Goal: Information Seeking & Learning: Check status

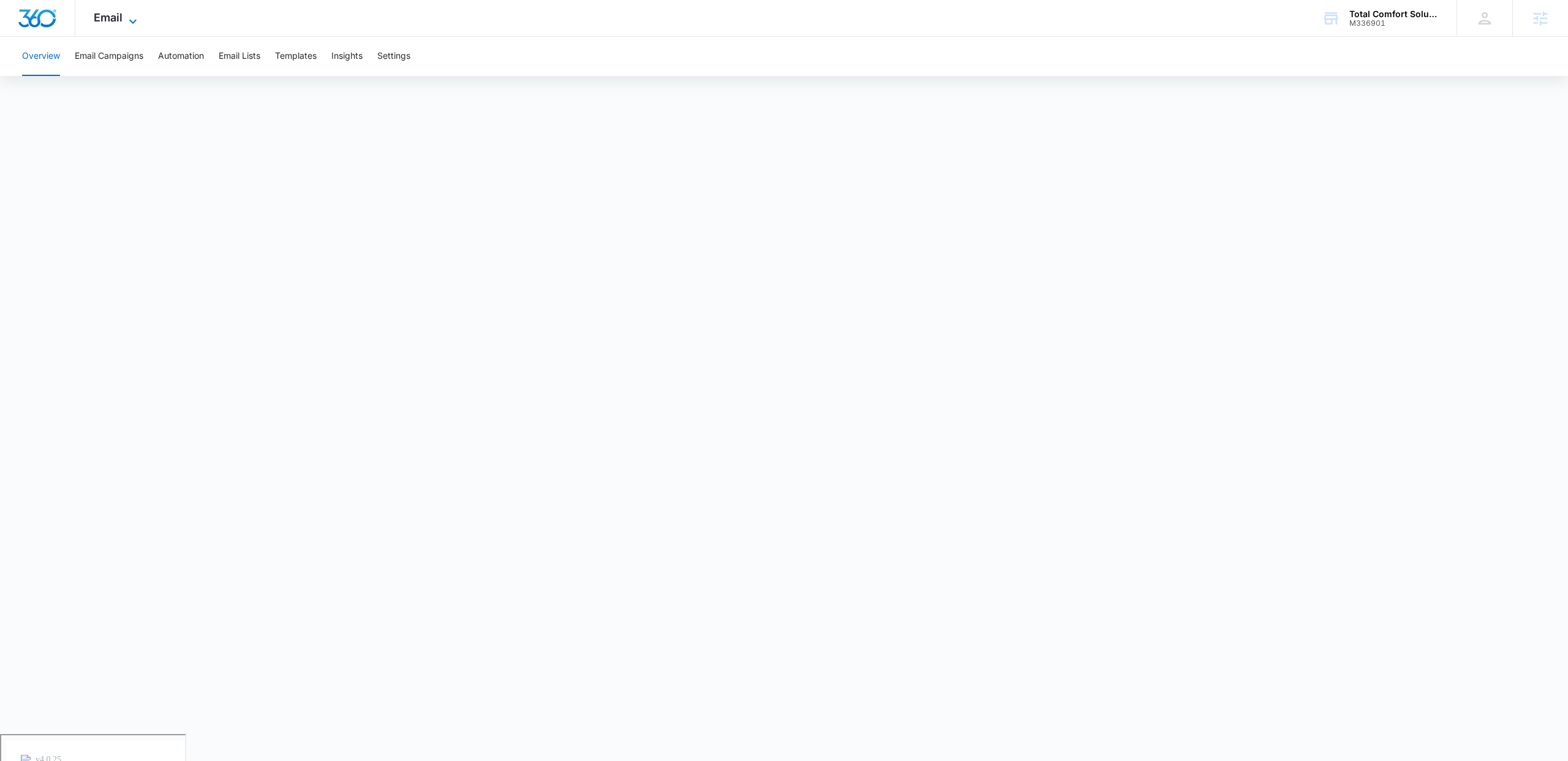
click at [116, 21] on span "Email" at bounding box center [108, 17] width 29 height 13
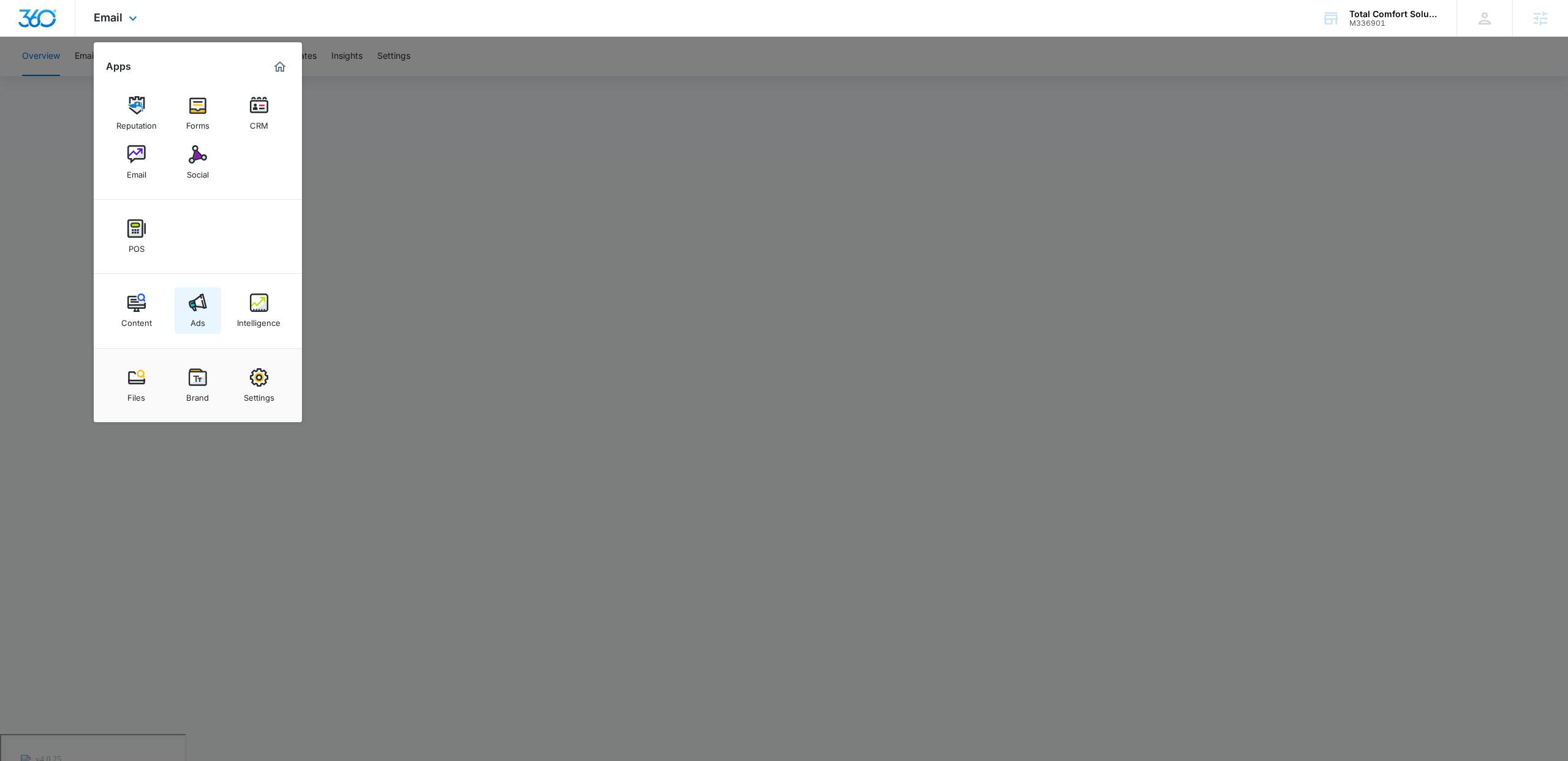
click at [203, 307] on img at bounding box center [198, 303] width 18 height 18
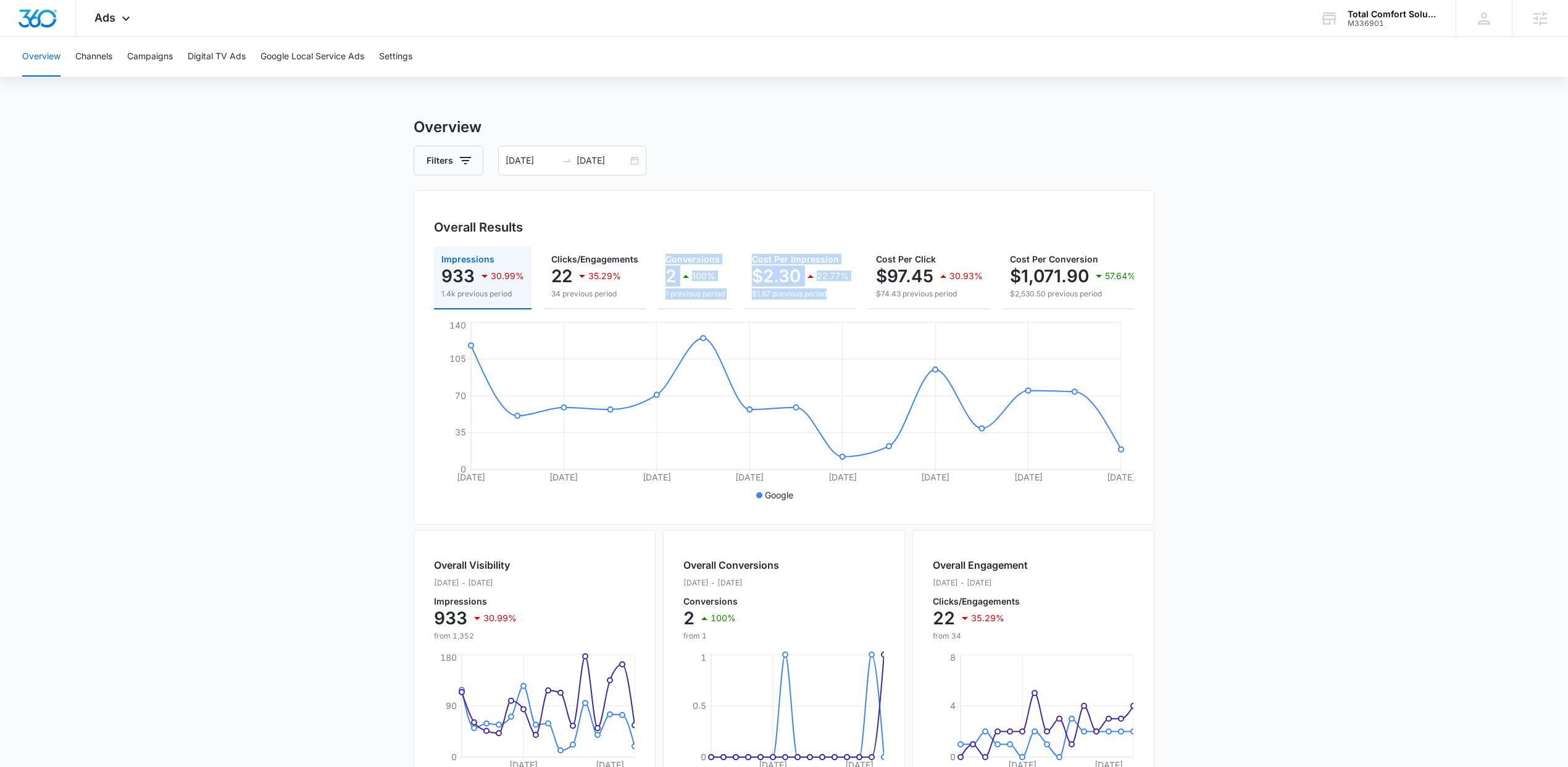
drag, startPoint x: 644, startPoint y: 303, endPoint x: 814, endPoint y: 318, distance: 170.7
click at [814, 309] on div "Impressions 933 30.99% 1.4k previous period Clicks/Engagements 22 35.29% 34 pre…" at bounding box center [784, 278] width 700 height 63
click at [876, 190] on div "Overall Results Impressions 933 30.99% 1.4k previous period Clicks/Engagements …" at bounding box center [783, 357] width 741 height 335
click at [636, 158] on div "09/20/2025 10/04/2025" at bounding box center [572, 161] width 148 height 30
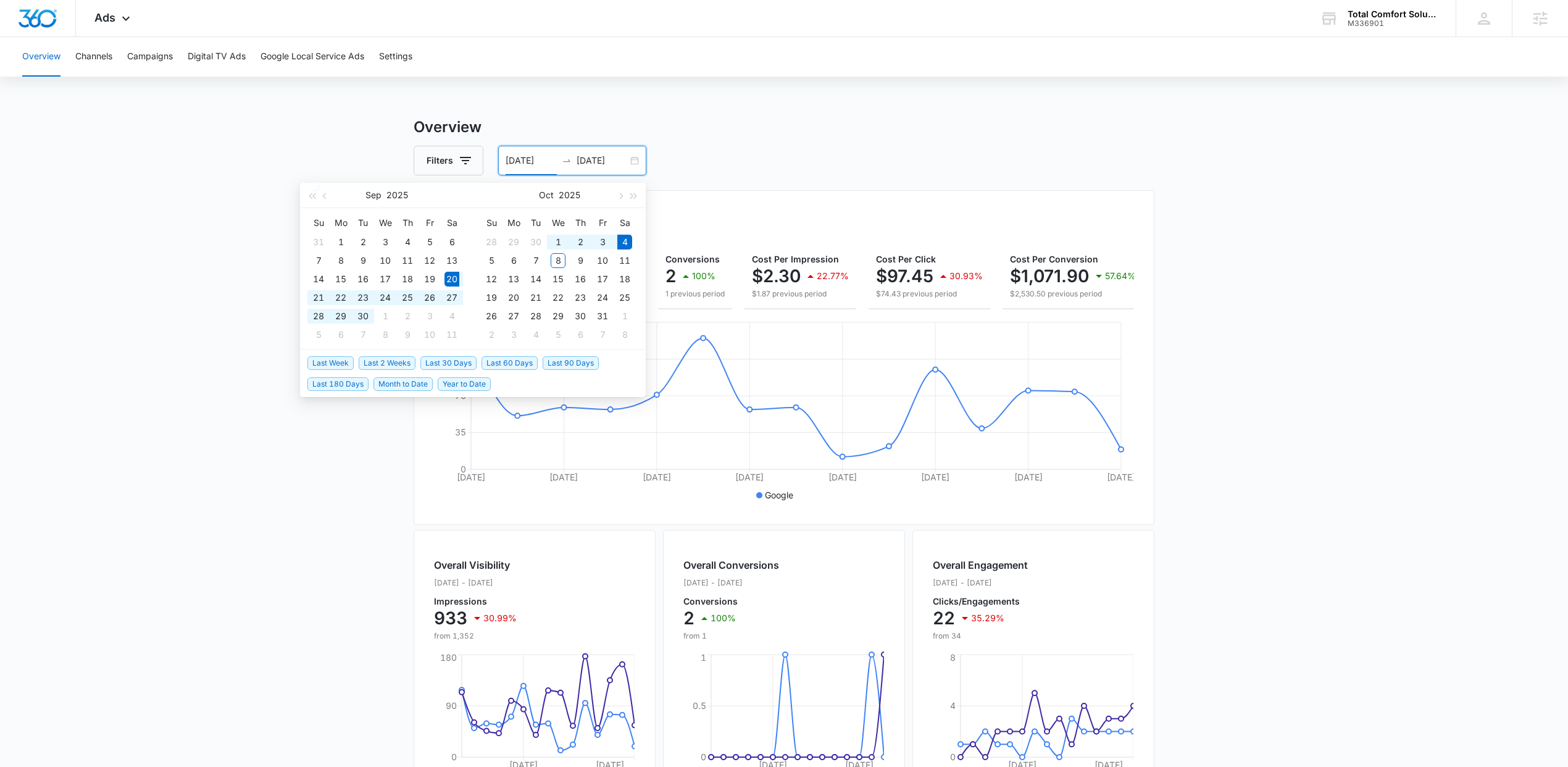
click at [809, 163] on div "Filters 09/20/2025 10/04/2025" at bounding box center [783, 161] width 741 height 30
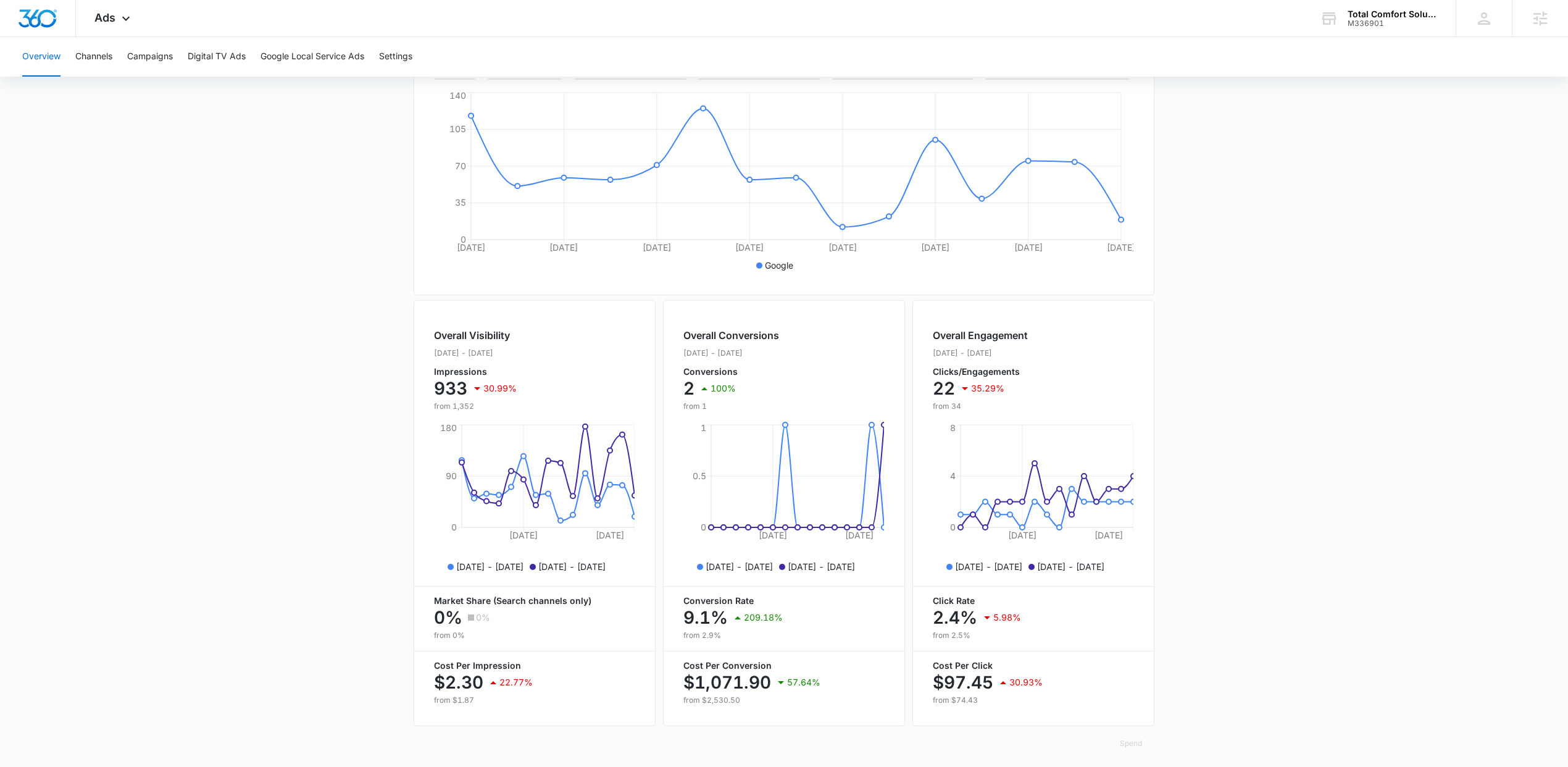
scroll to position [248, 0]
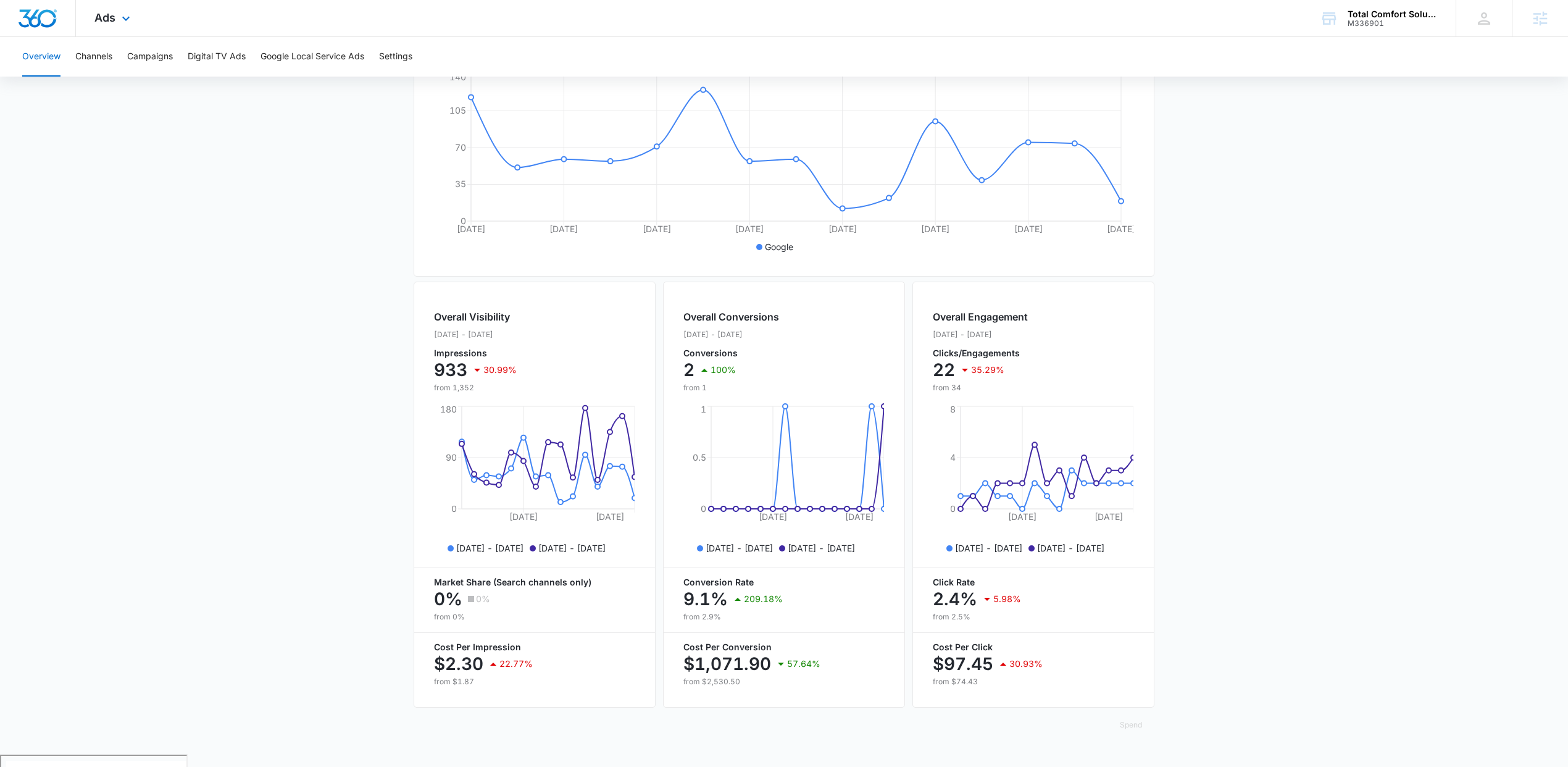
click at [130, 26] on div "Ads Apps Reputation Forms CRM Email Social POS Content Ads Intelligence Files B…" at bounding box center [114, 18] width 76 height 37
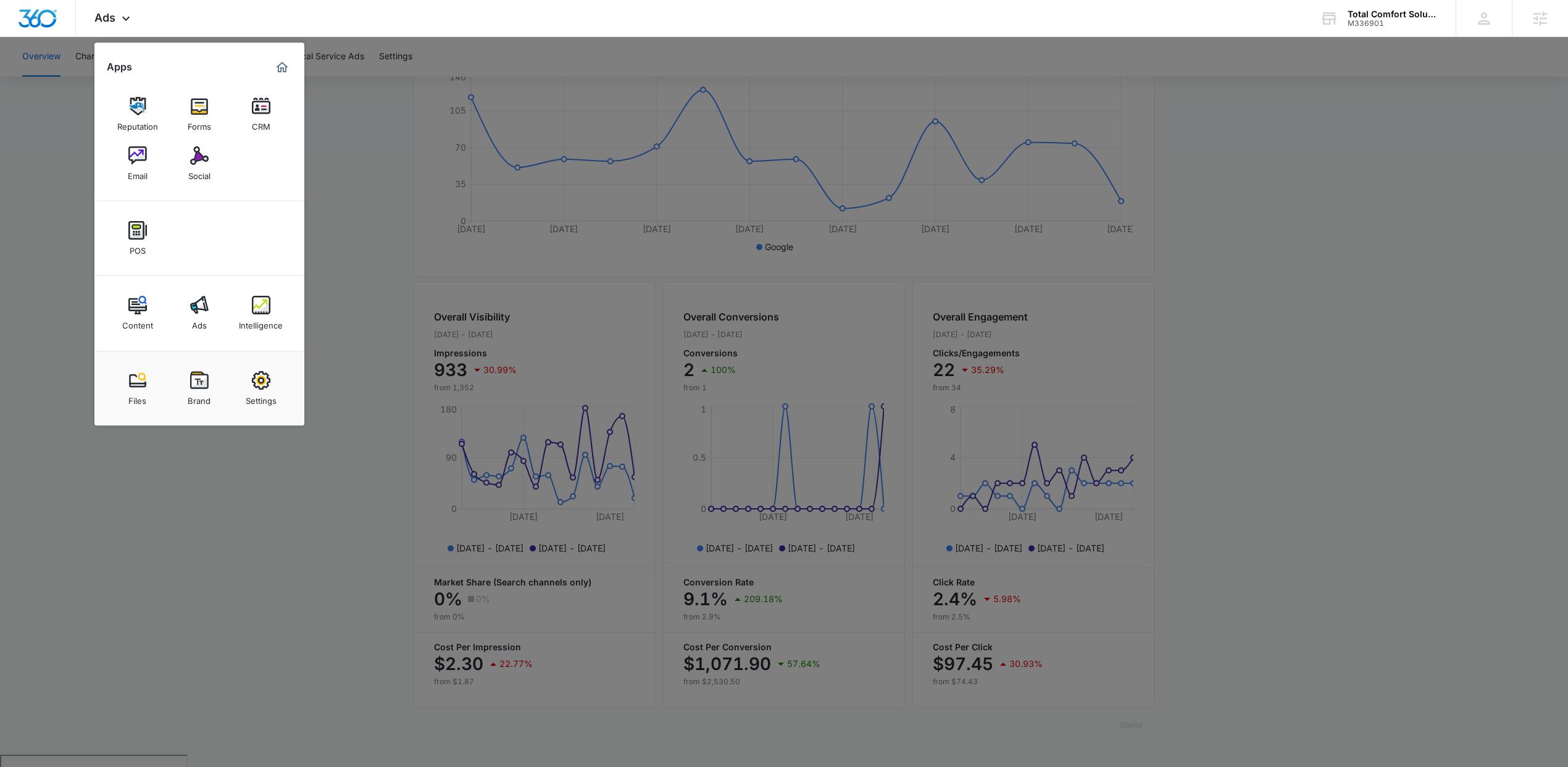
click at [240, 306] on link "Intelligence" at bounding box center [261, 313] width 47 height 47
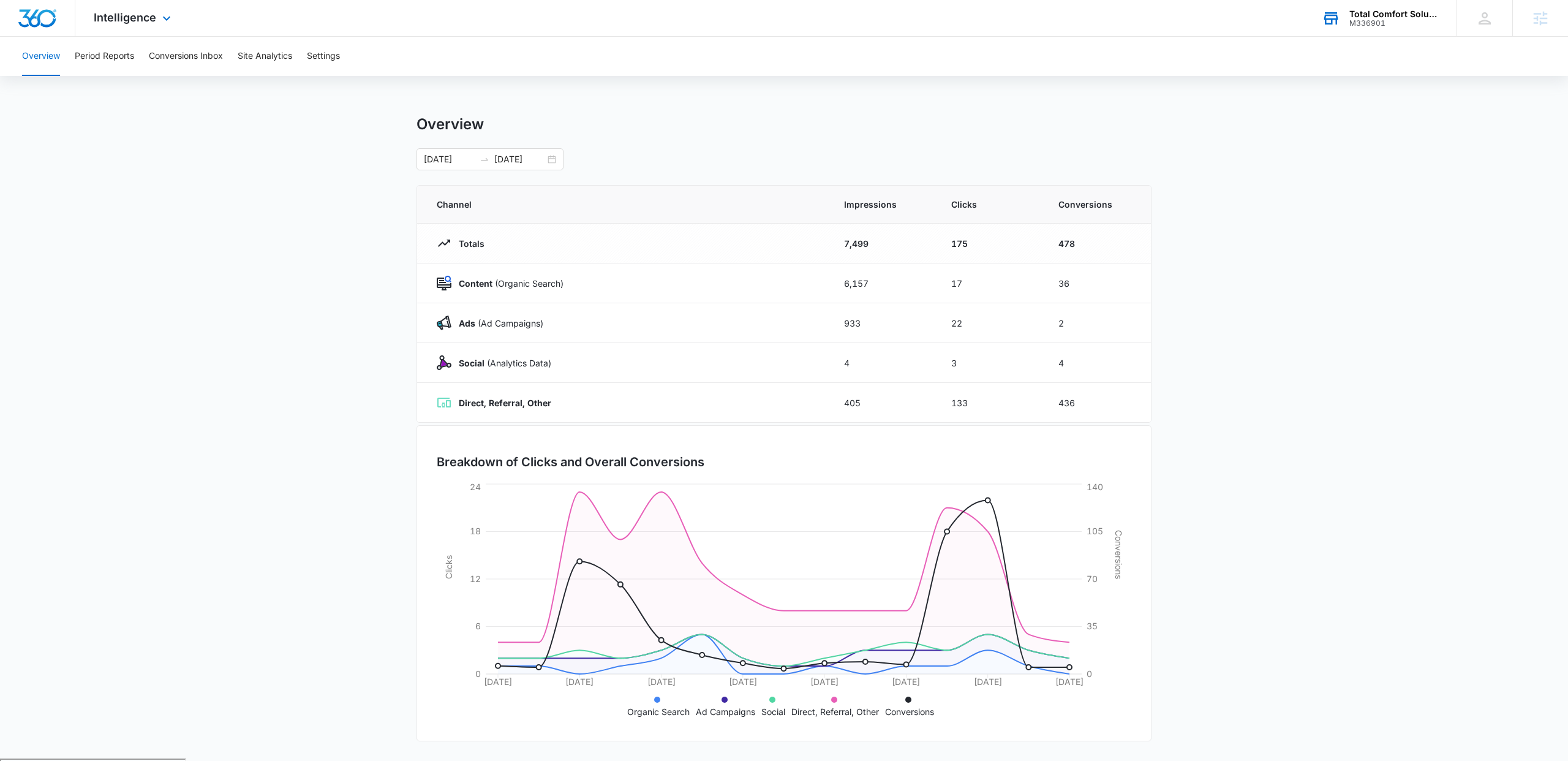
click at [1365, 7] on div "Total Comfort Solutions M336901 Your Accounts View All" at bounding box center [1380, 18] width 153 height 36
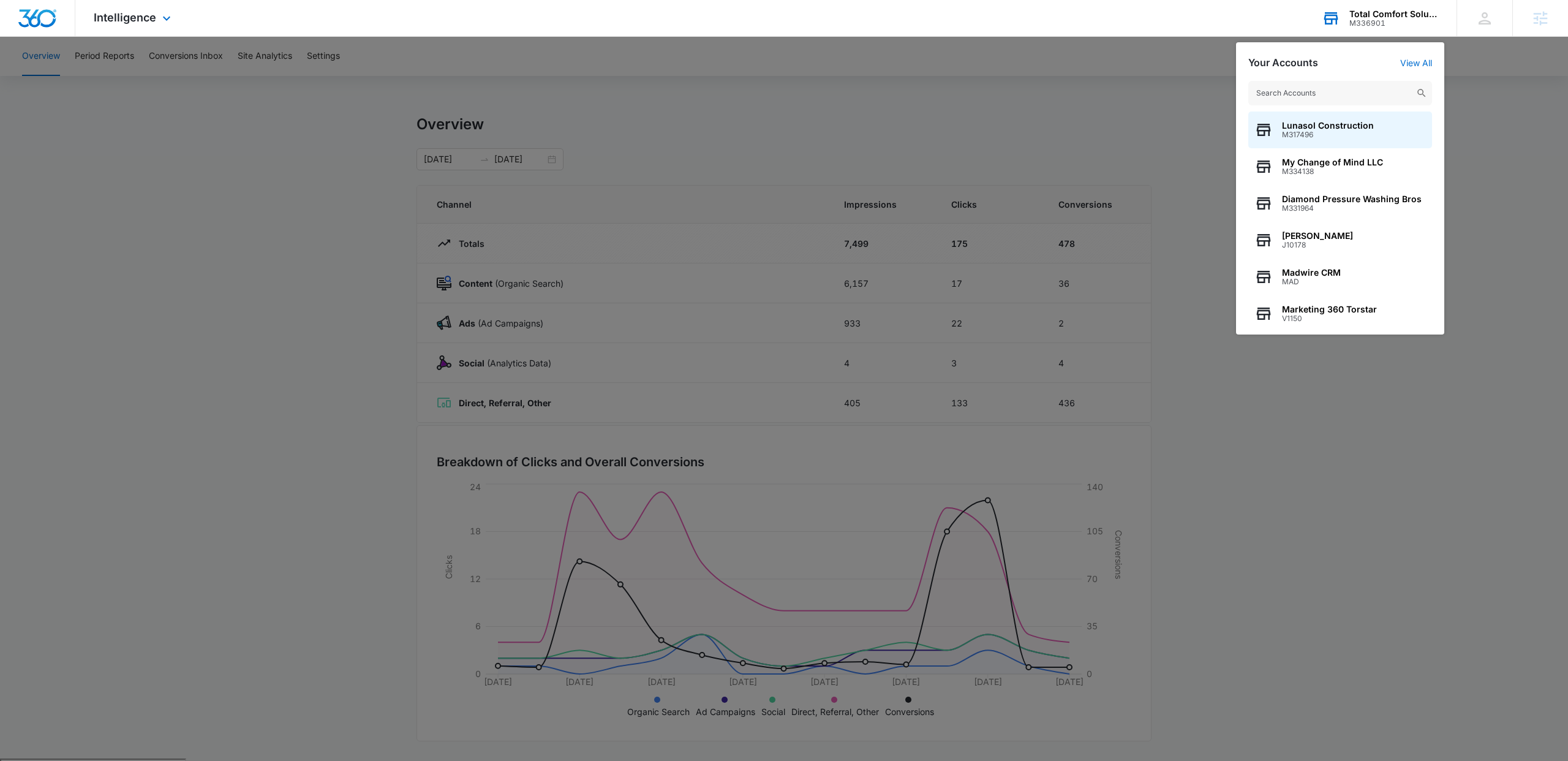
click at [1328, 87] on input "text" at bounding box center [1340, 93] width 184 height 25
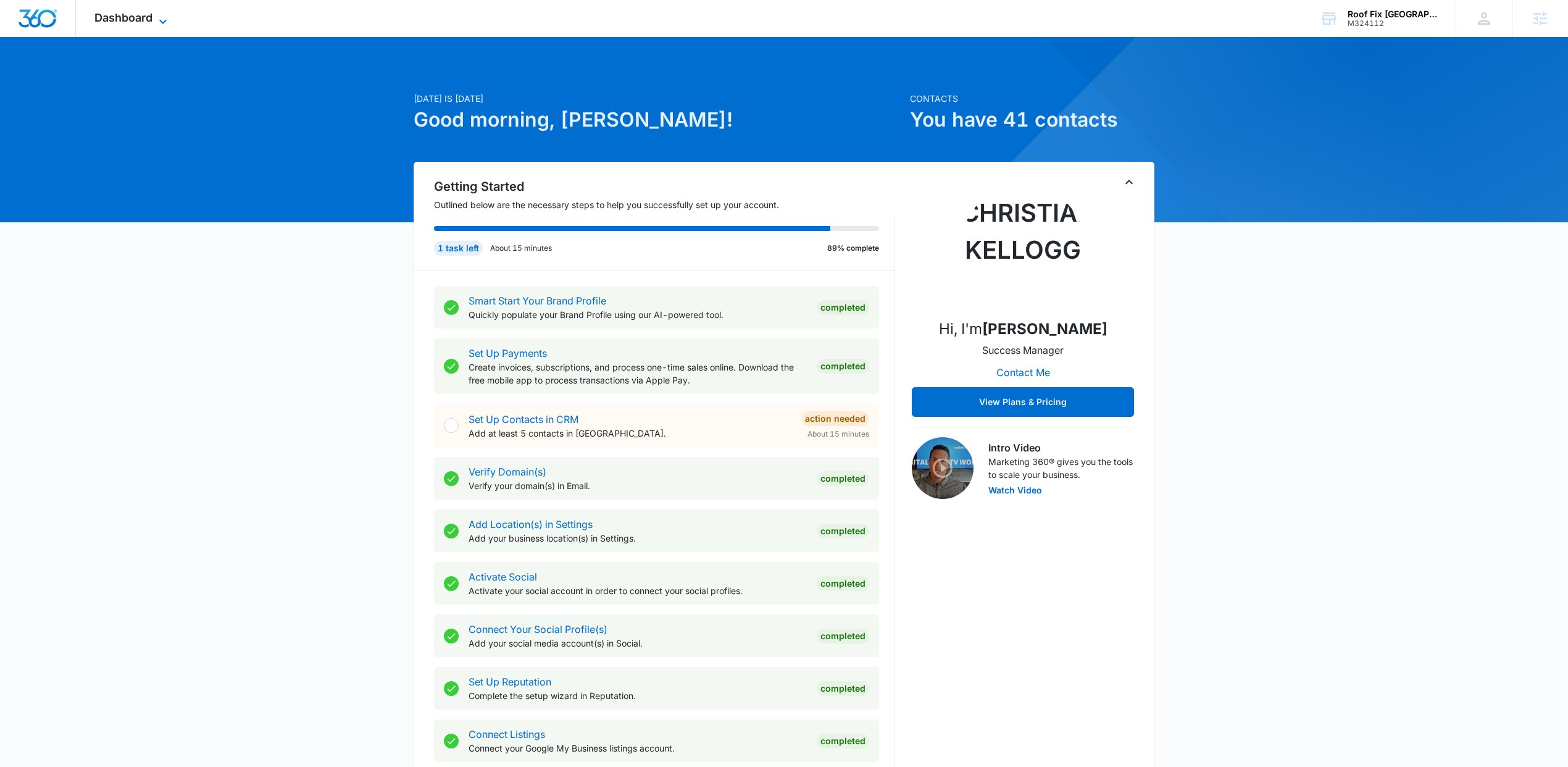
click at [127, 20] on span "Dashboard" at bounding box center [123, 17] width 58 height 13
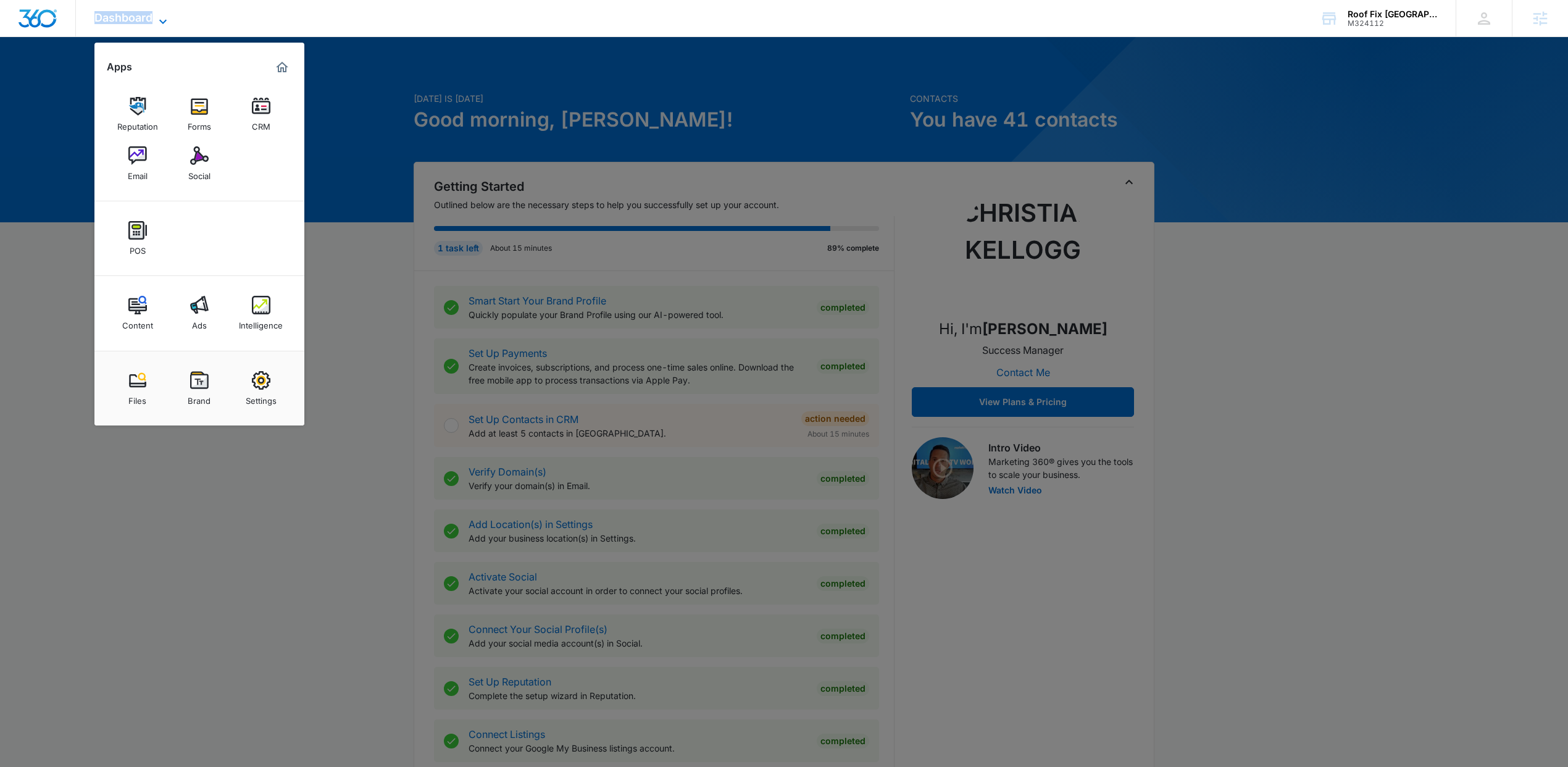
click at [127, 20] on span "Dashboard" at bounding box center [123, 17] width 58 height 13
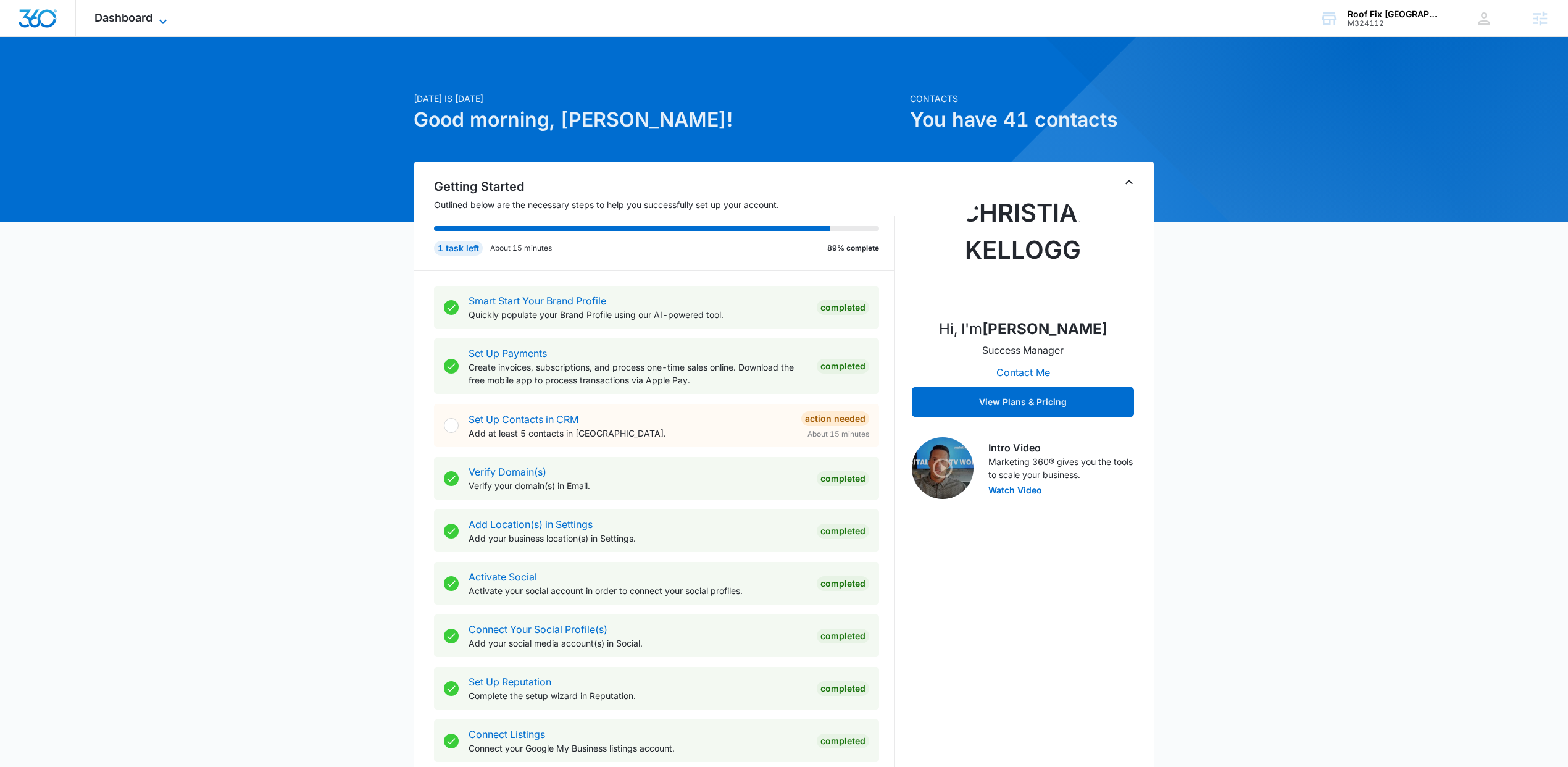
click at [149, 19] on span "Dashboard" at bounding box center [123, 17] width 58 height 13
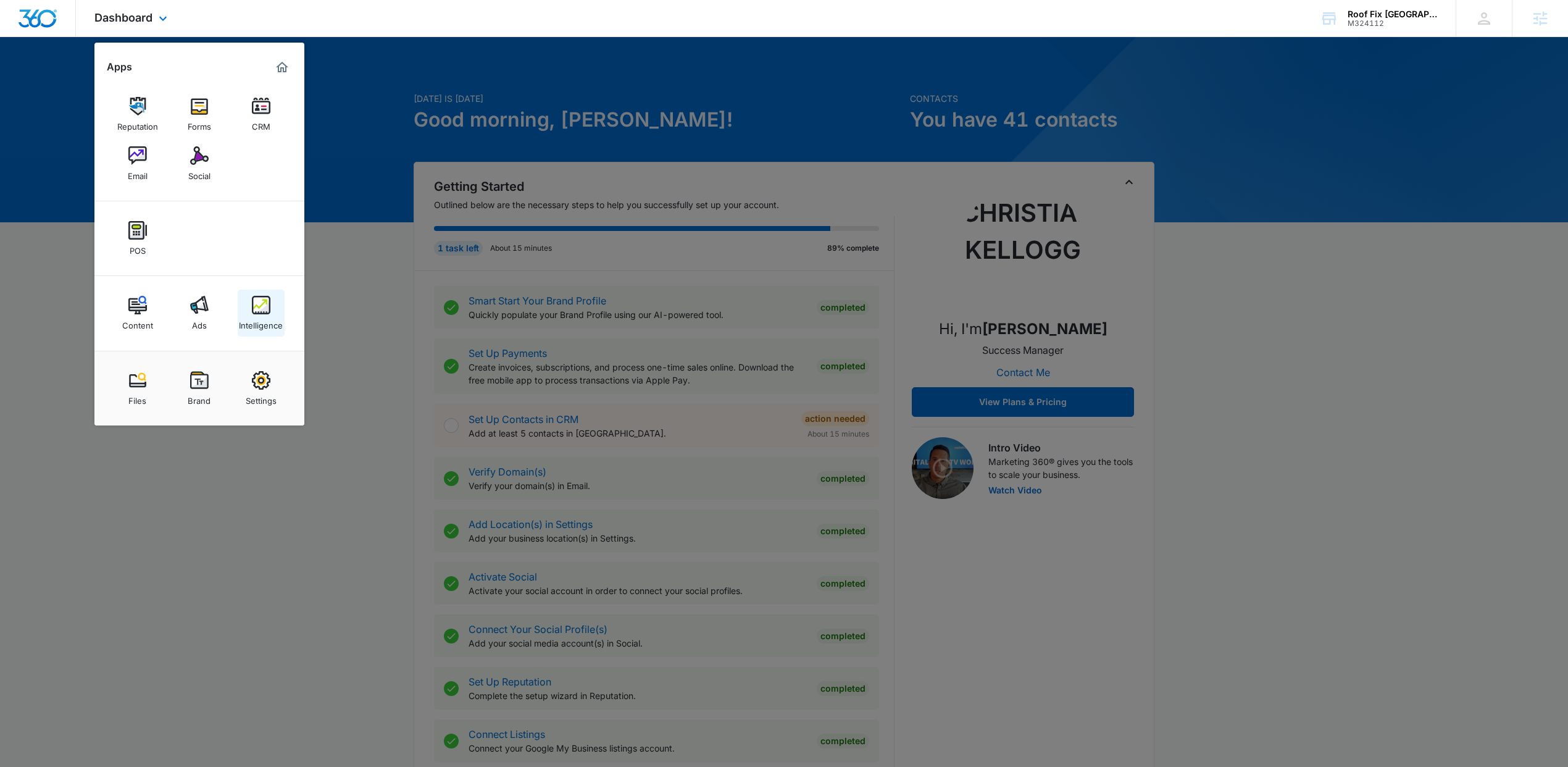
click at [258, 311] on img at bounding box center [261, 305] width 19 height 19
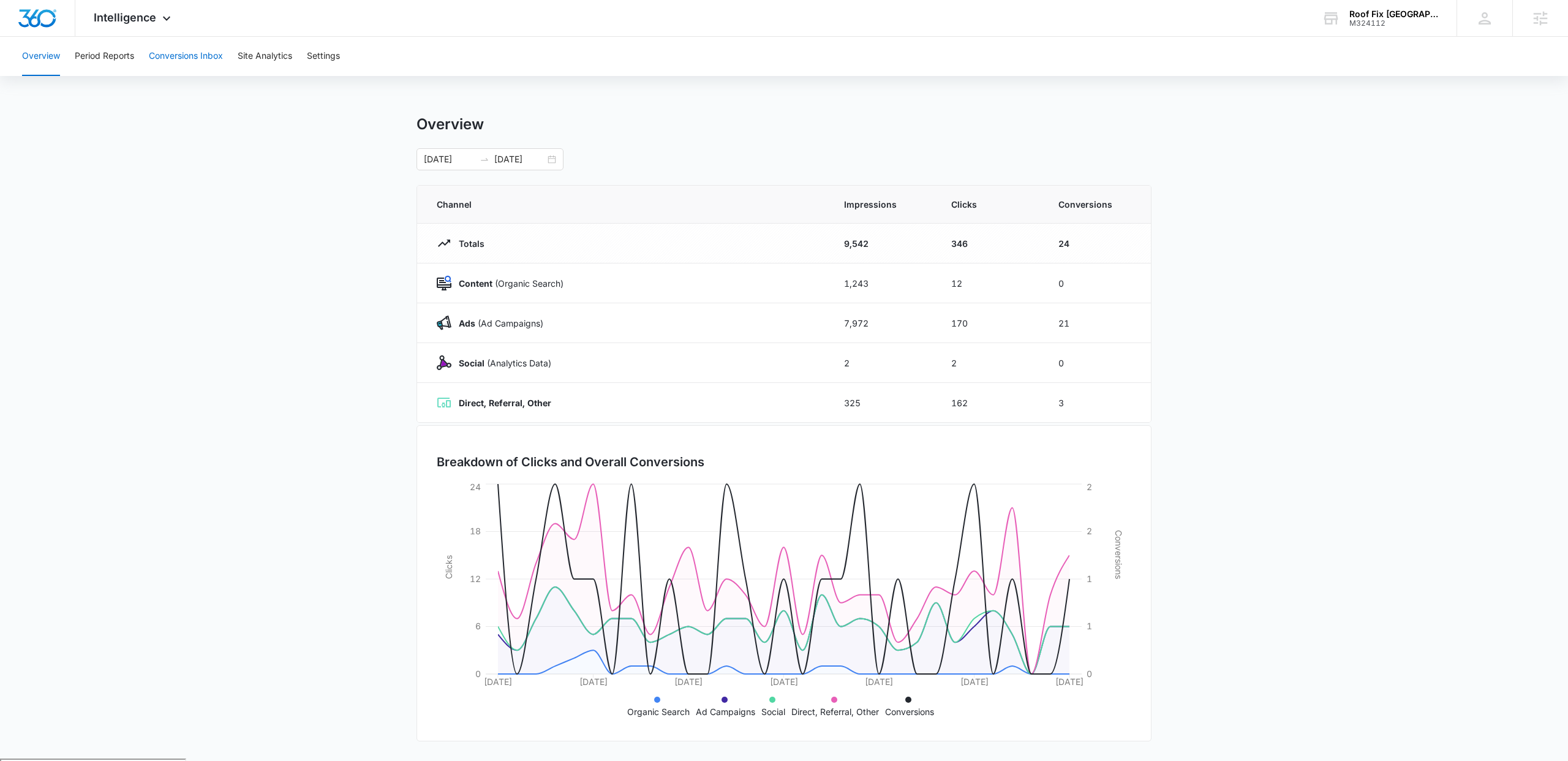
click at [201, 54] on button "Conversions Inbox" at bounding box center [186, 57] width 74 height 39
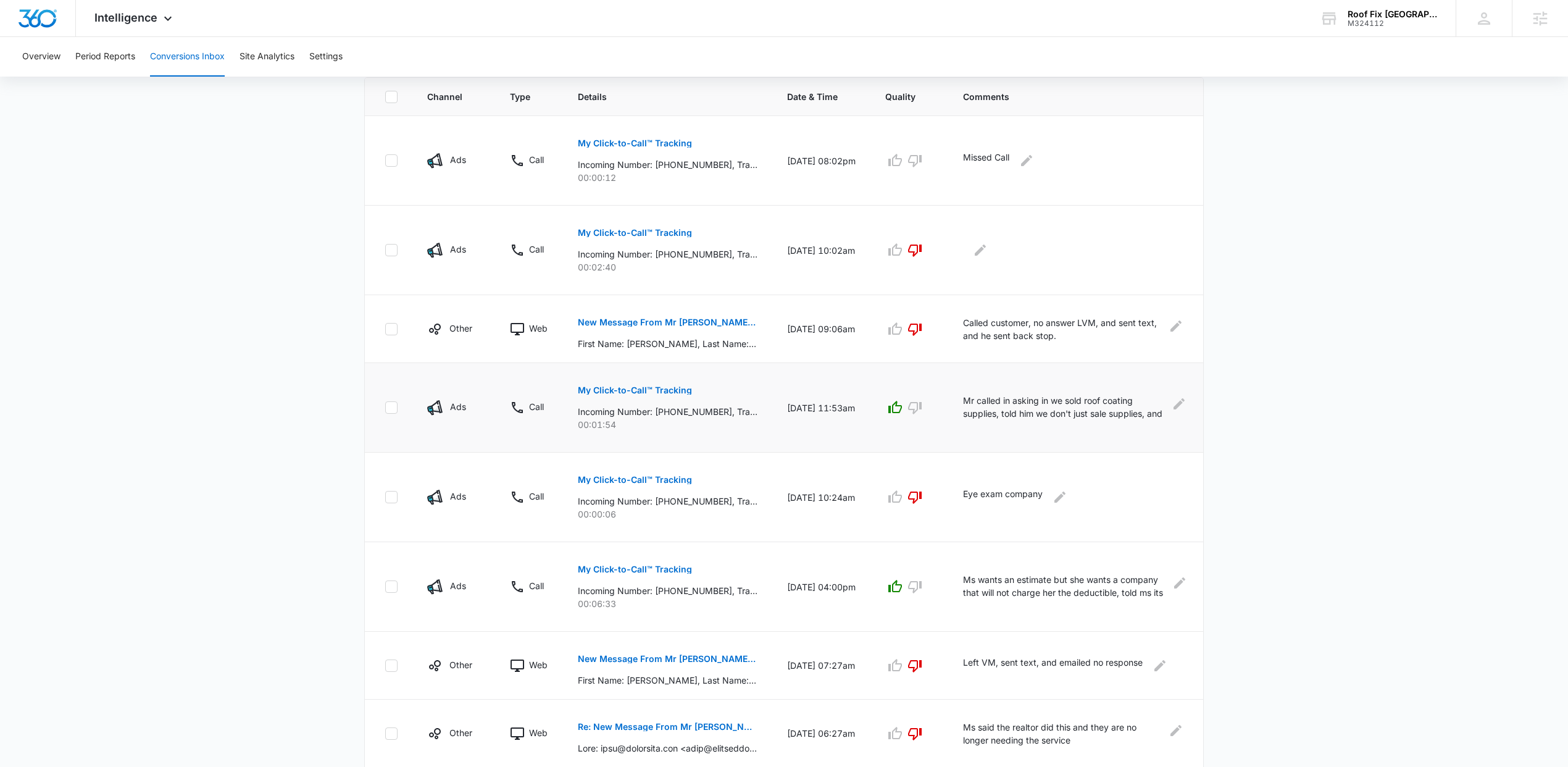
scroll to position [493, 0]
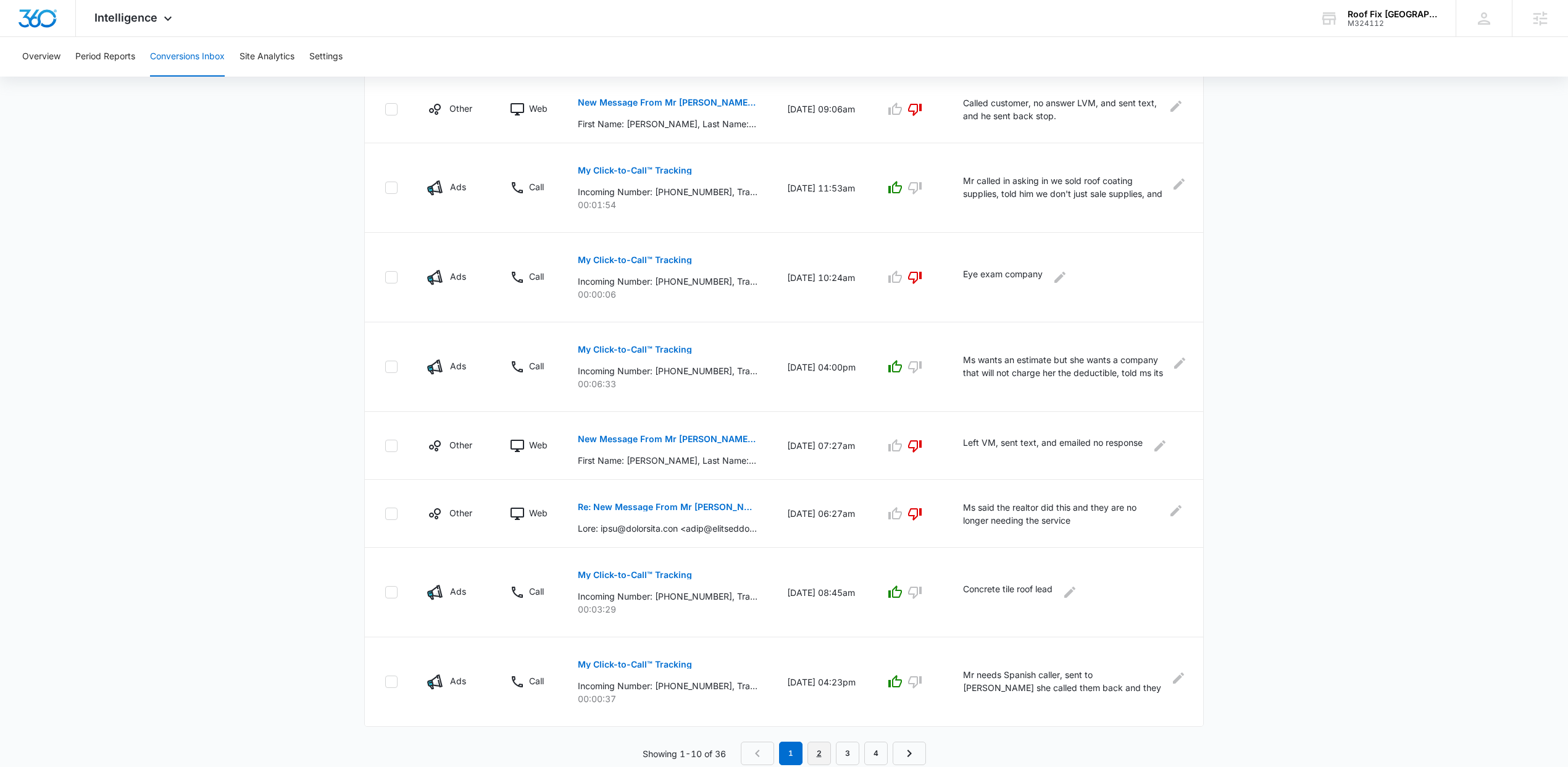
click at [822, 751] on link "2" at bounding box center [819, 753] width 24 height 24
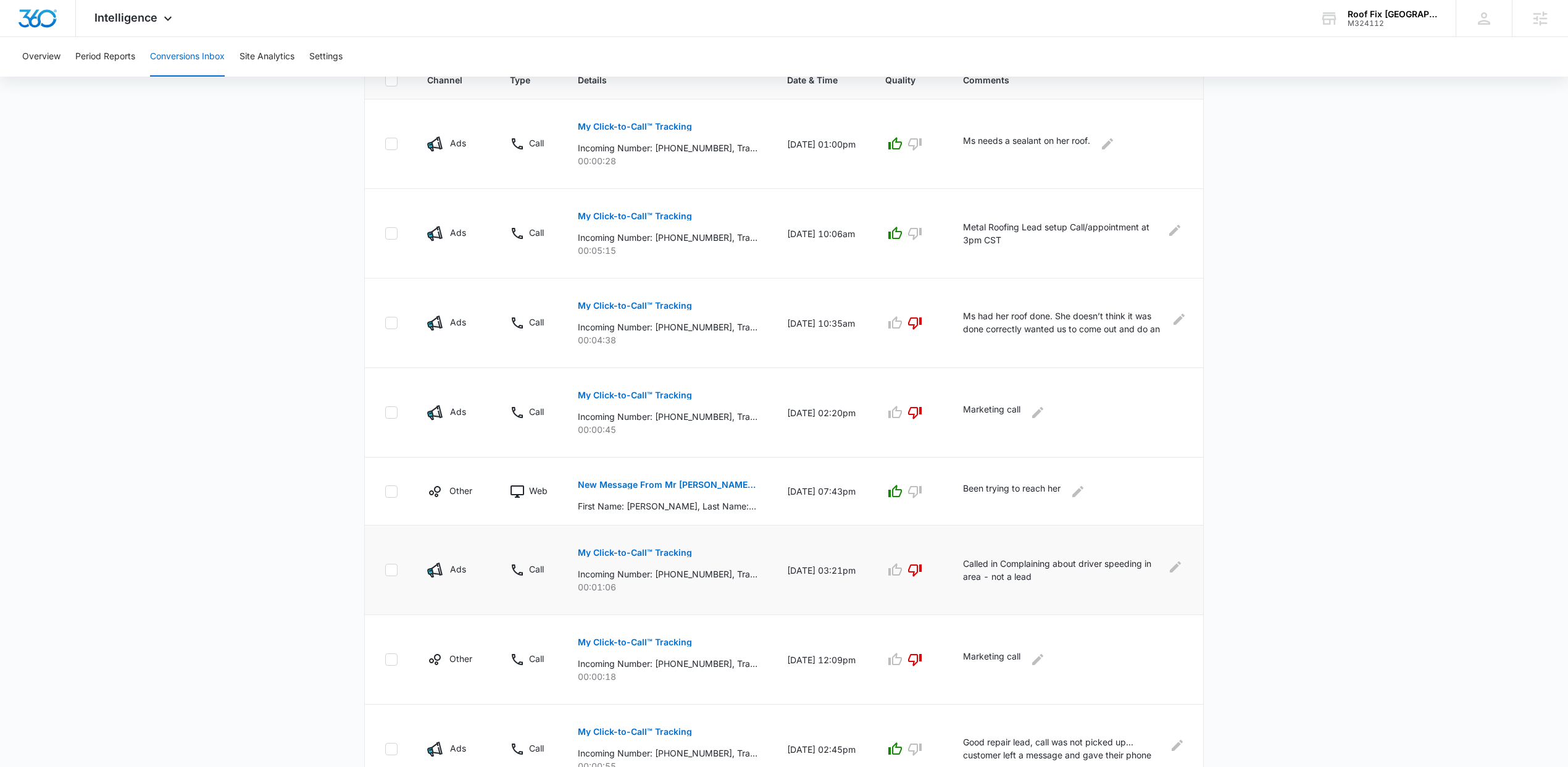
scroll to position [537, 0]
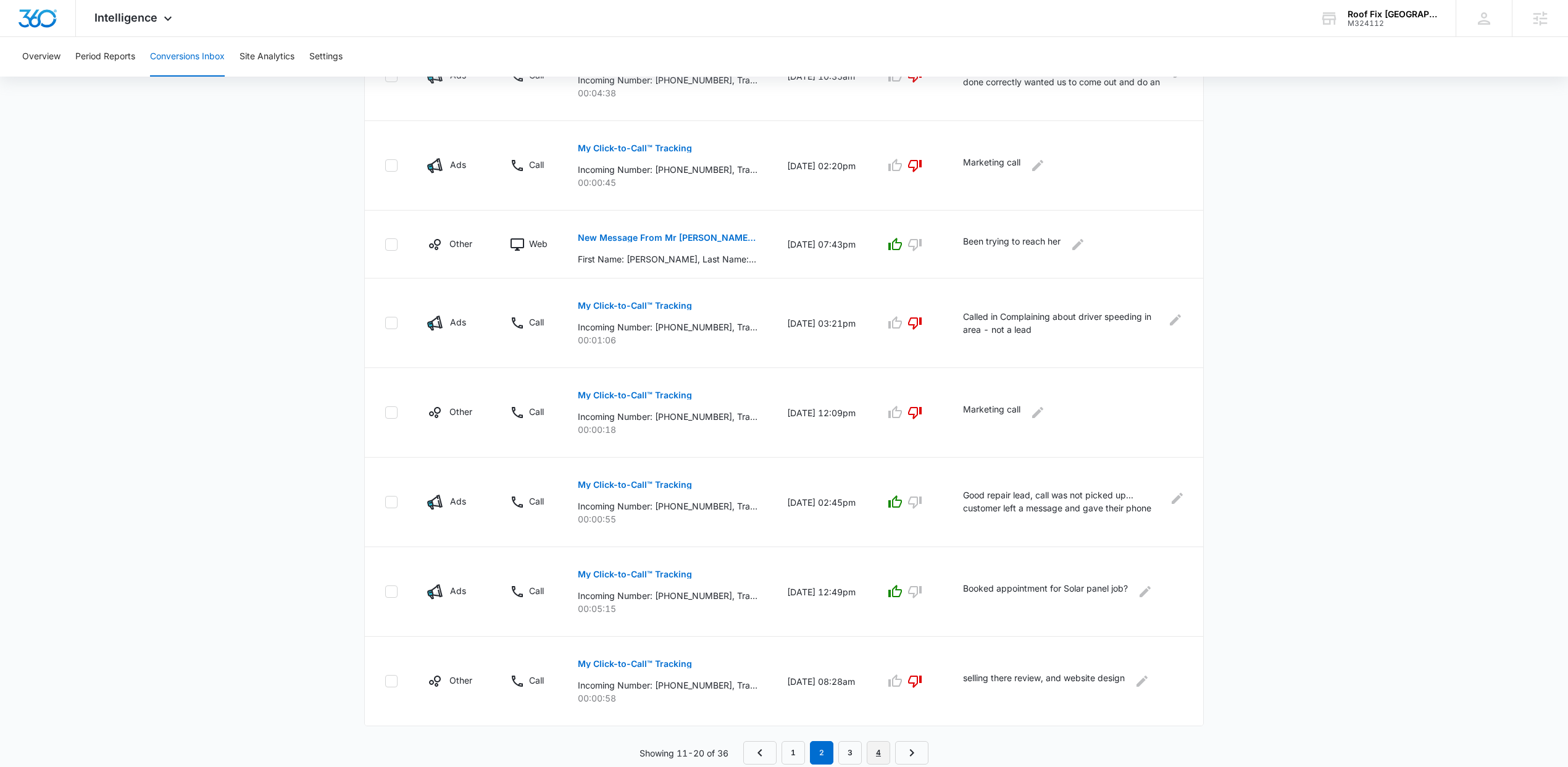
click at [875, 747] on link "4" at bounding box center [878, 753] width 24 height 24
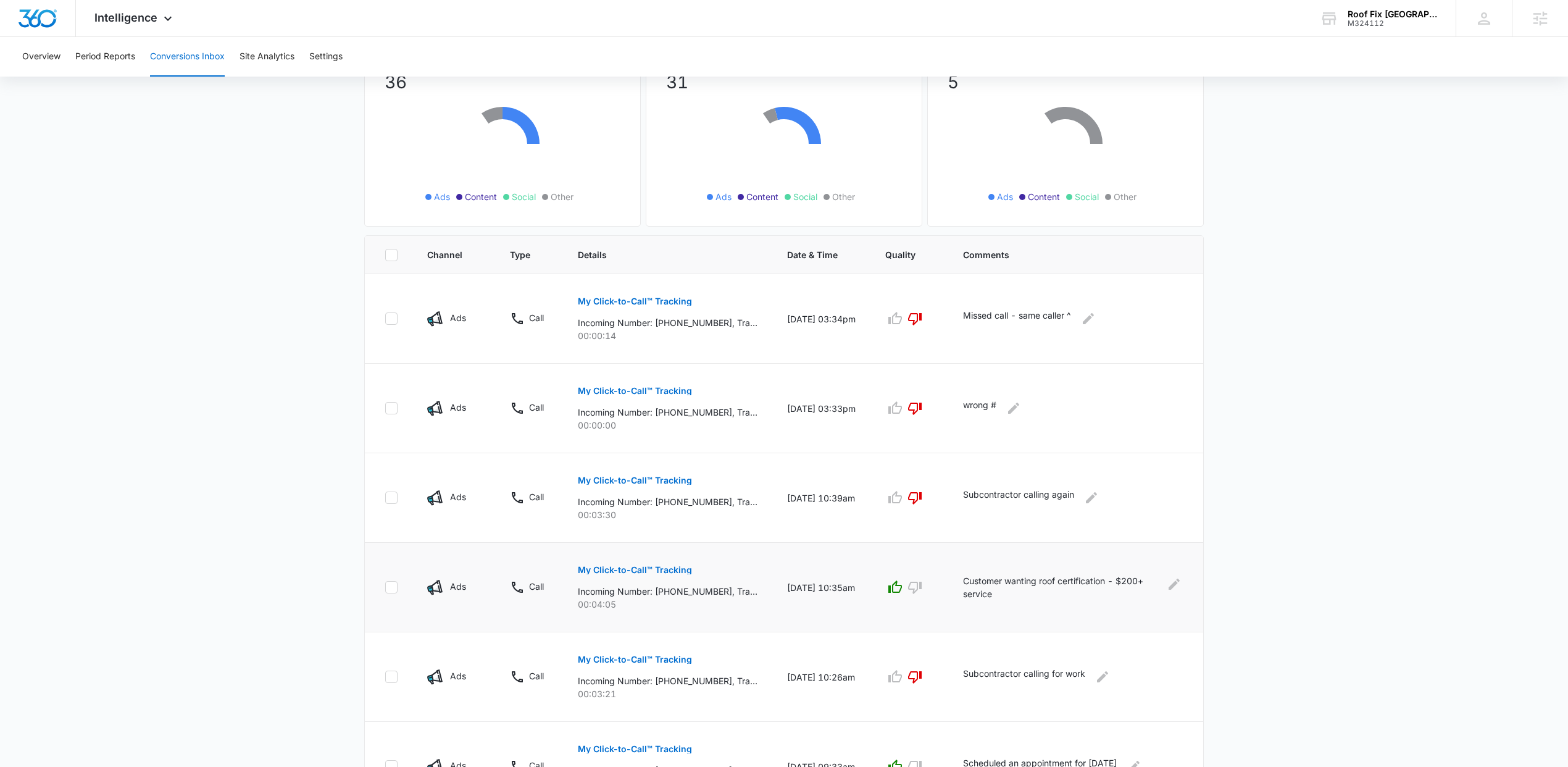
scroll to position [199, 0]
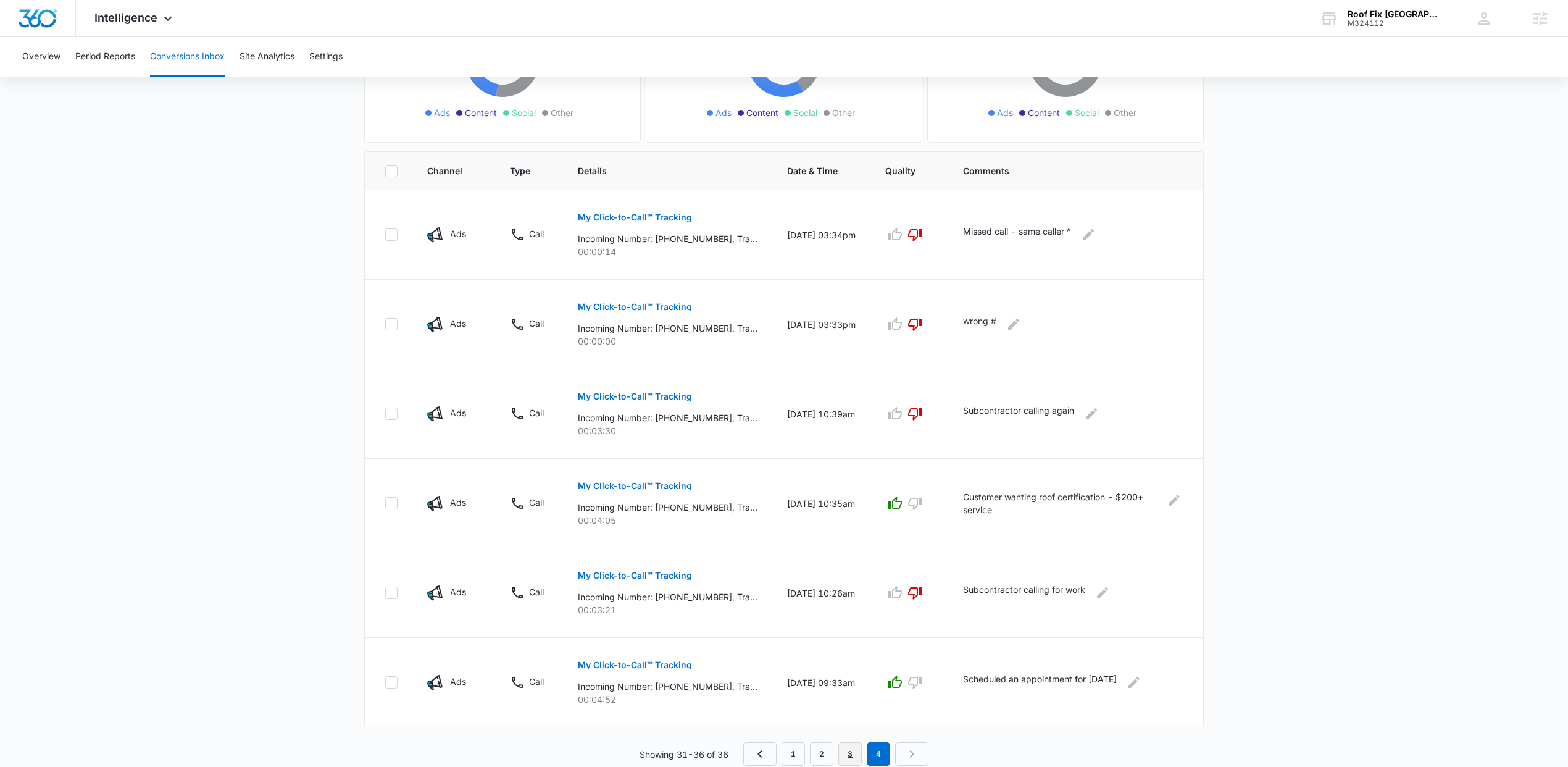
click at [847, 750] on link "3" at bounding box center [850, 754] width 24 height 24
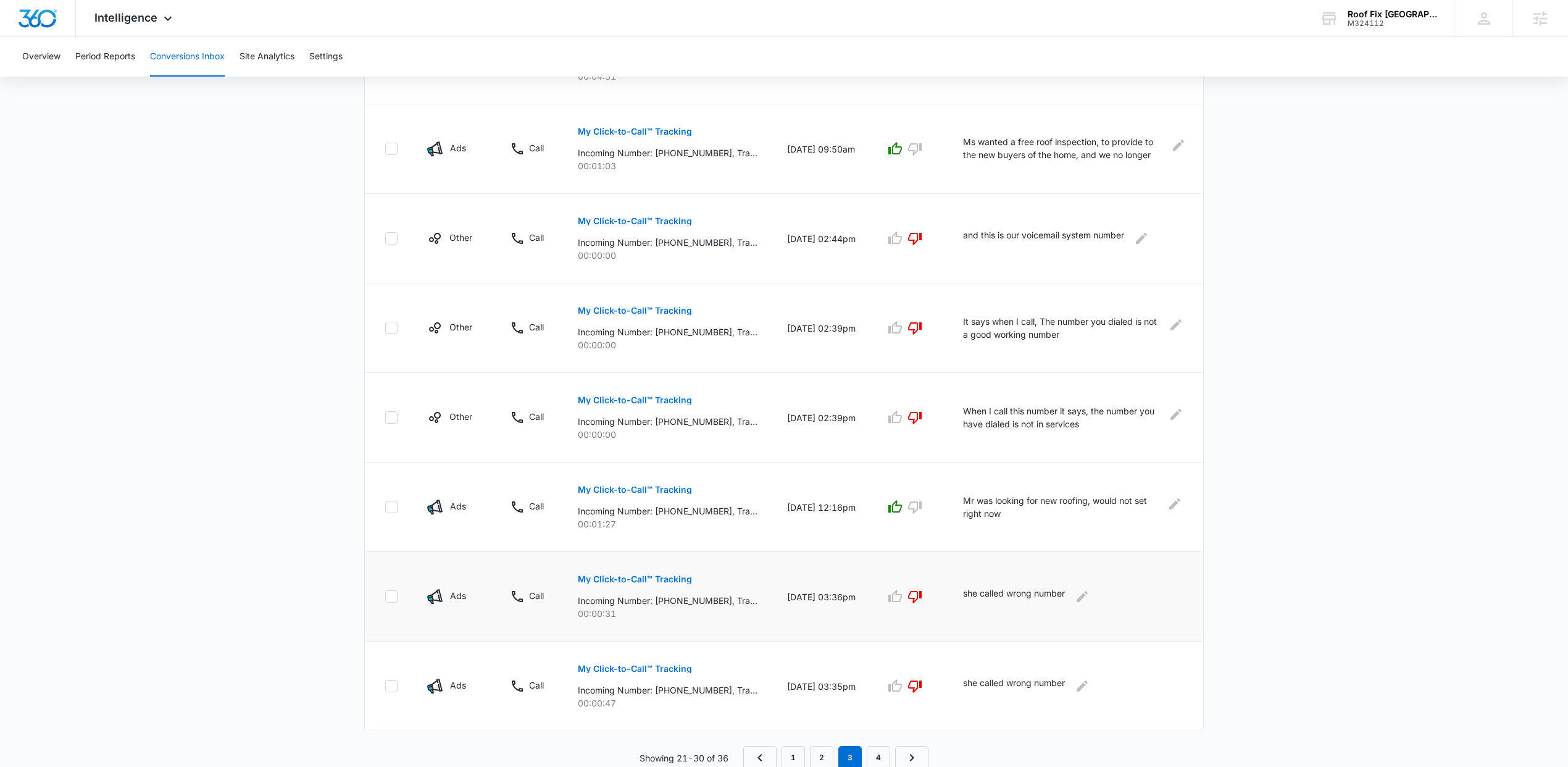
scroll to position [537, 0]
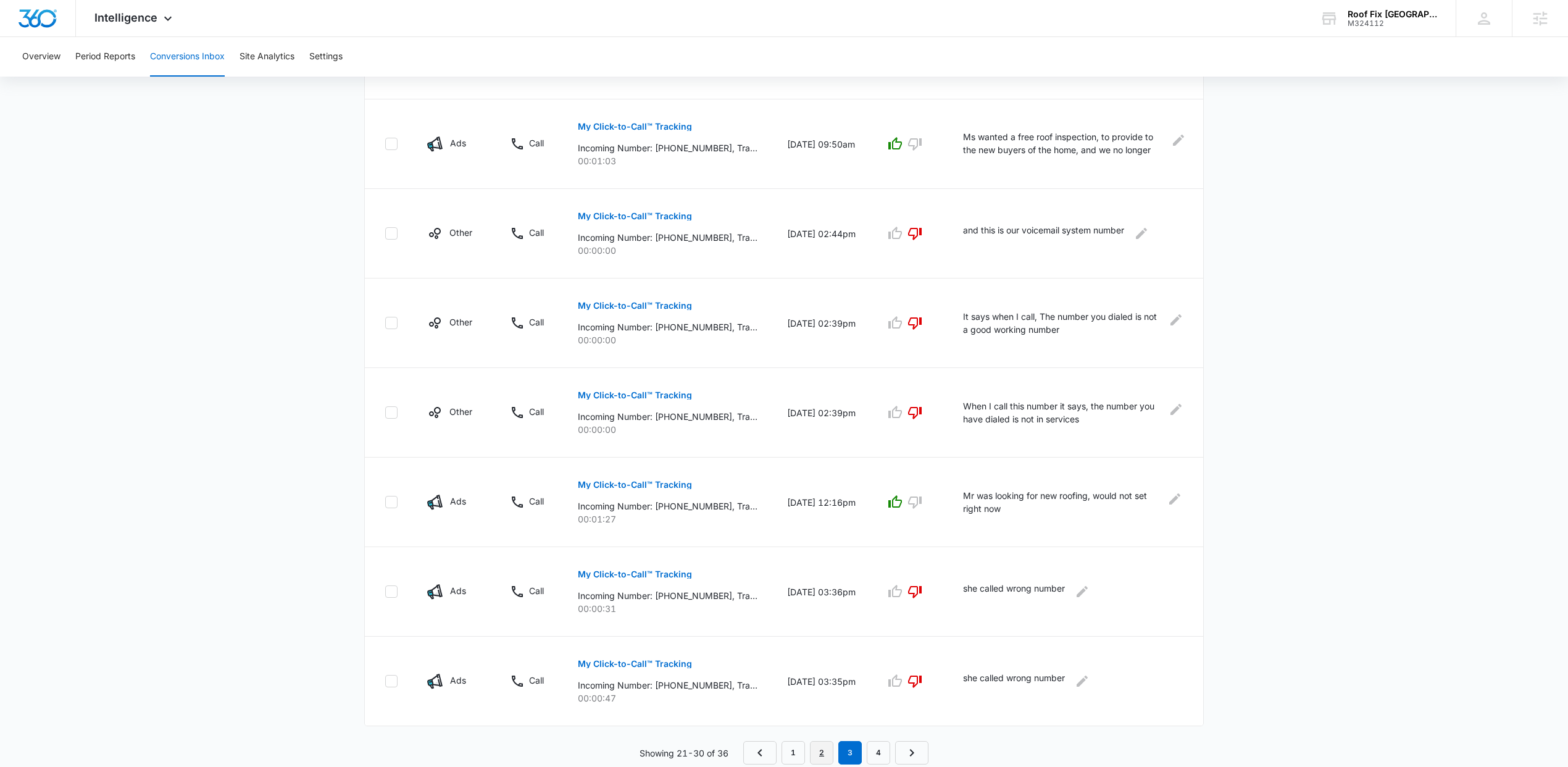
click at [821, 751] on link "2" at bounding box center [822, 753] width 24 height 24
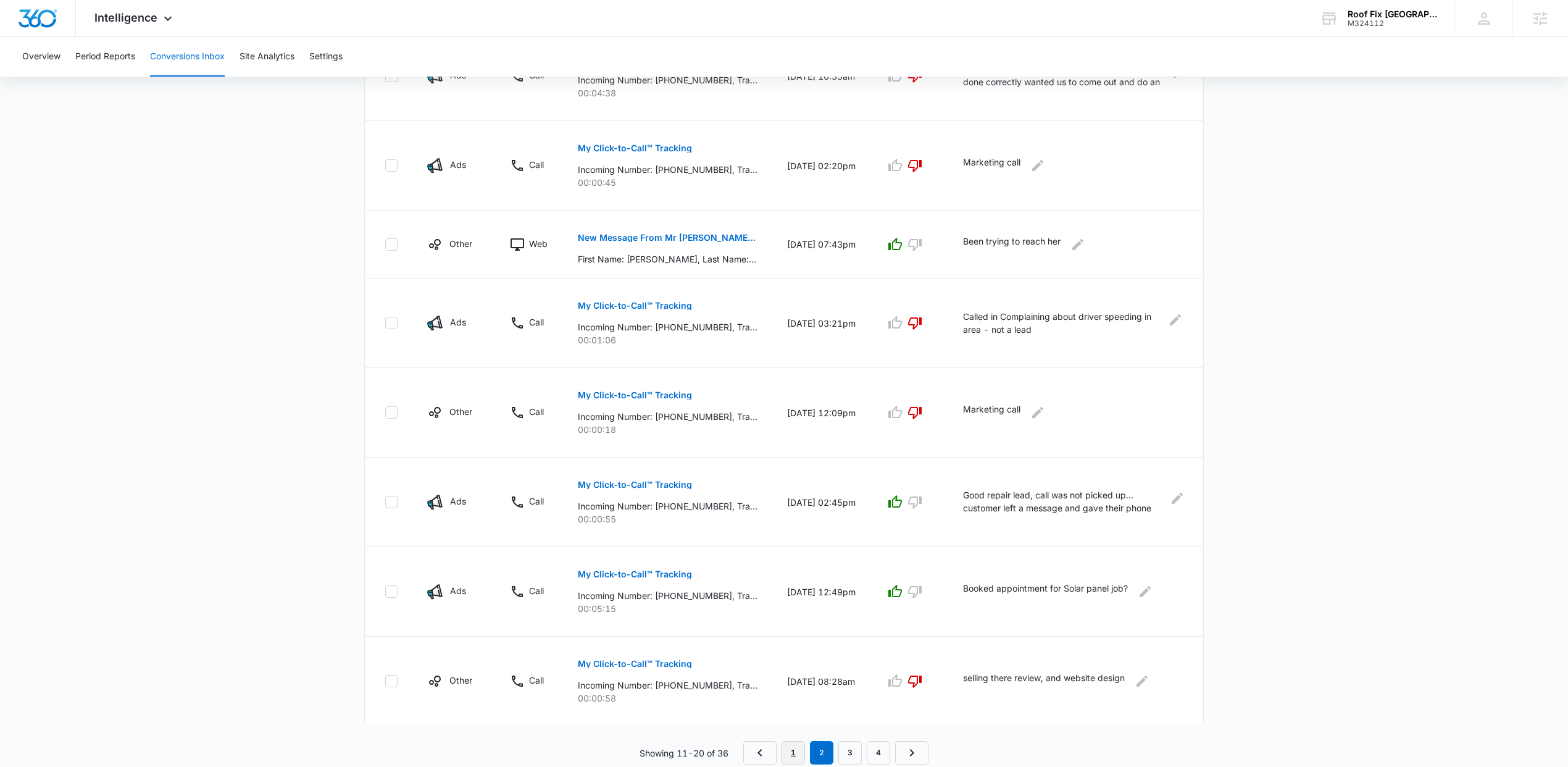
click at [795, 759] on link "1" at bounding box center [793, 753] width 24 height 24
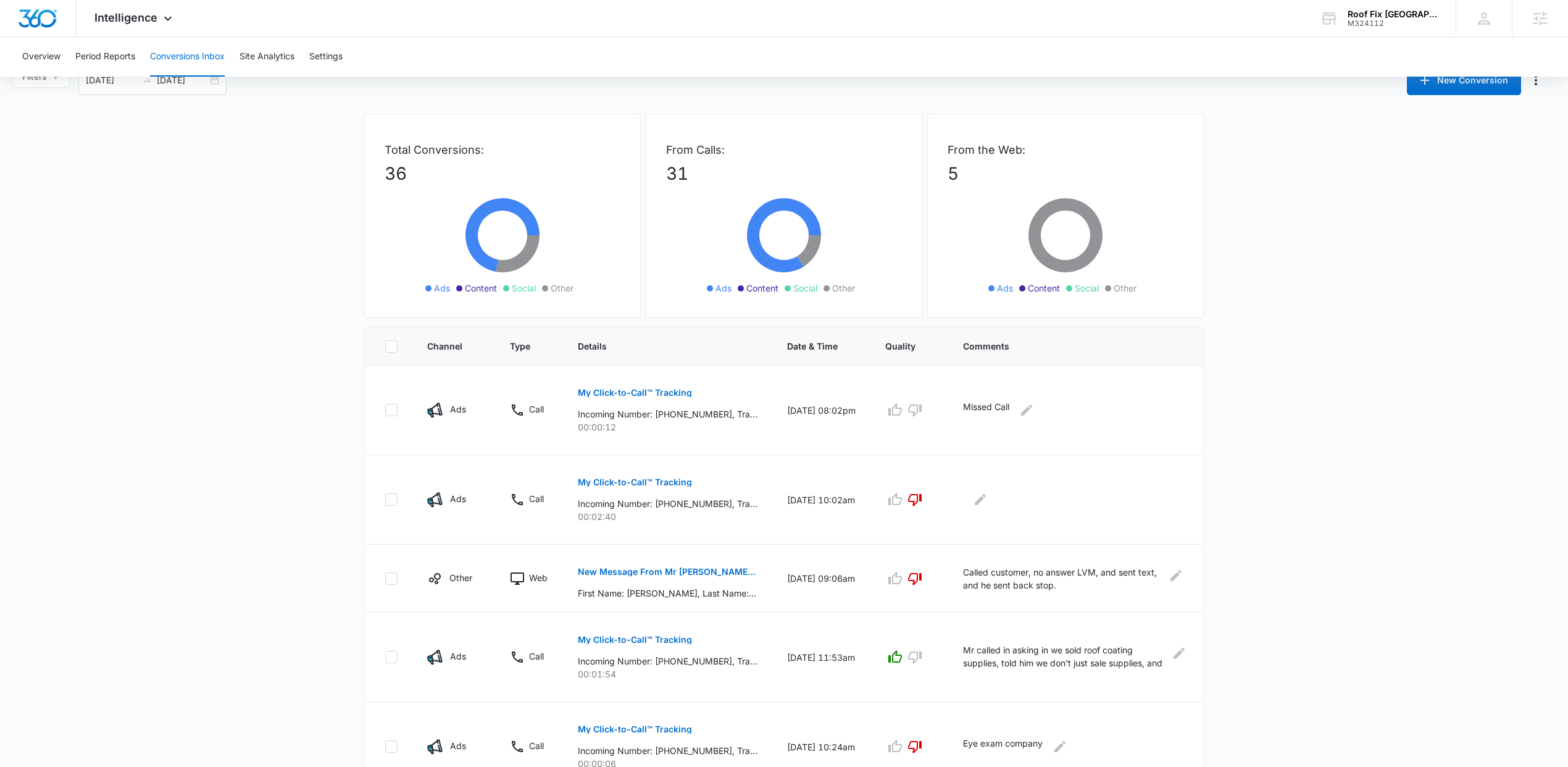
scroll to position [0, 0]
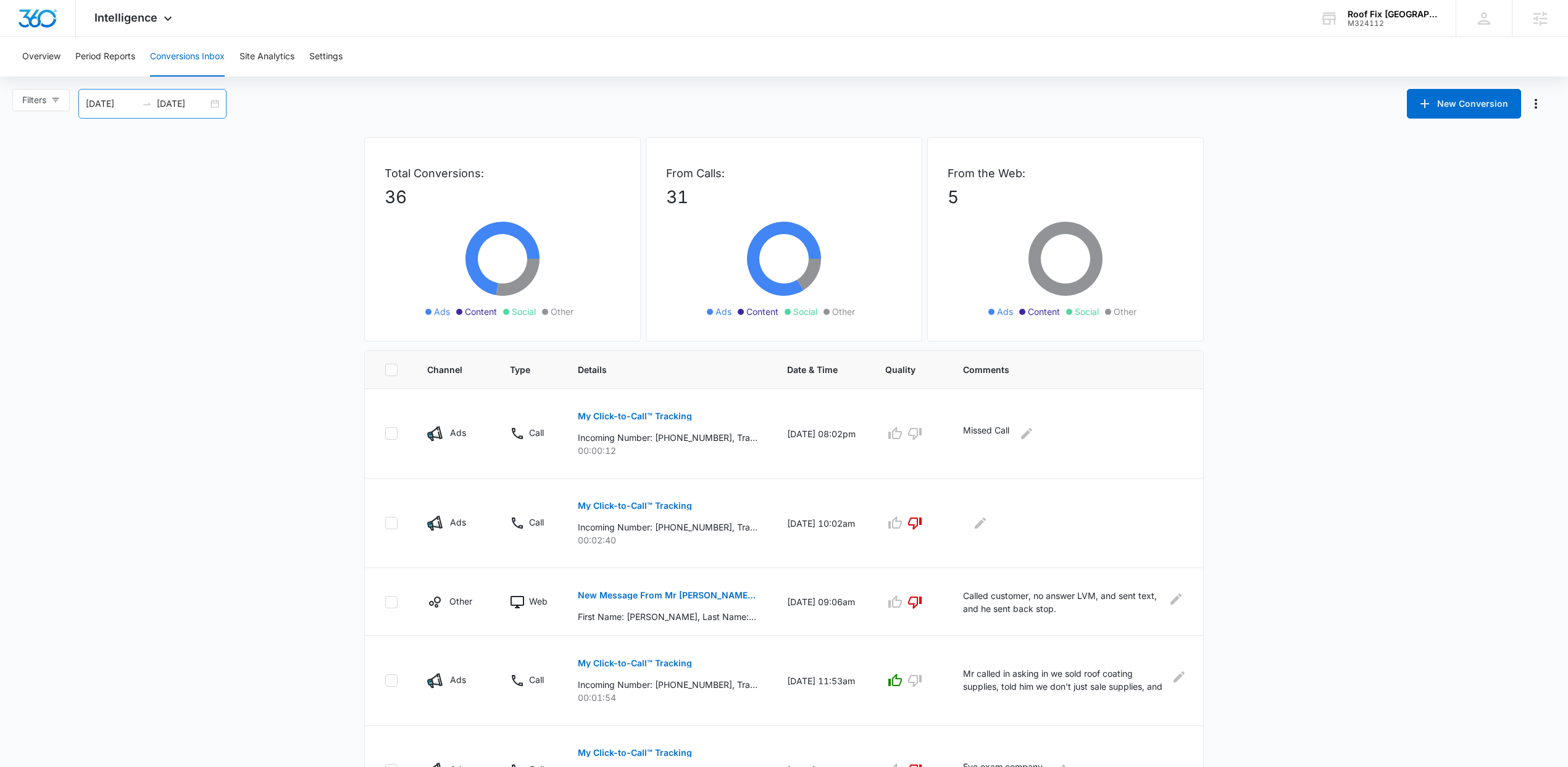
click at [212, 107] on div "09/08/2025 10/08/2025" at bounding box center [152, 104] width 148 height 30
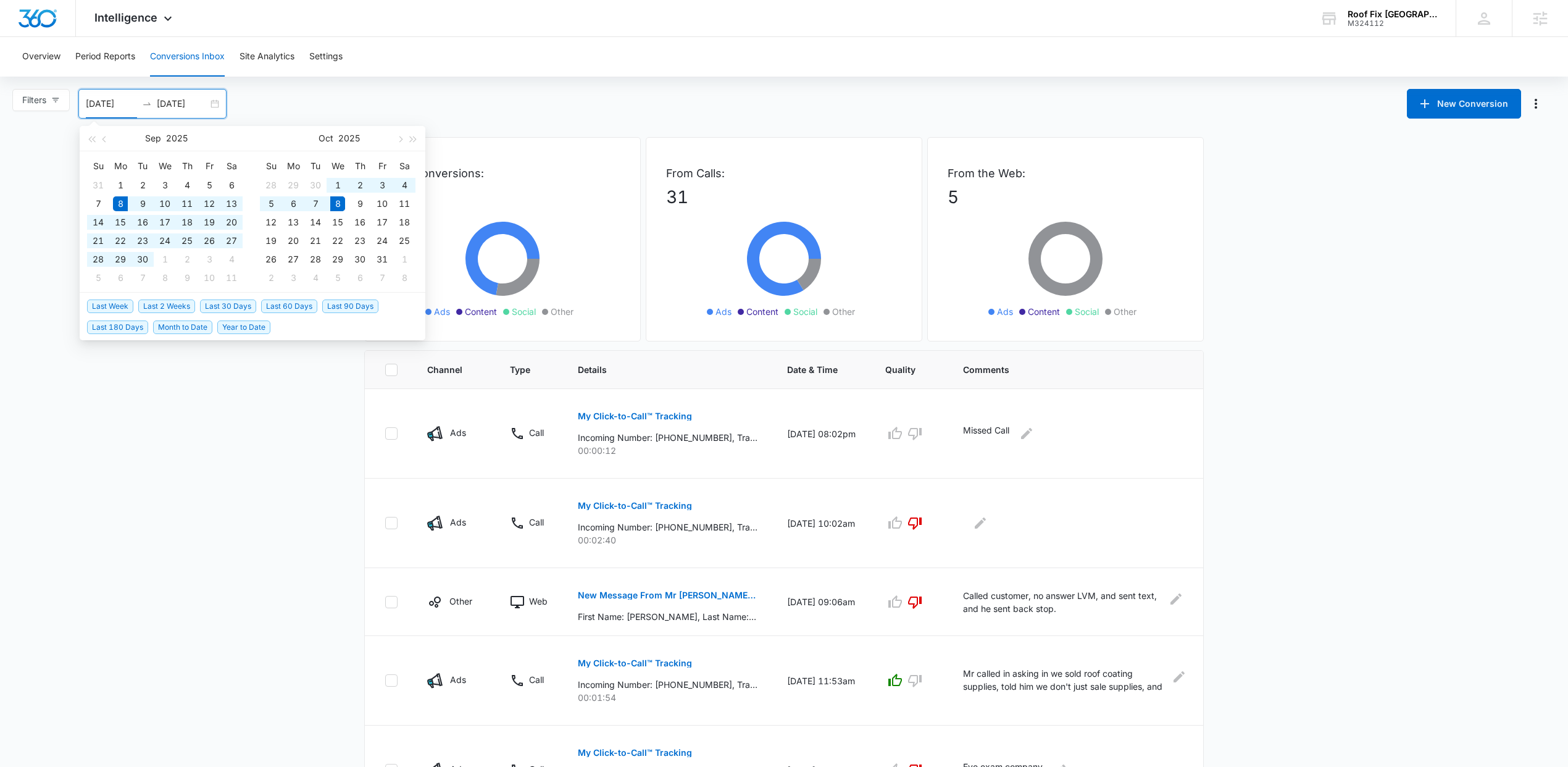
type input "09/08/2025"
drag, startPoint x: 214, startPoint y: 303, endPoint x: 226, endPoint y: 311, distance: 14.4
click at [214, 304] on span "Last 30 Days" at bounding box center [228, 306] width 56 height 14
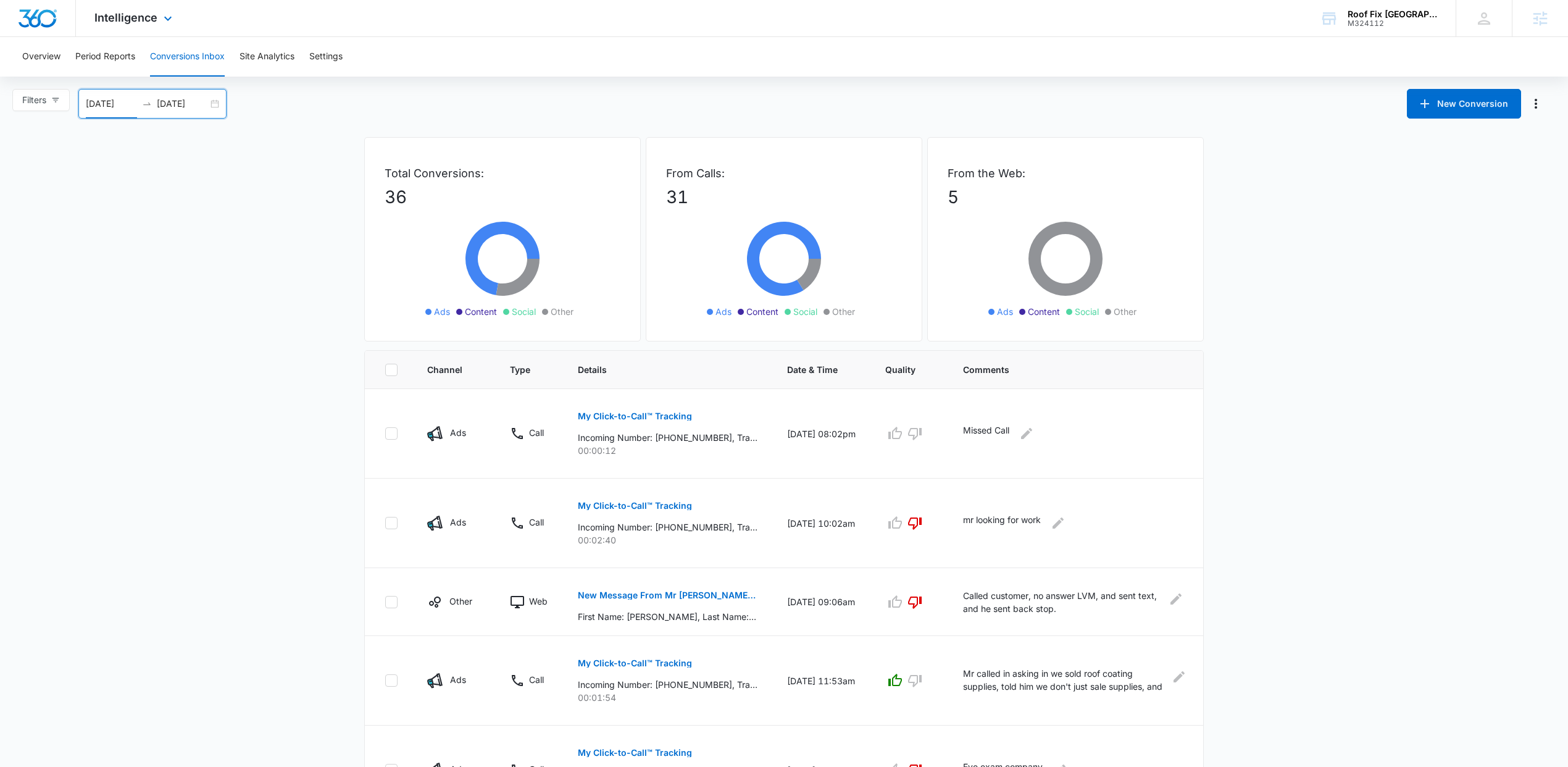
click at [157, 35] on div "Intelligence Apps Reputation Forms CRM Email Social POS Content Ads Intelligenc…" at bounding box center [135, 18] width 118 height 37
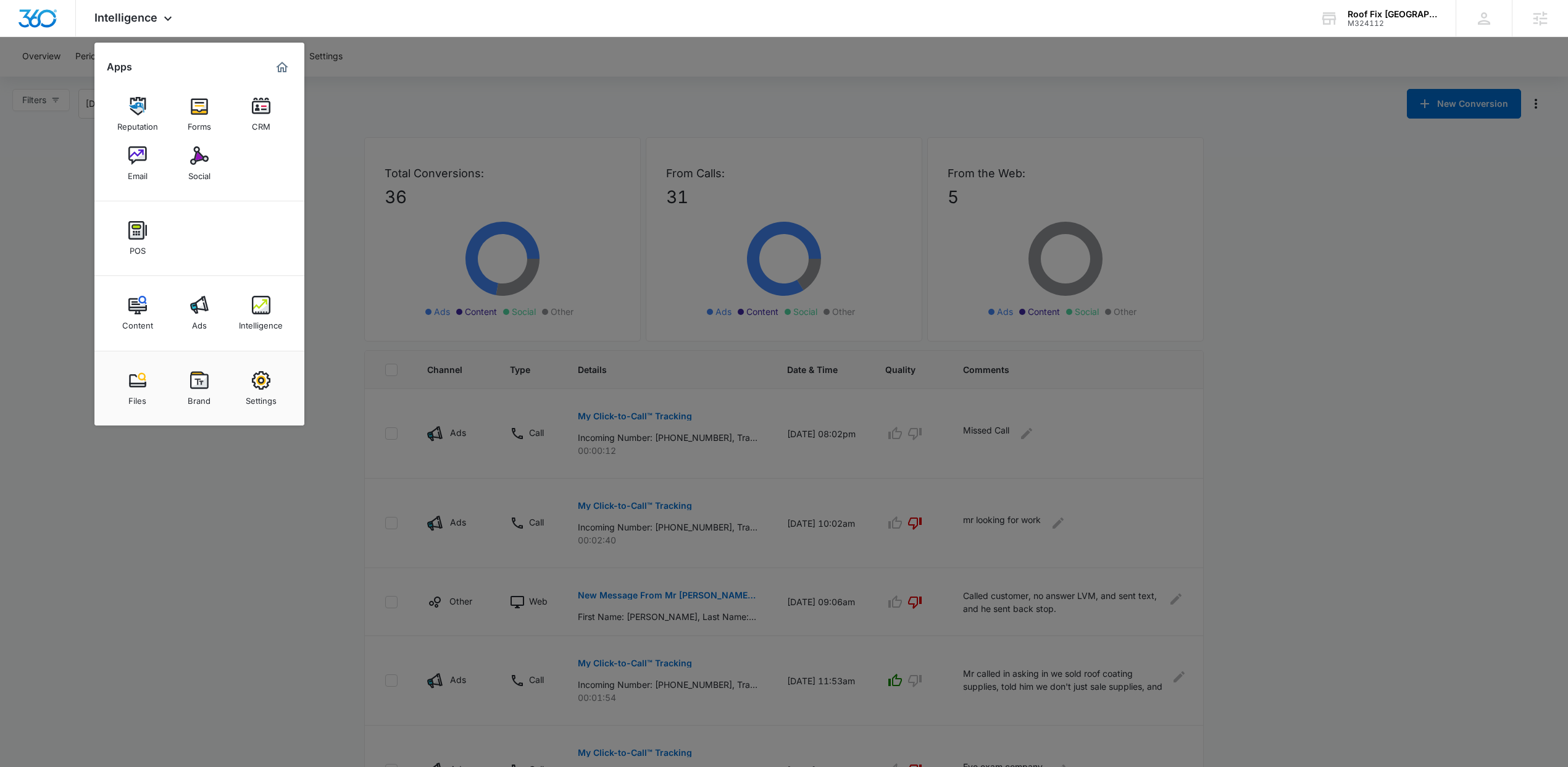
click at [208, 329] on link "Ads" at bounding box center [199, 313] width 47 height 47
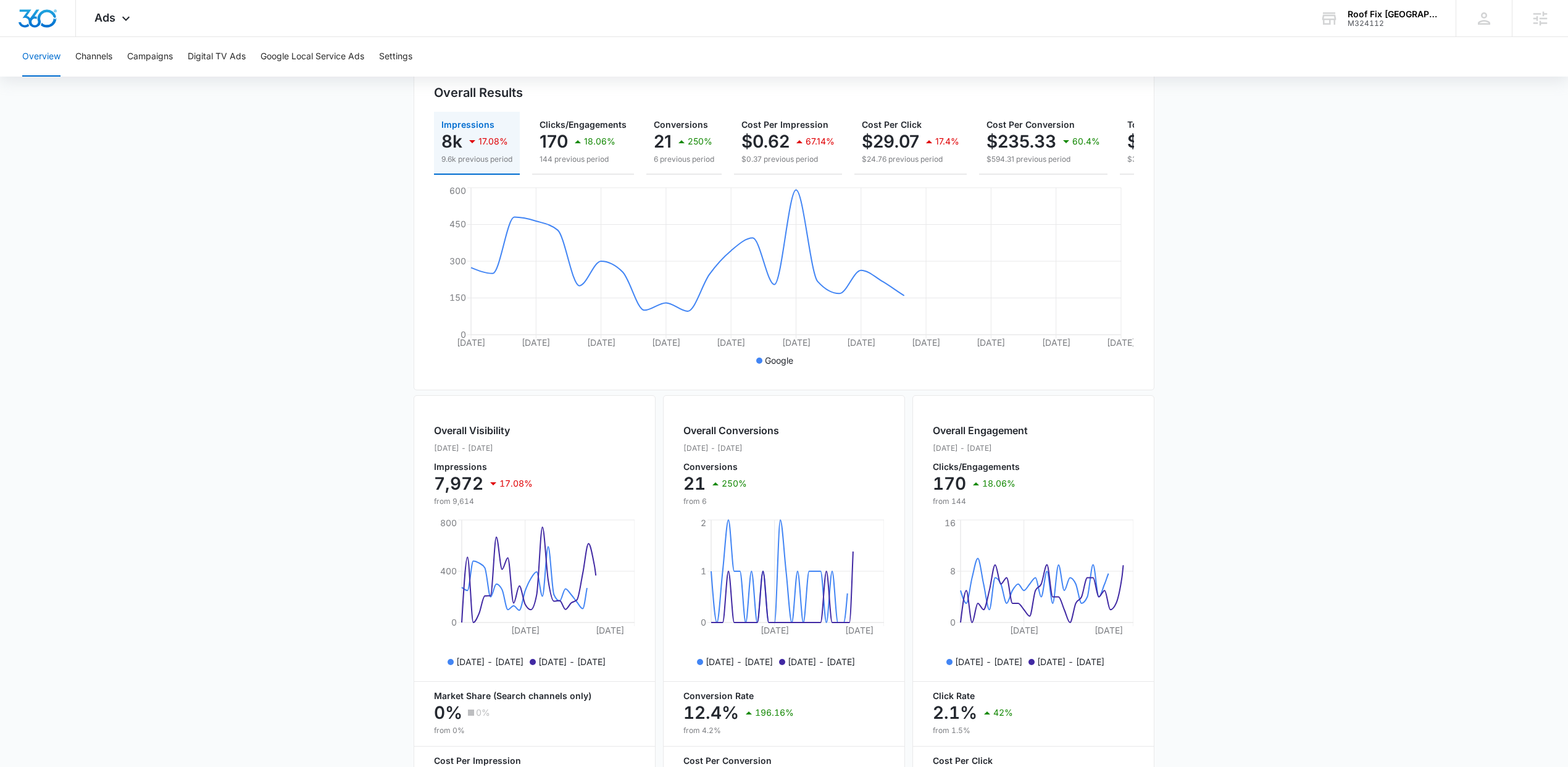
scroll to position [248, 0]
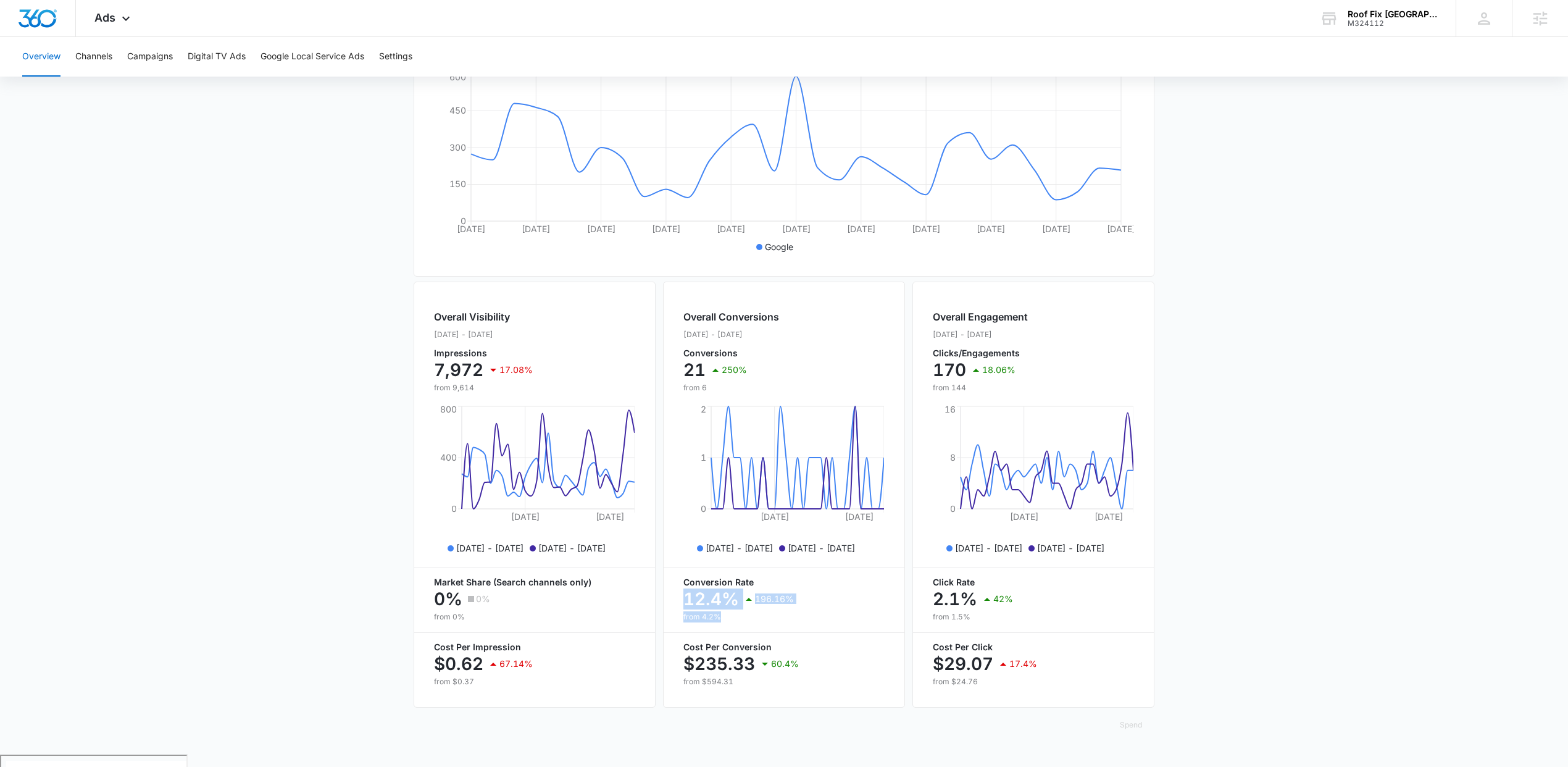
drag, startPoint x: 724, startPoint y: 630, endPoint x: 671, endPoint y: 614, distance: 55.4
click at [671, 614] on div "Overall Conversions Sep. 06 - Oct. 06, 2025 Conversions 21 250% from 6 Sep 17, …" at bounding box center [784, 494] width 242 height 426
drag, startPoint x: 683, startPoint y: 325, endPoint x: 902, endPoint y: 713, distance: 445.5
click at [902, 708] on div "Overall Conversions Sep. 06 - Oct. 06, 2025 Conversions 21 250% from 6 Sep 17, …" at bounding box center [784, 494] width 242 height 426
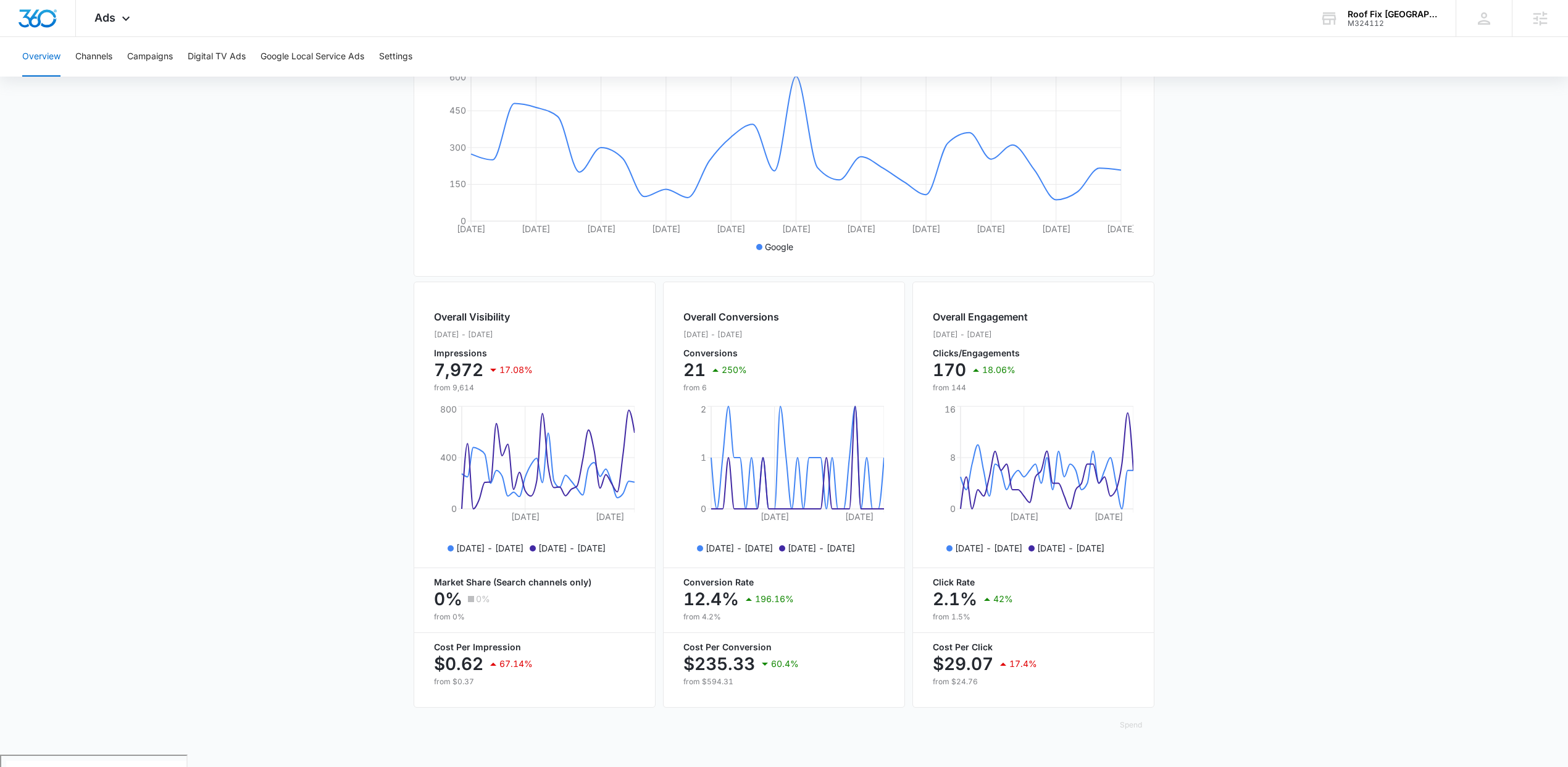
click at [685, 587] on p "Conversion Rate" at bounding box center [784, 583] width 201 height 9
drag, startPoint x: 685, startPoint y: 592, endPoint x: 825, endPoint y: 683, distance: 167.0
click at [825, 683] on div "Overall Conversions Sep. 06 - Oct. 06, 2025 Conversions 21 250% from 6 Sep 17, …" at bounding box center [784, 494] width 242 height 426
copy div "Conversion Rate 12.4% 196.16% from 4.2% Cost Per Conversion $235.33 60.4%"
click at [1289, 366] on main "Overview Filters 09/06/2025 10/06/2025 Overall Results Impressions 8k 17.08% 9.…" at bounding box center [784, 311] width 1568 height 887
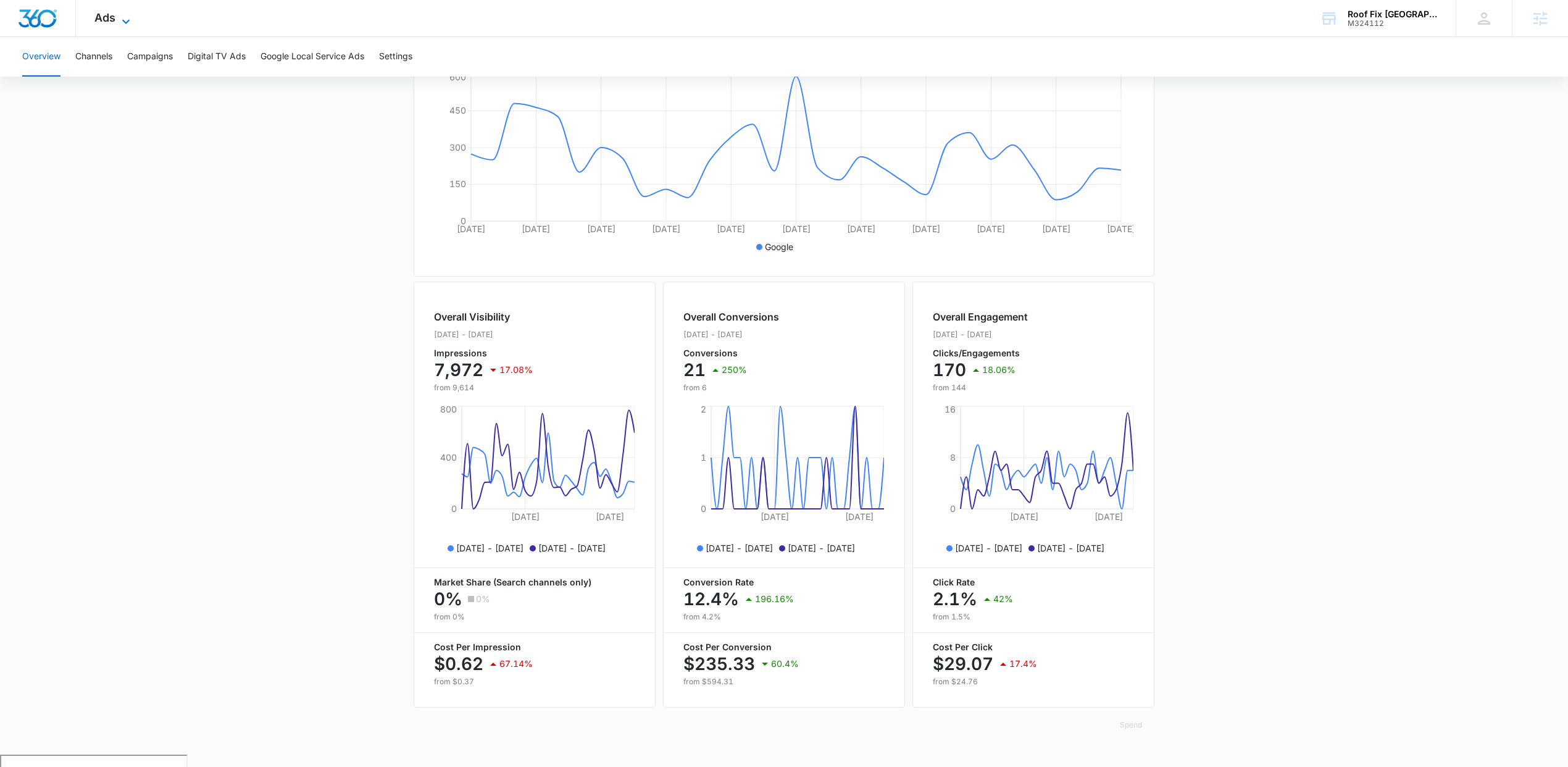
click at [108, 11] on span "Ads" at bounding box center [105, 17] width 21 height 13
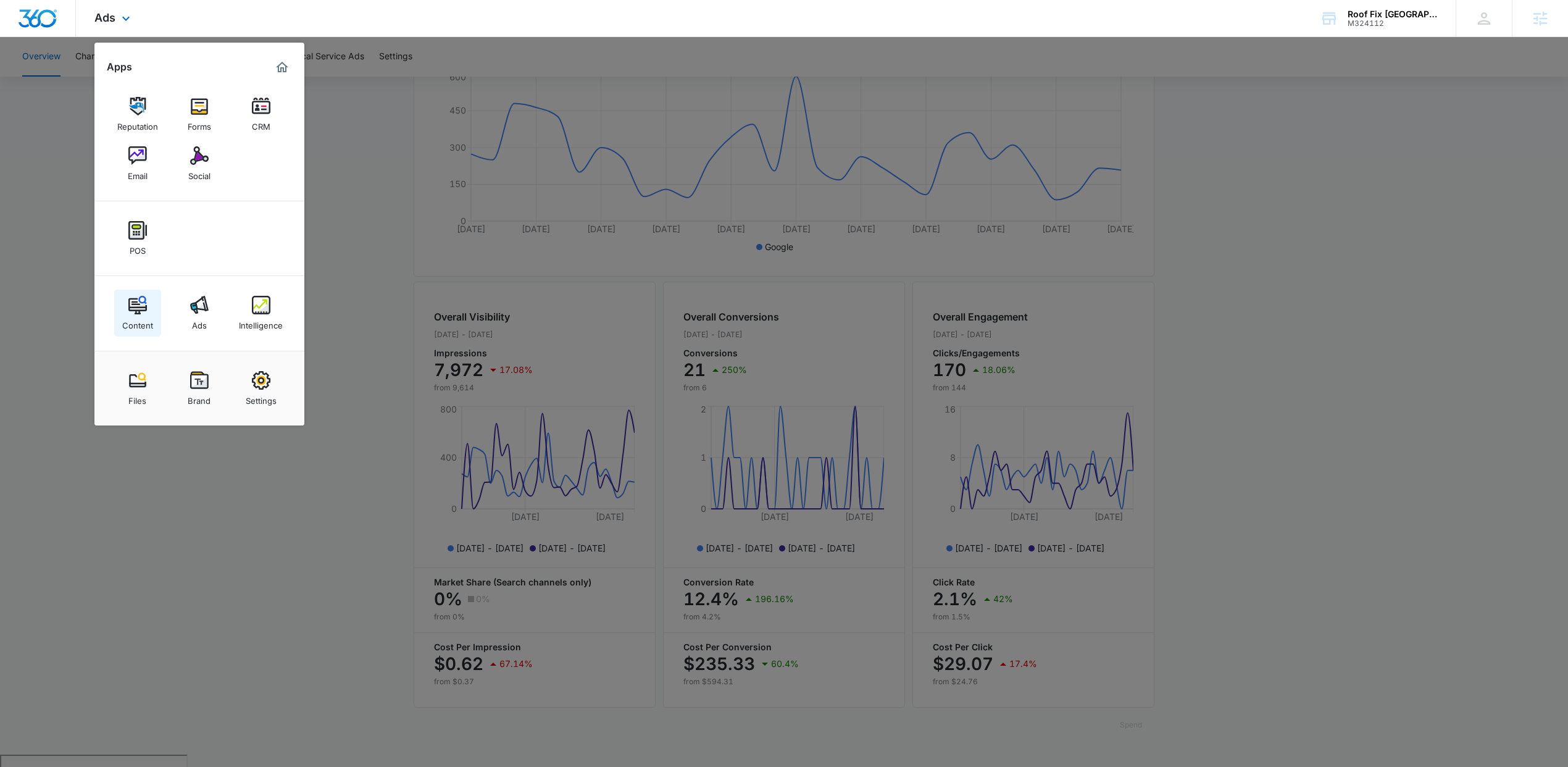
click at [128, 315] on div "Content" at bounding box center [138, 322] width 31 height 16
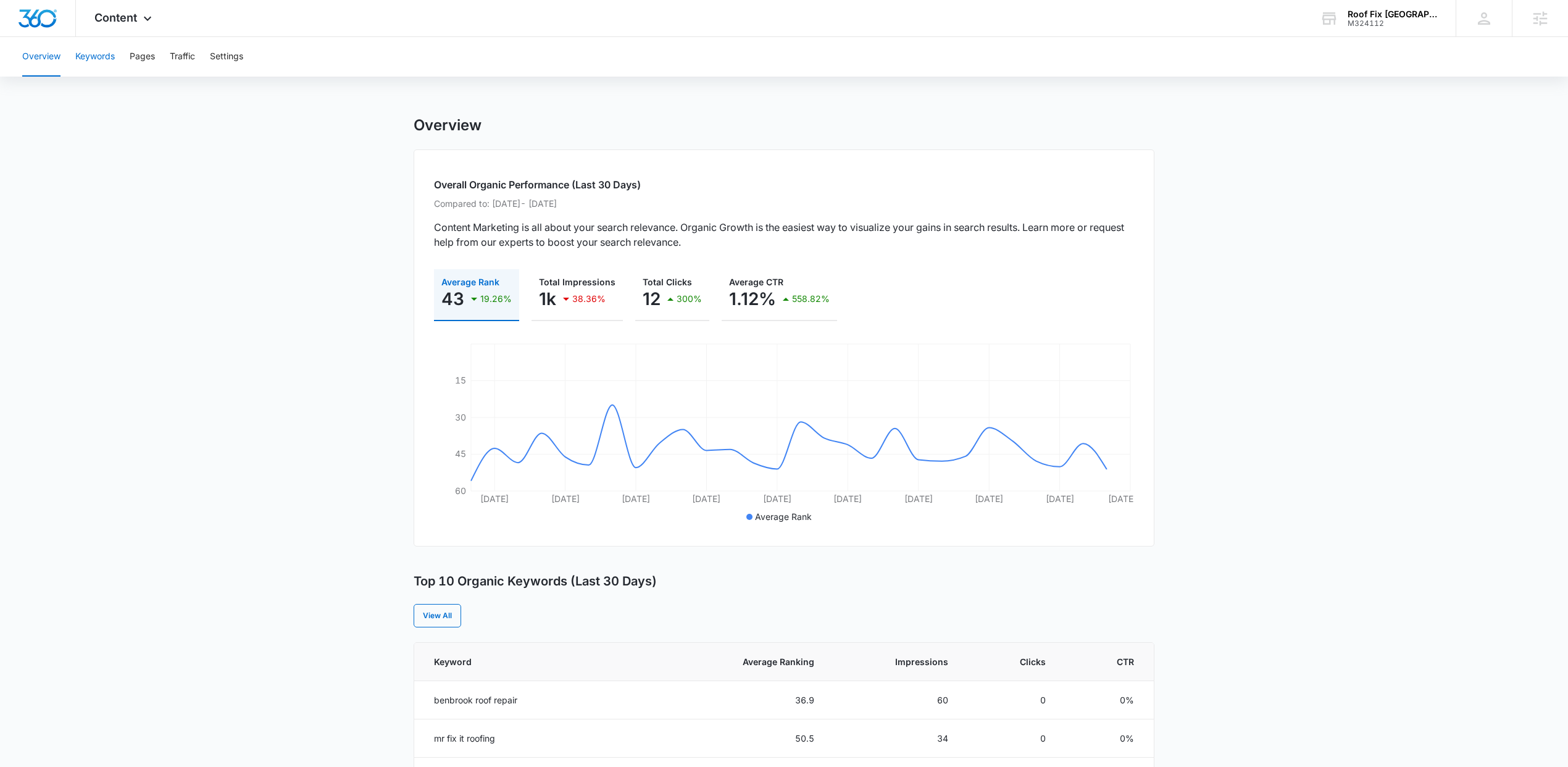
click at [97, 61] on button "Keywords" at bounding box center [95, 57] width 40 height 40
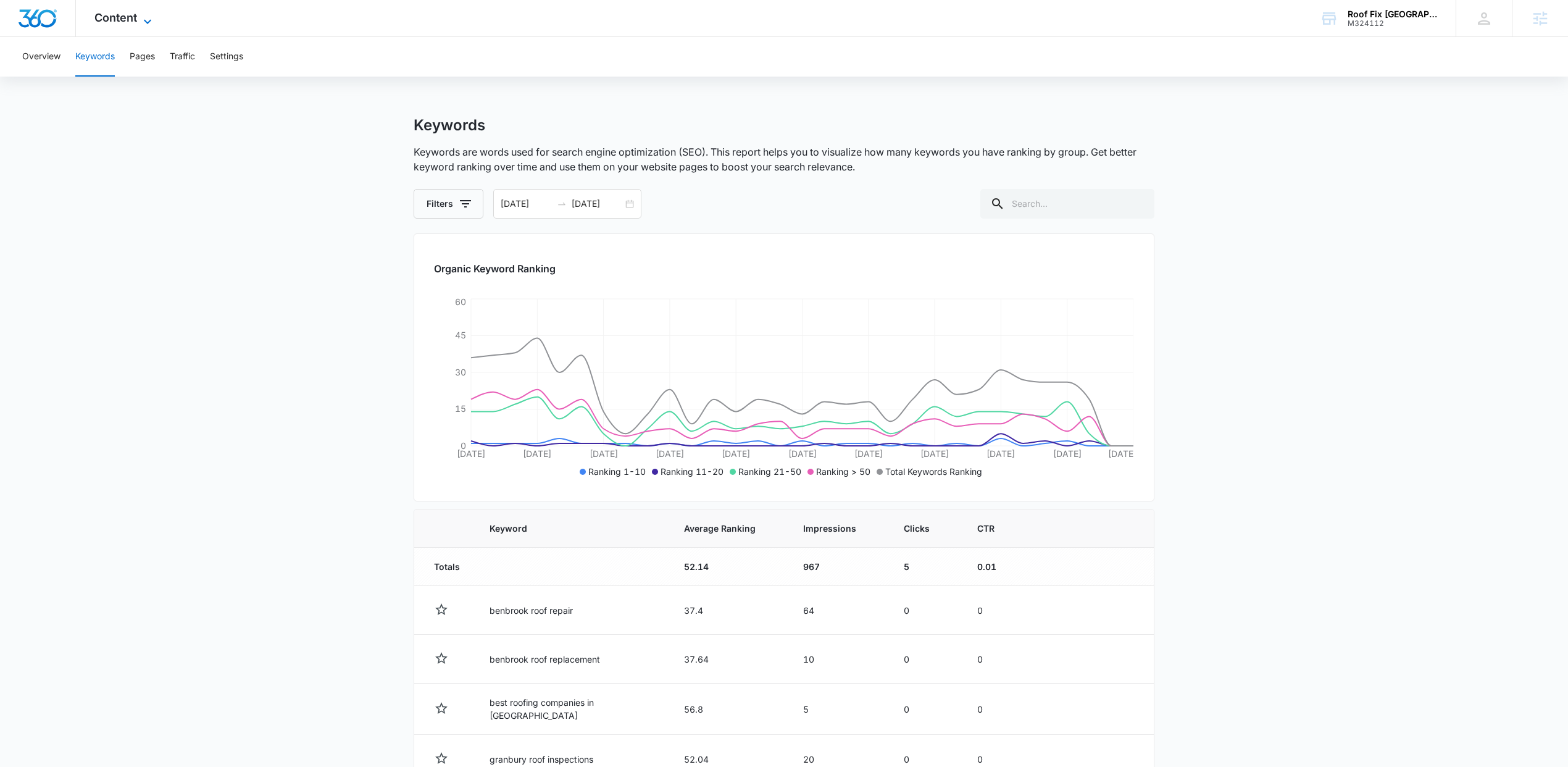
click at [124, 12] on span "Content" at bounding box center [115, 17] width 43 height 13
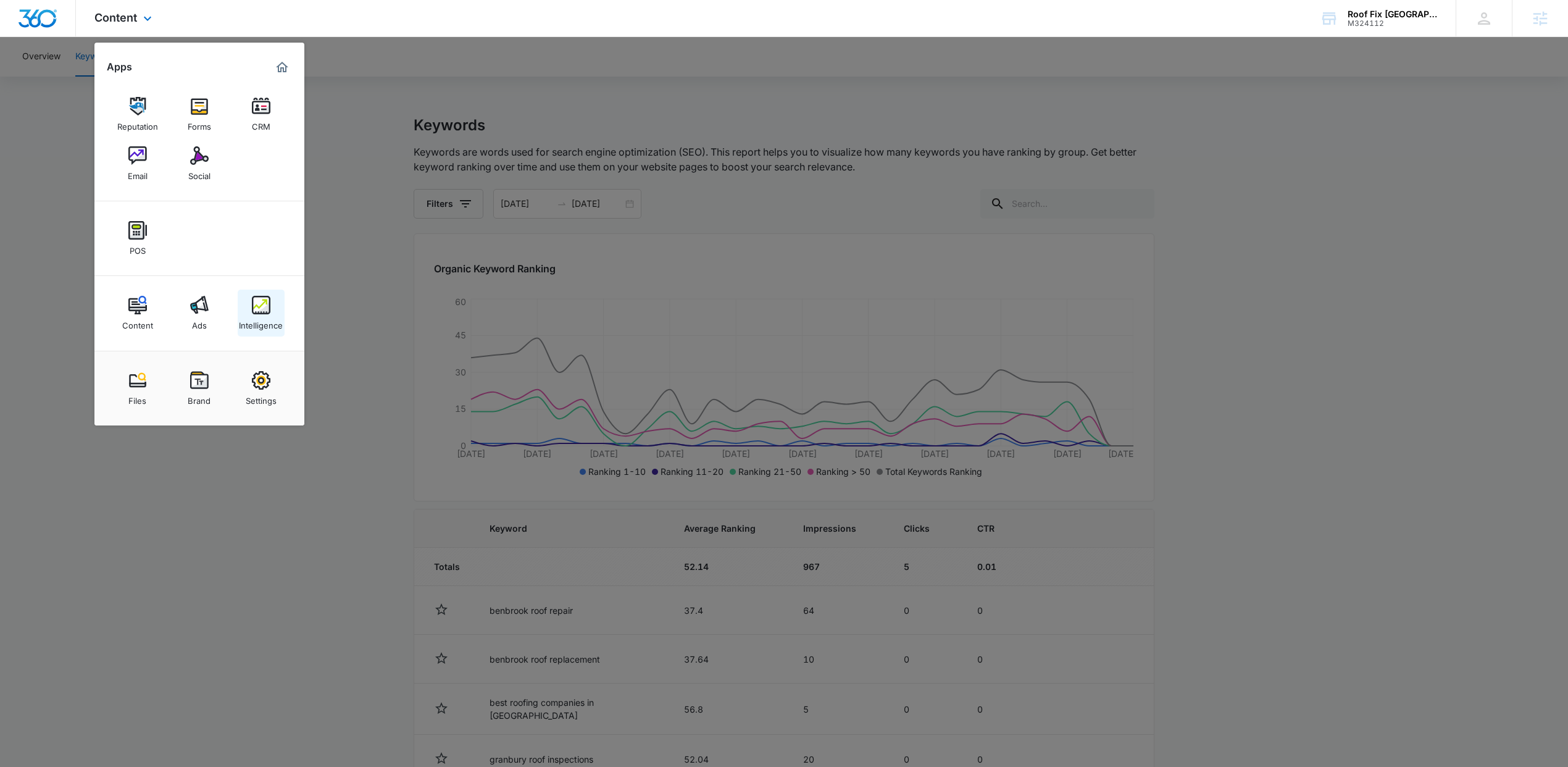
click at [263, 304] on img at bounding box center [261, 305] width 19 height 19
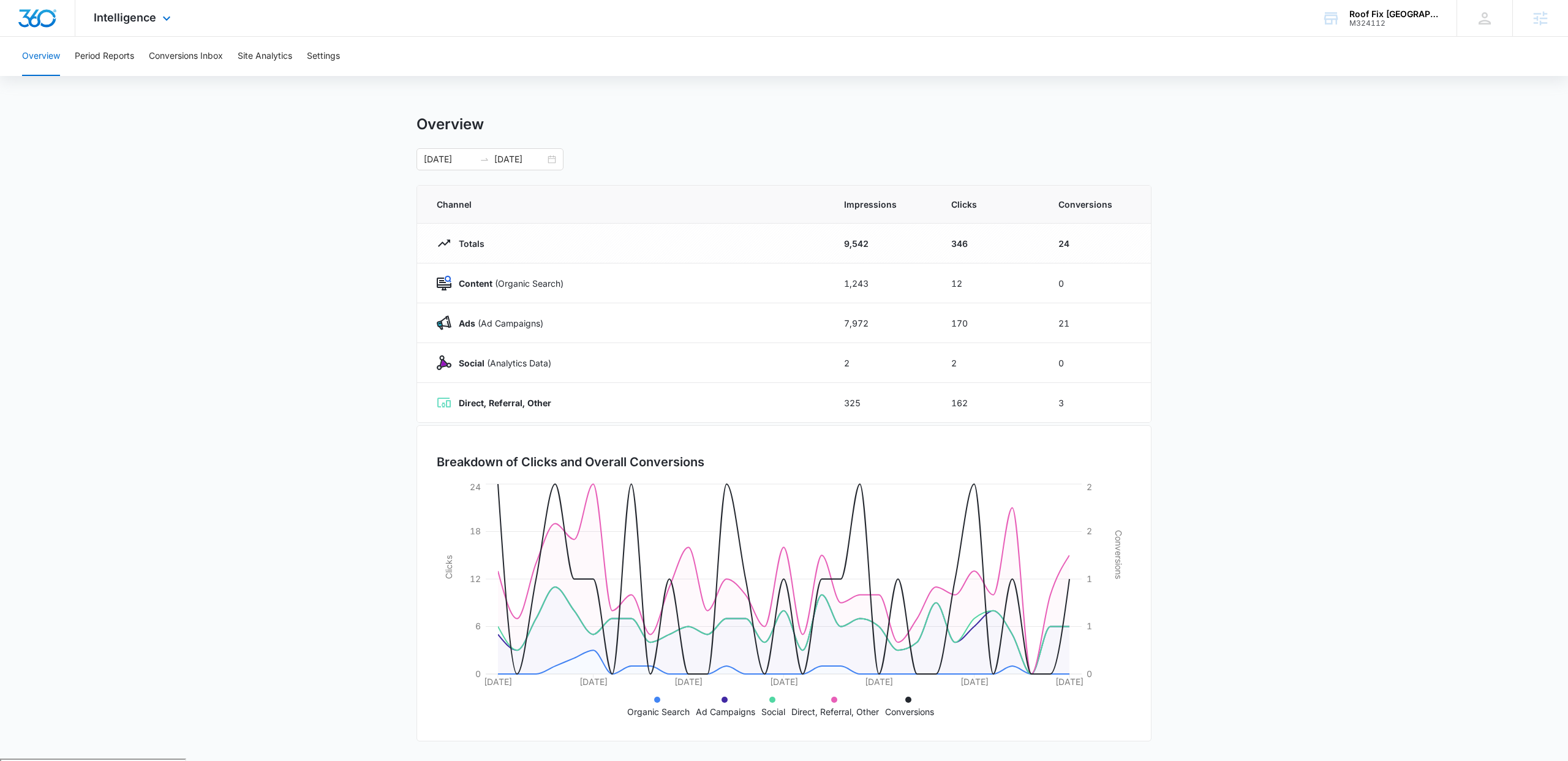
click at [156, 19] on div "Intelligence Apps Reputation Forms CRM Email Social POS Content Ads Intelligenc…" at bounding box center [134, 18] width 117 height 36
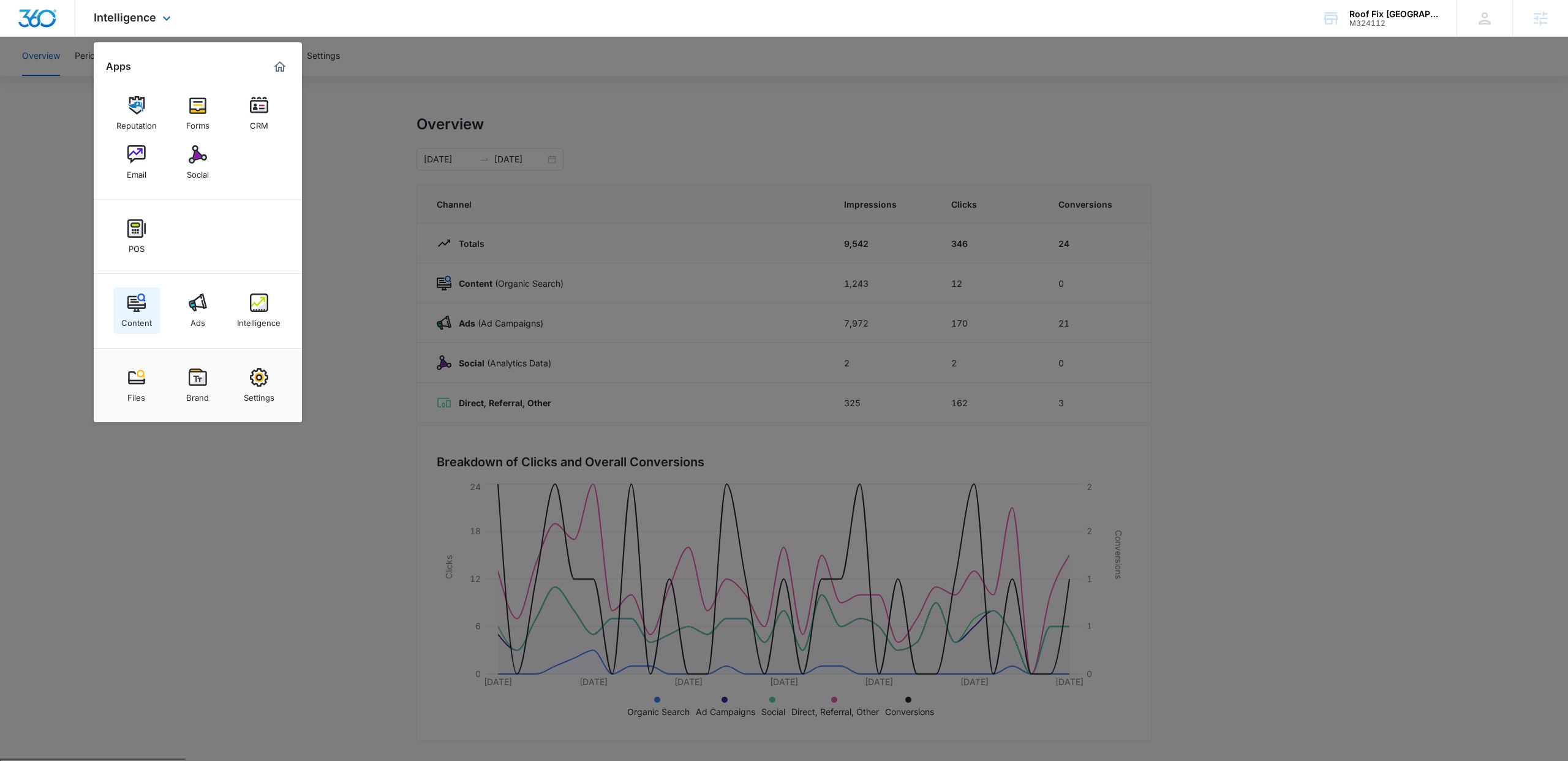
click at [150, 304] on link "Content" at bounding box center [137, 311] width 47 height 47
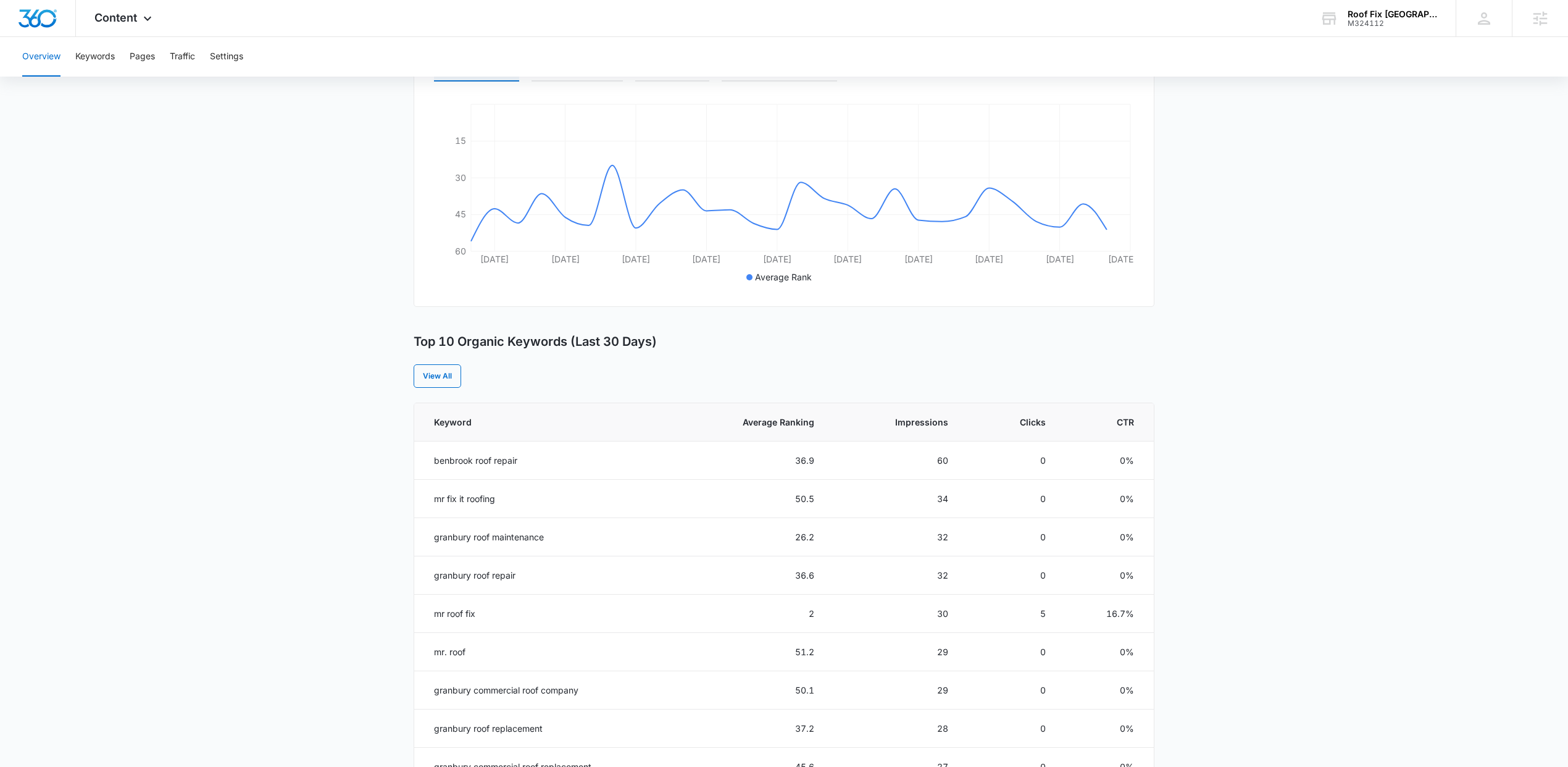
scroll to position [256, 0]
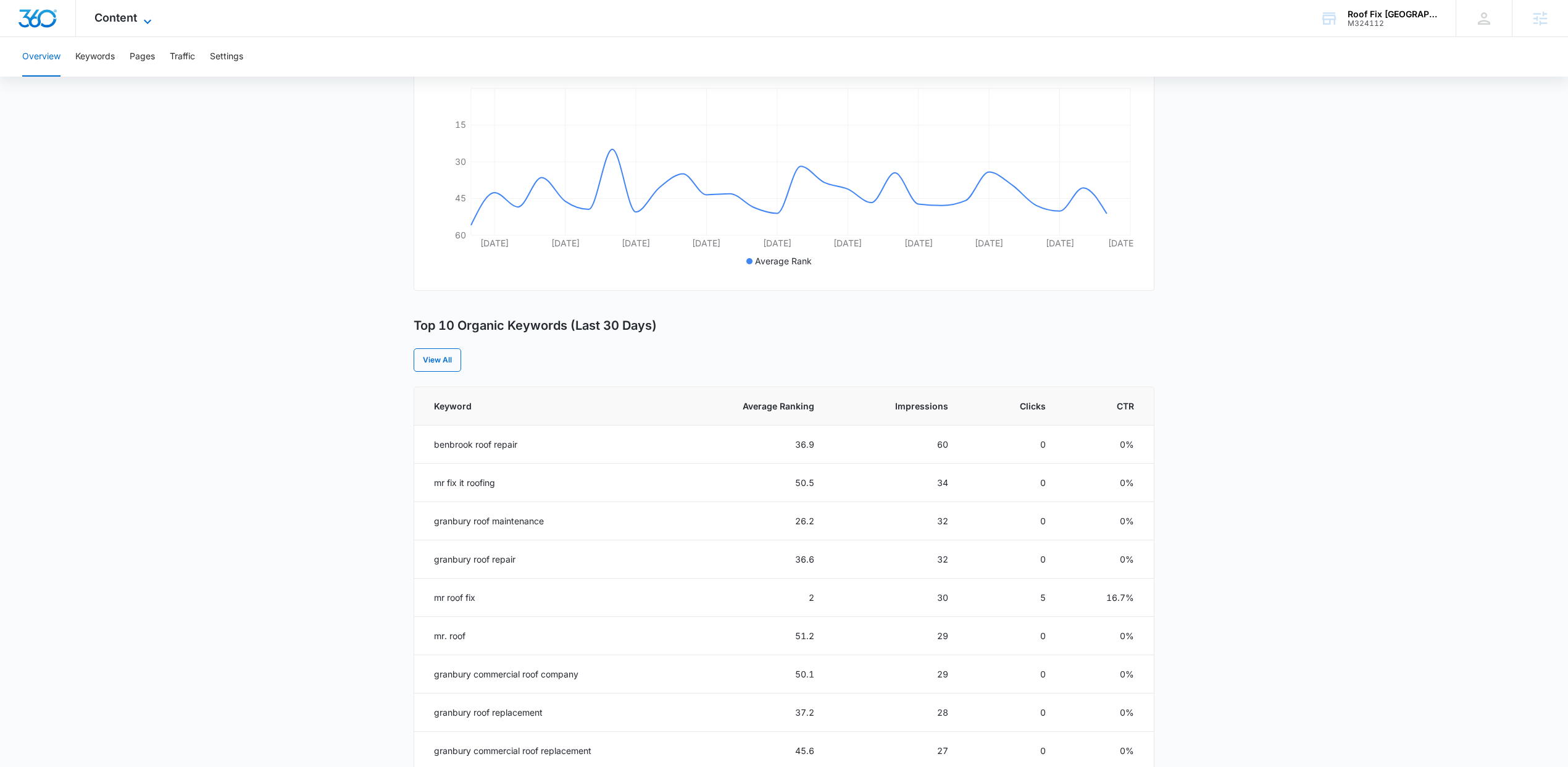
click at [128, 14] on span "Content" at bounding box center [115, 17] width 43 height 13
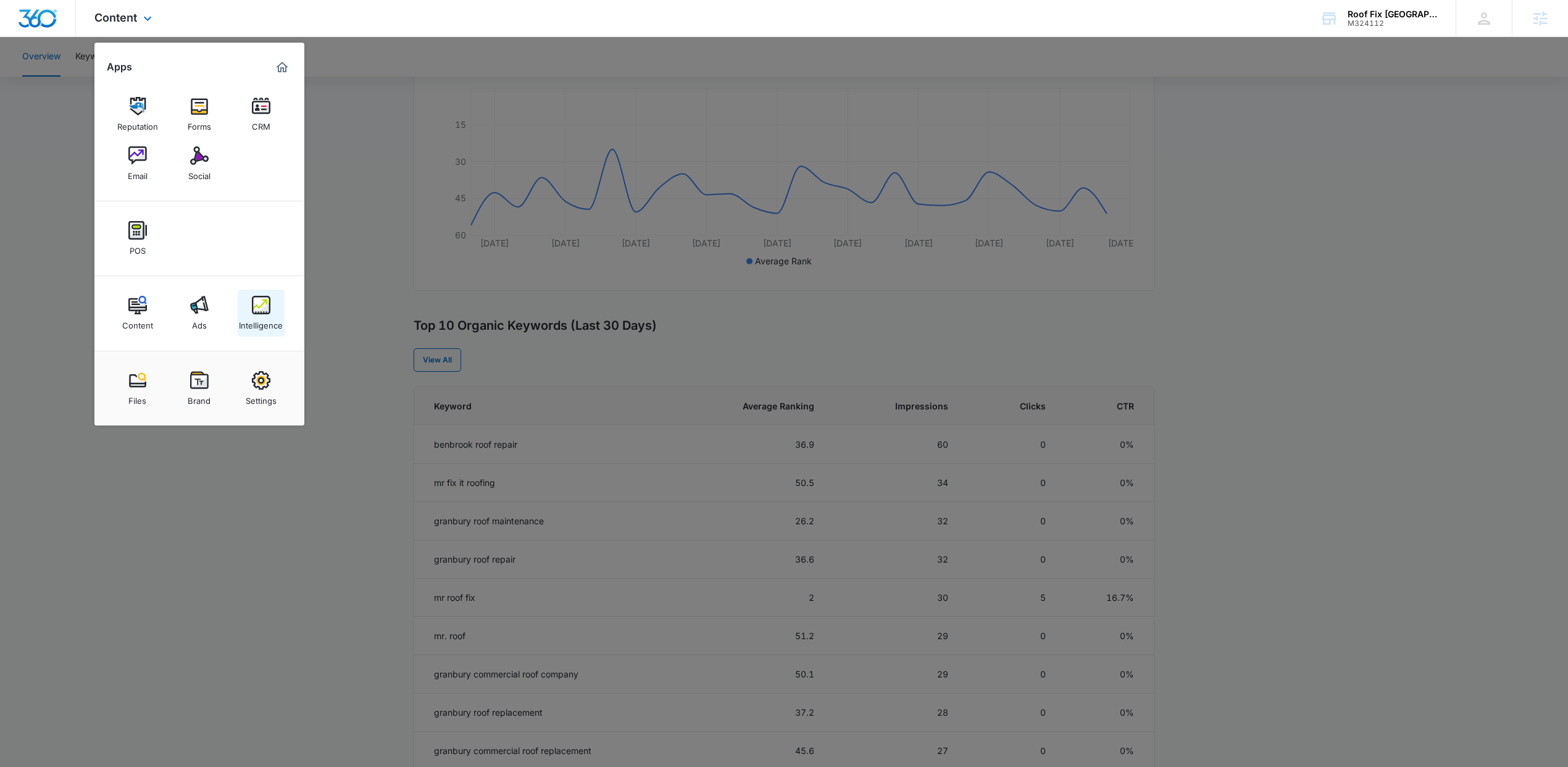
click at [266, 328] on div "Intelligence" at bounding box center [261, 322] width 44 height 16
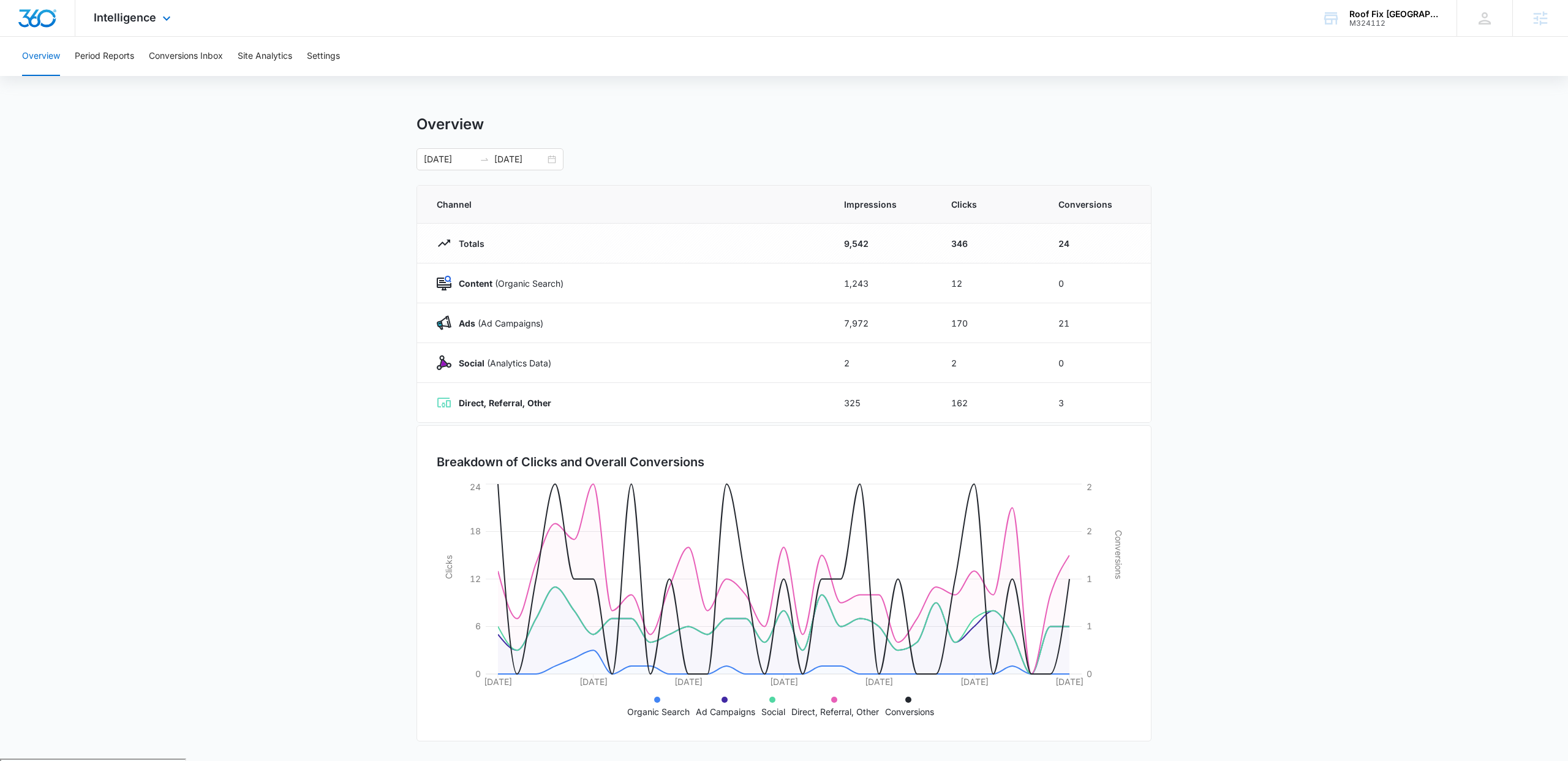
click at [116, 9] on div "Intelligence Apps Reputation Forms CRM Email Social POS Content Ads Intelligenc…" at bounding box center [134, 18] width 117 height 36
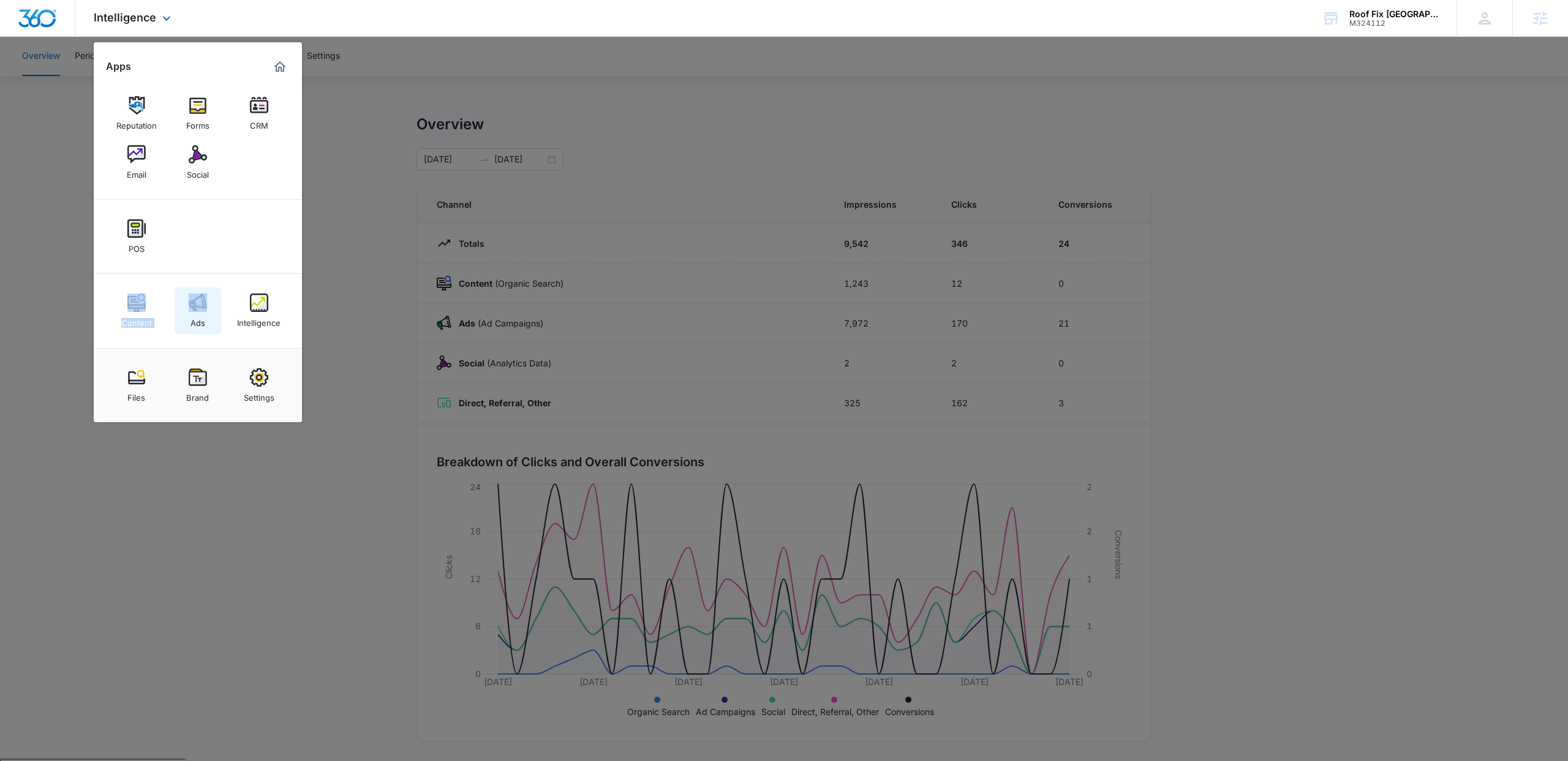
drag, startPoint x: 206, startPoint y: 290, endPoint x: 213, endPoint y: 322, distance: 32.8
click at [215, 319] on div "Reputation Forms CRM Email Social POS Content Ads Intelligence" at bounding box center [198, 212] width 208 height 272
click at [201, 317] on div "Ads" at bounding box center [198, 320] width 15 height 16
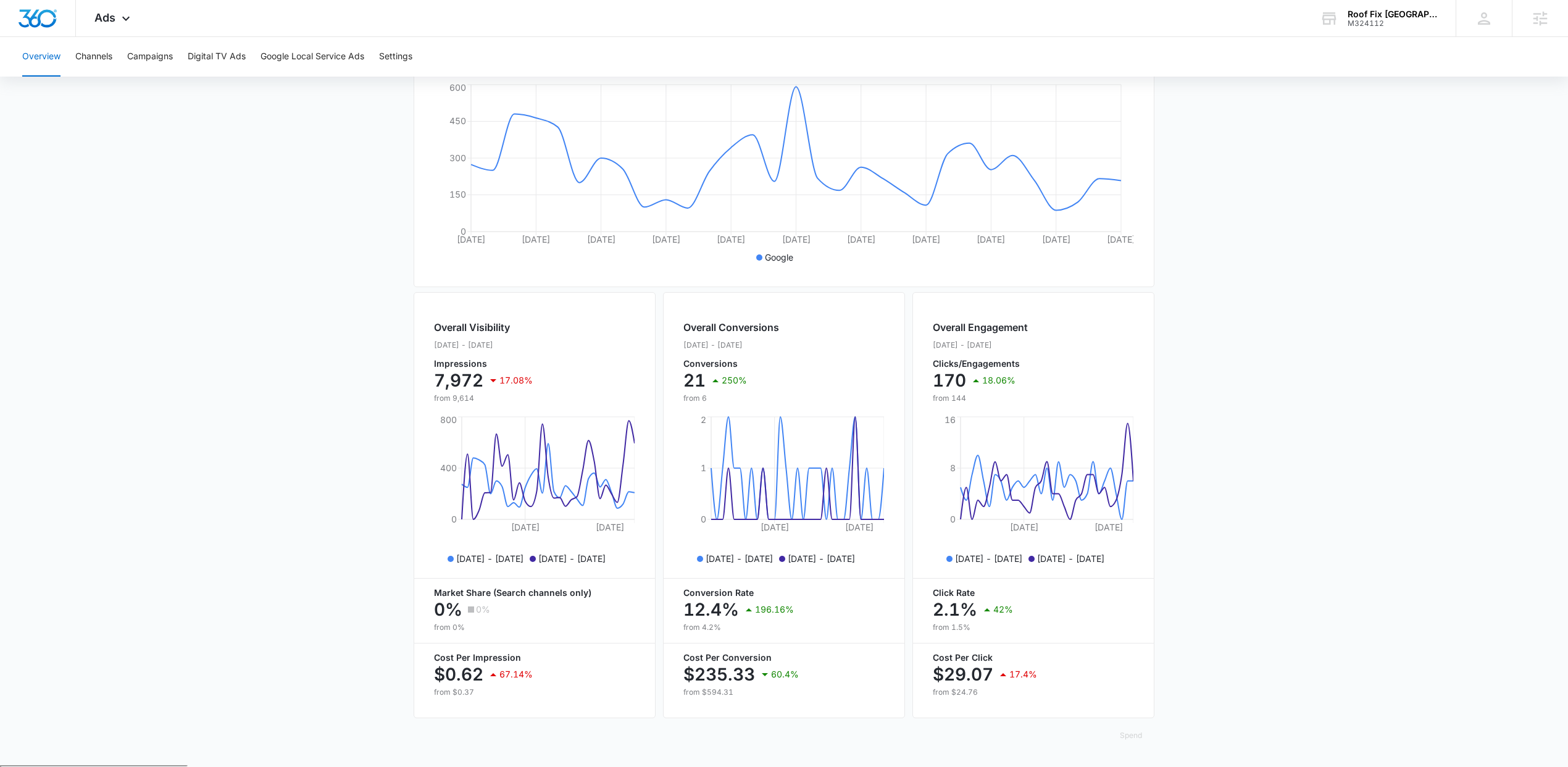
scroll to position [248, 0]
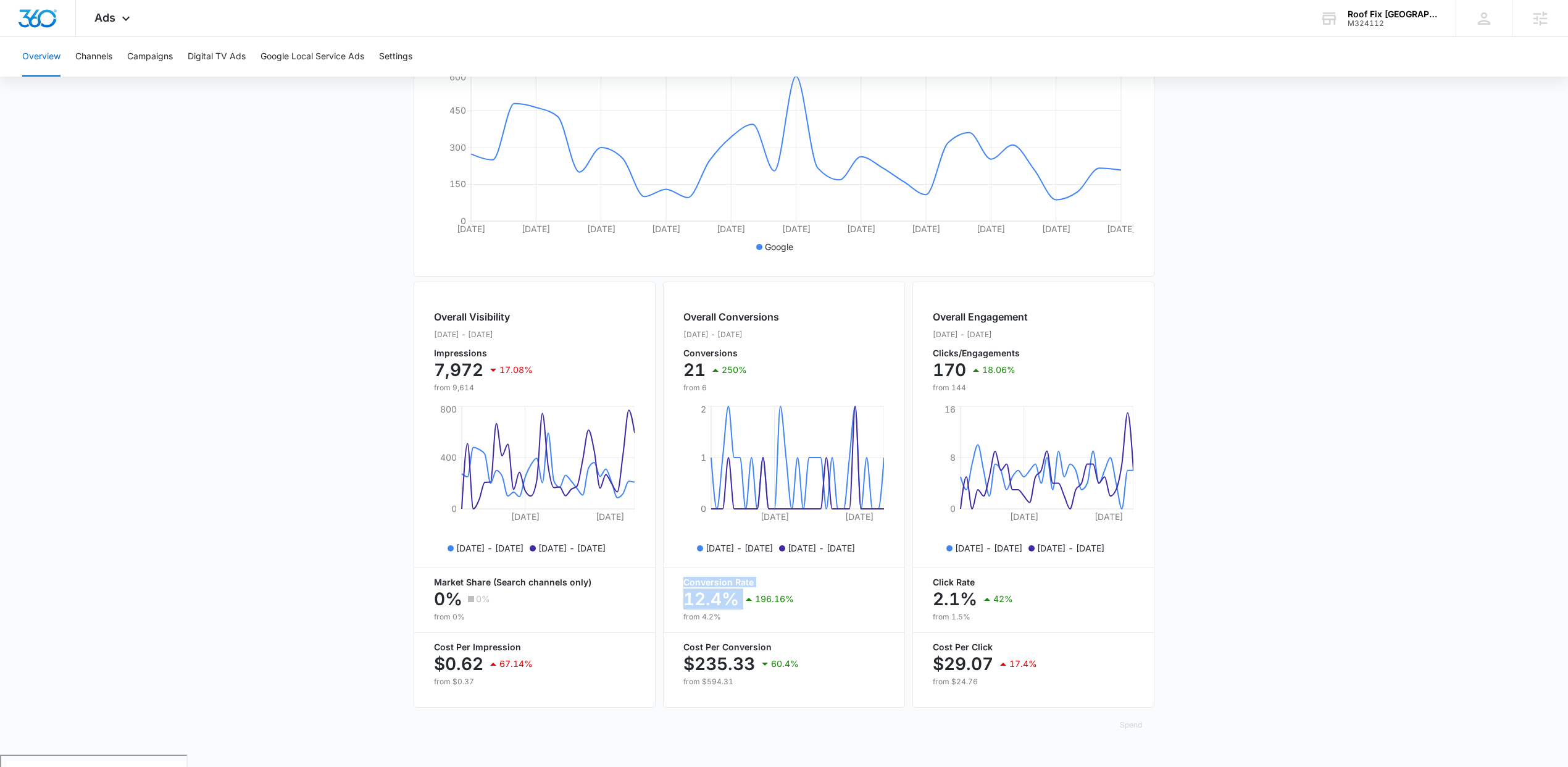
drag, startPoint x: 683, startPoint y: 594, endPoint x: 752, endPoint y: 614, distance: 71.8
click at [752, 614] on div "Conversion Rate 12.4% 196.16% from 4.2%" at bounding box center [784, 601] width 201 height 45
drag, startPoint x: 676, startPoint y: 660, endPoint x: 783, endPoint y: 688, distance: 110.6
click at [783, 688] on div "Overall Conversions Sep. 06 - Oct. 06, 2025 Conversions 21 250% from 6 Sep 17, …" at bounding box center [784, 494] width 242 height 426
click at [785, 688] on p "from $594.31" at bounding box center [784, 682] width 201 height 11
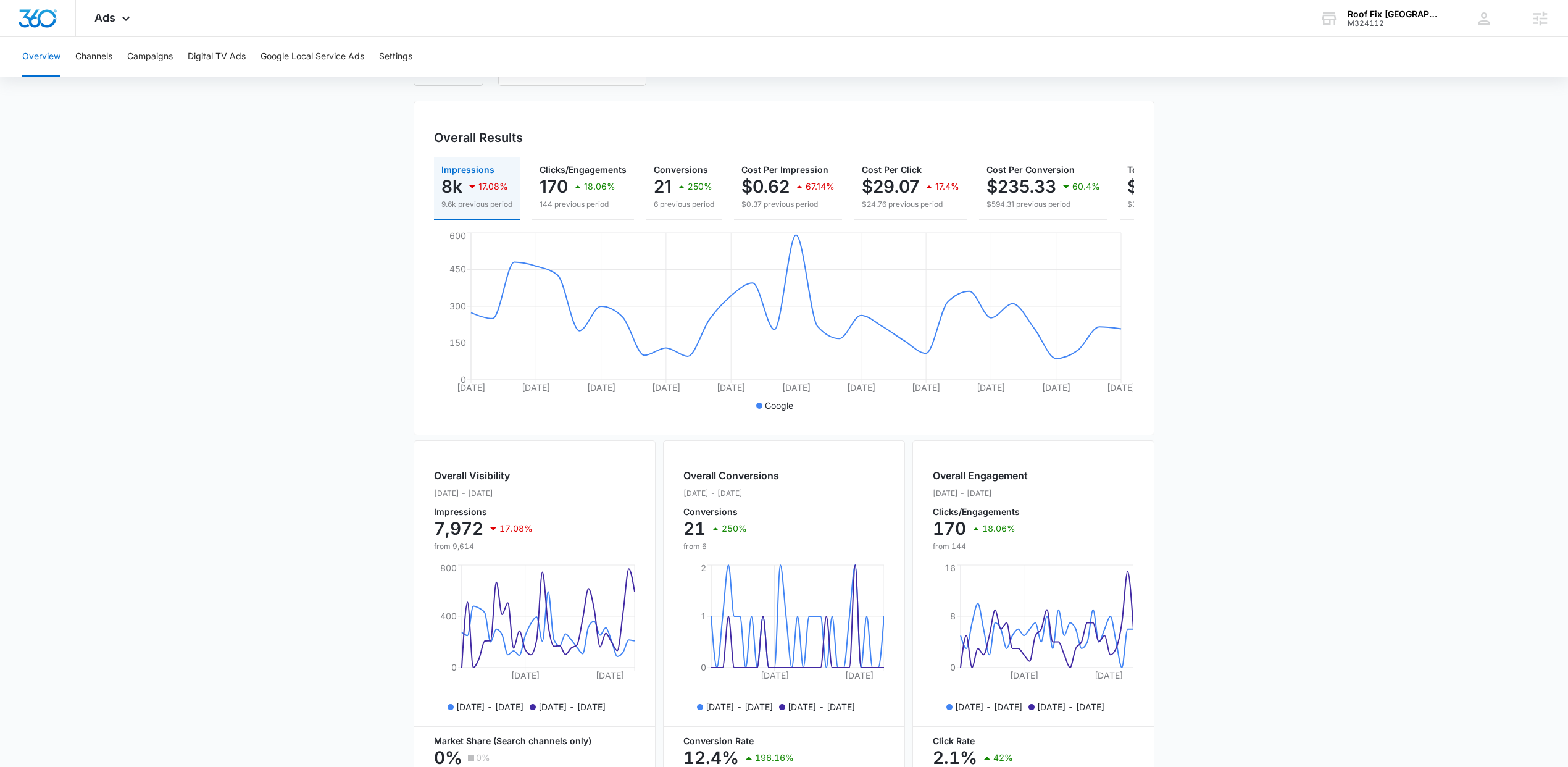
scroll to position [0, 0]
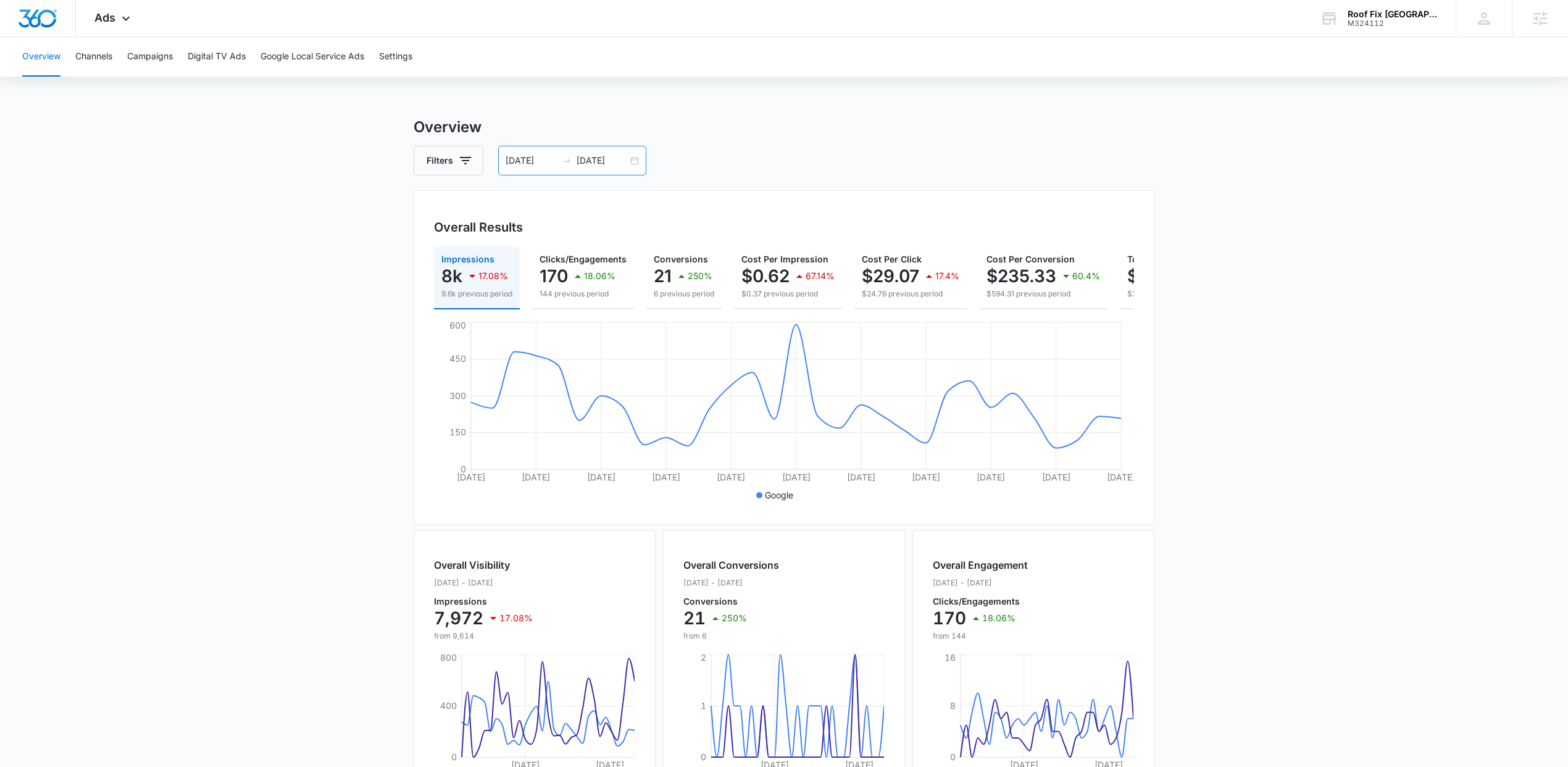
click at [632, 158] on div "09/06/2025 10/06/2025" at bounding box center [572, 161] width 148 height 30
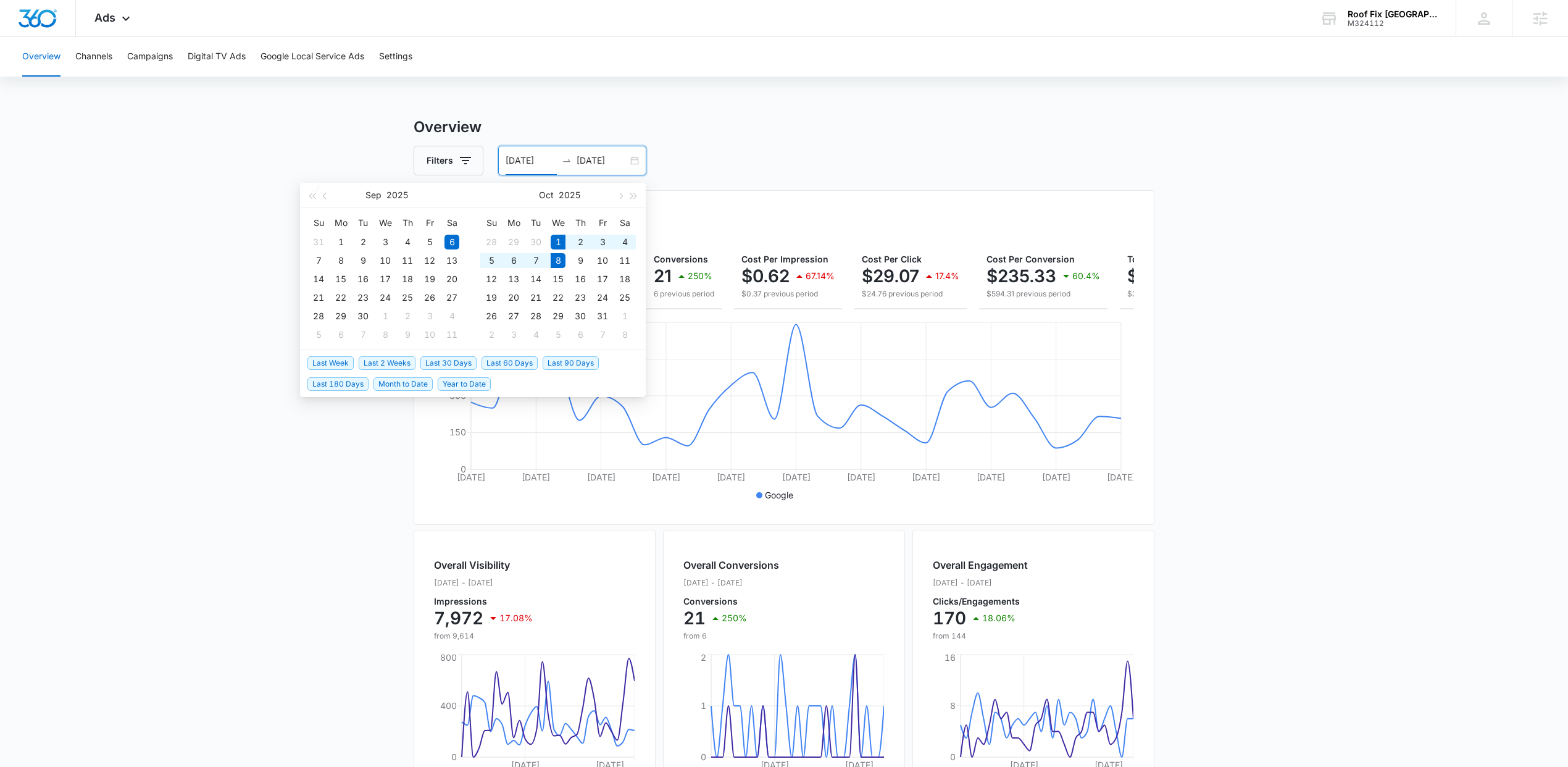
drag, startPoint x: 328, startPoint y: 361, endPoint x: 330, endPoint y: 374, distance: 13.2
click at [330, 379] on ul "Last Week Last 2 Weeks Last 30 Days Last 60 Days Last 90 Days Last 180 Days Mon…" at bounding box center [472, 373] width 346 height 47
click at [330, 365] on span "Last Week" at bounding box center [330, 363] width 47 height 14
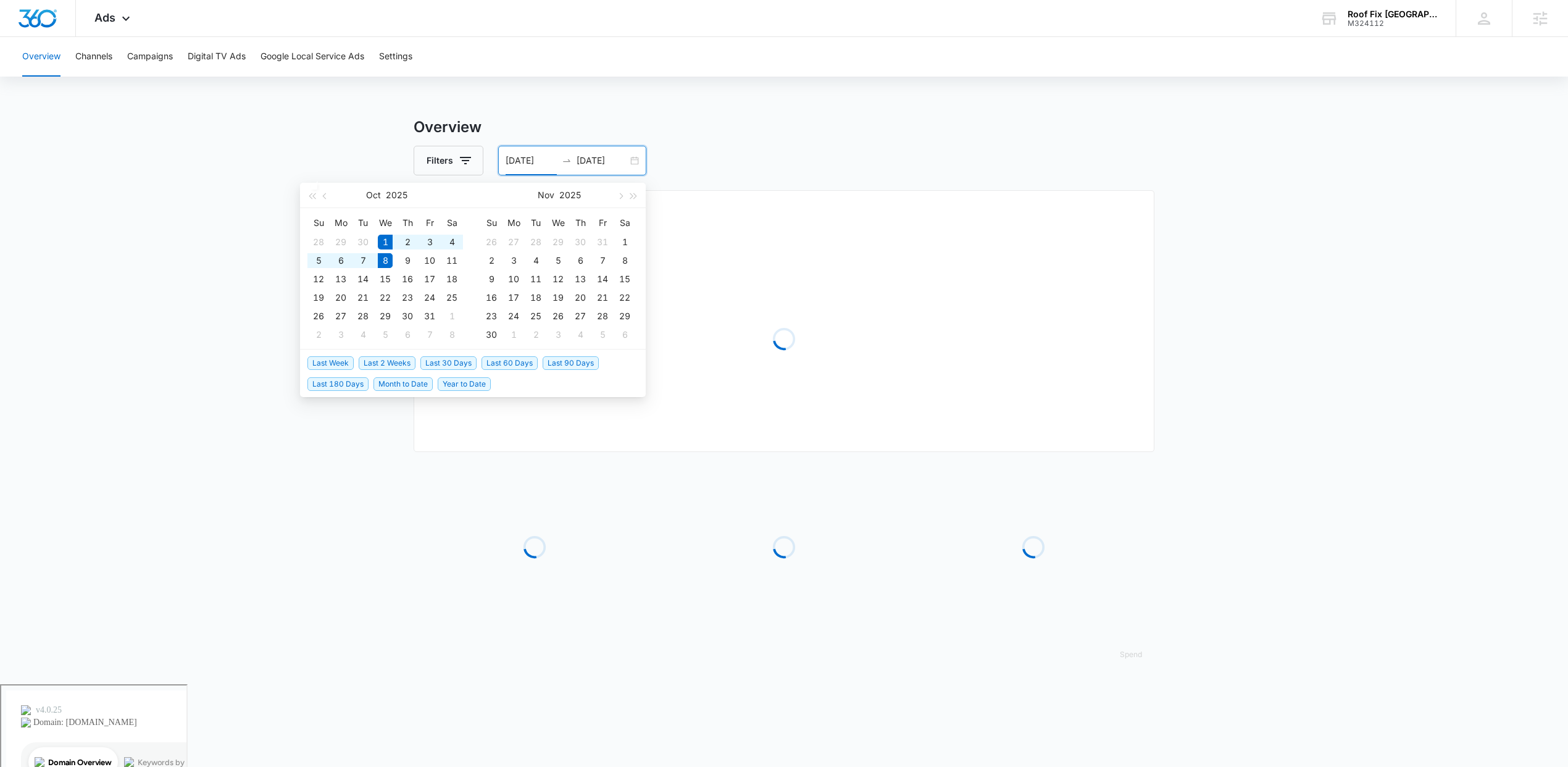
type input "10/01/2025"
type input "10/08/2025"
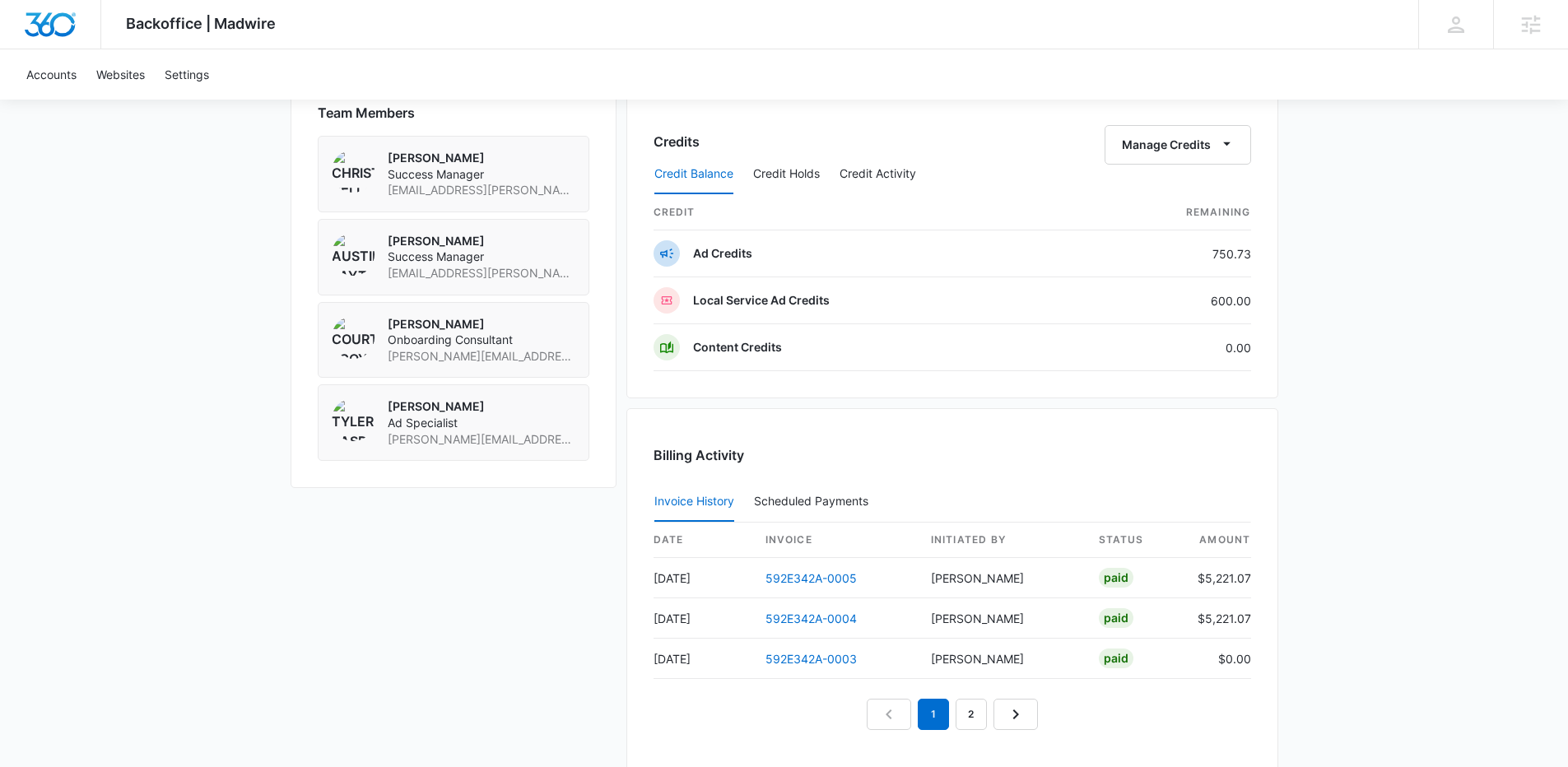
scroll to position [1258, 0]
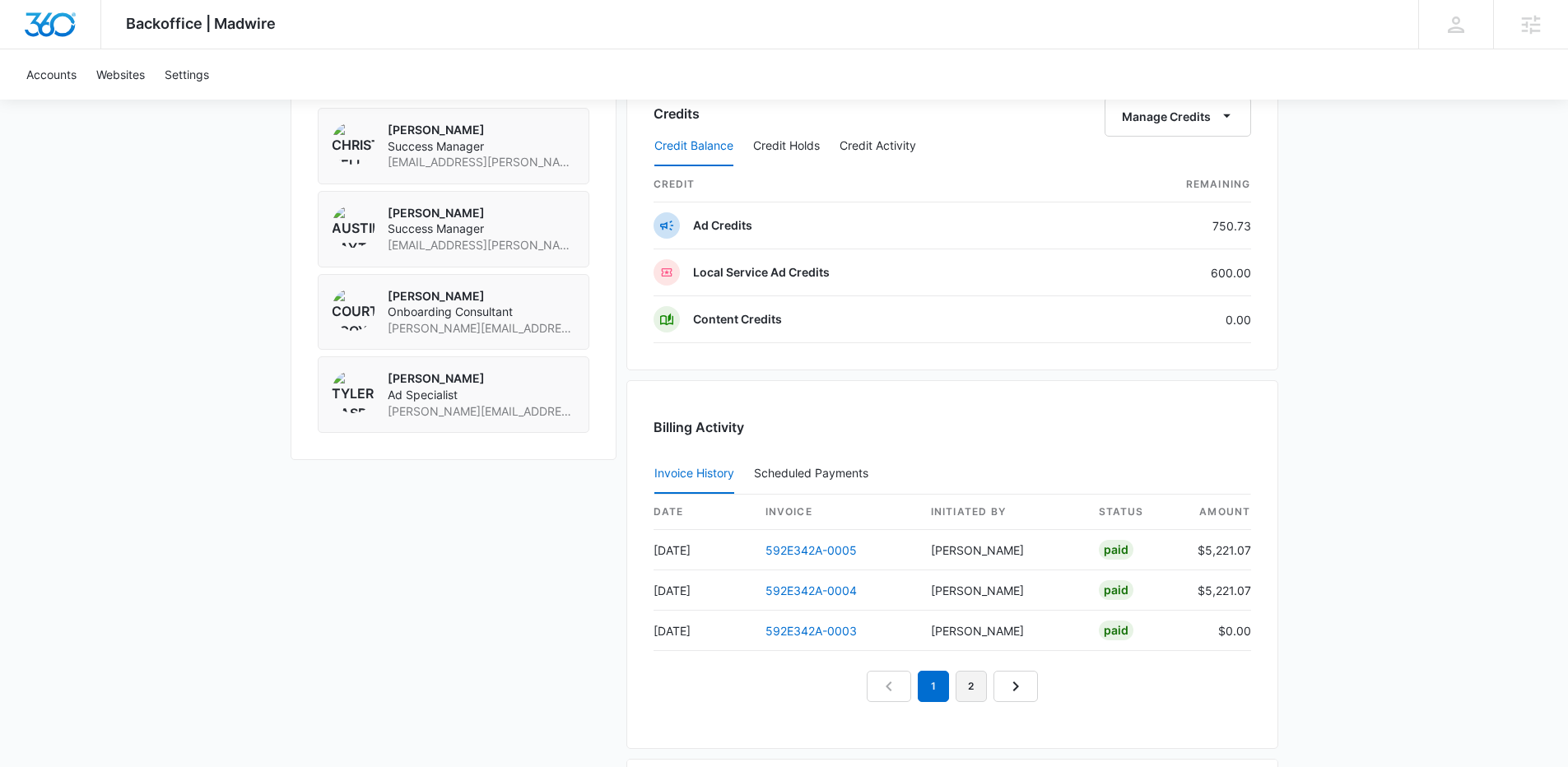
click at [980, 697] on link "2" at bounding box center [971, 686] width 31 height 31
click at [920, 648] on link "1" at bounding box center [934, 646] width 31 height 31
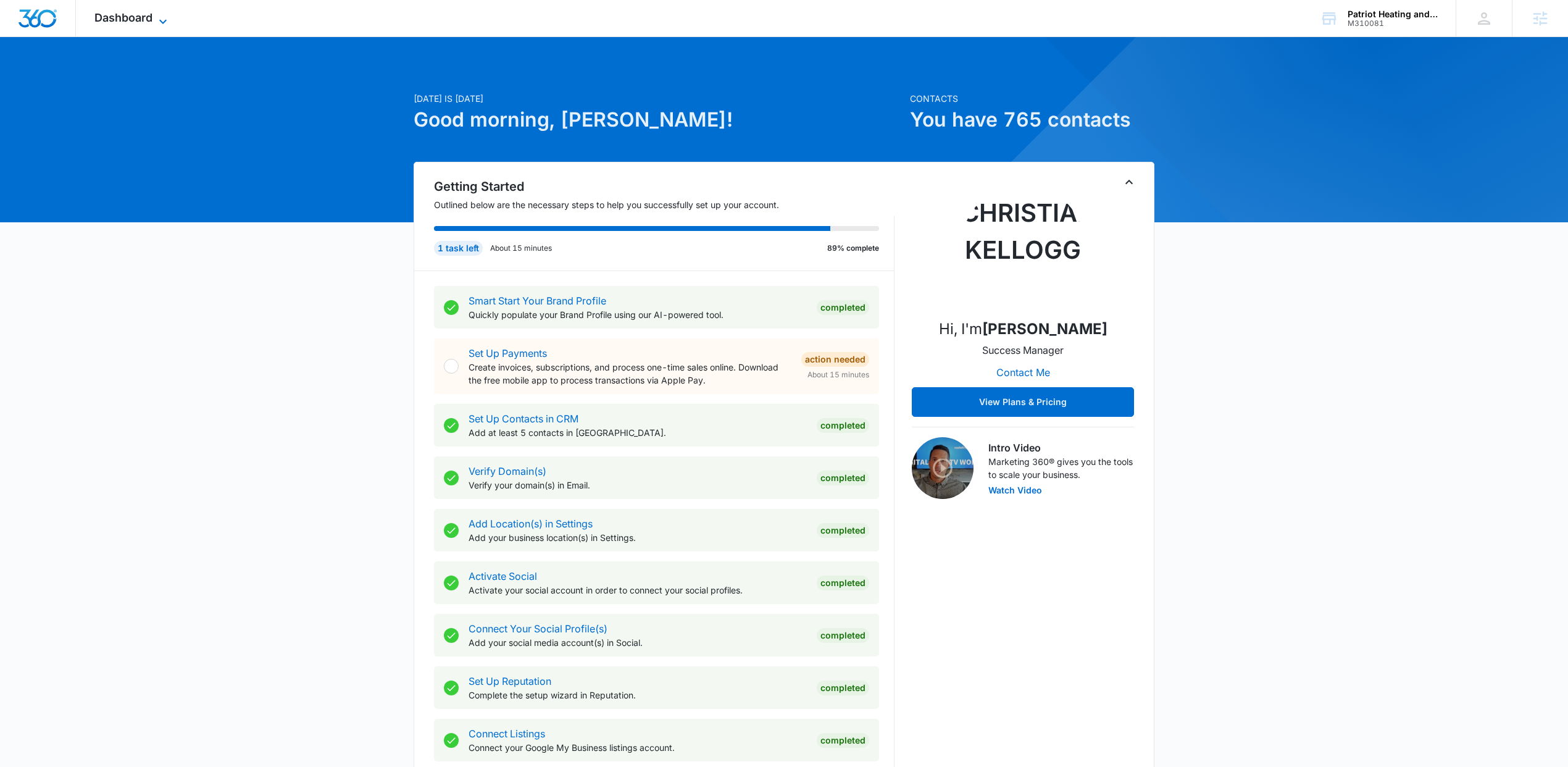
click at [124, 15] on span "Dashboard" at bounding box center [123, 17] width 58 height 13
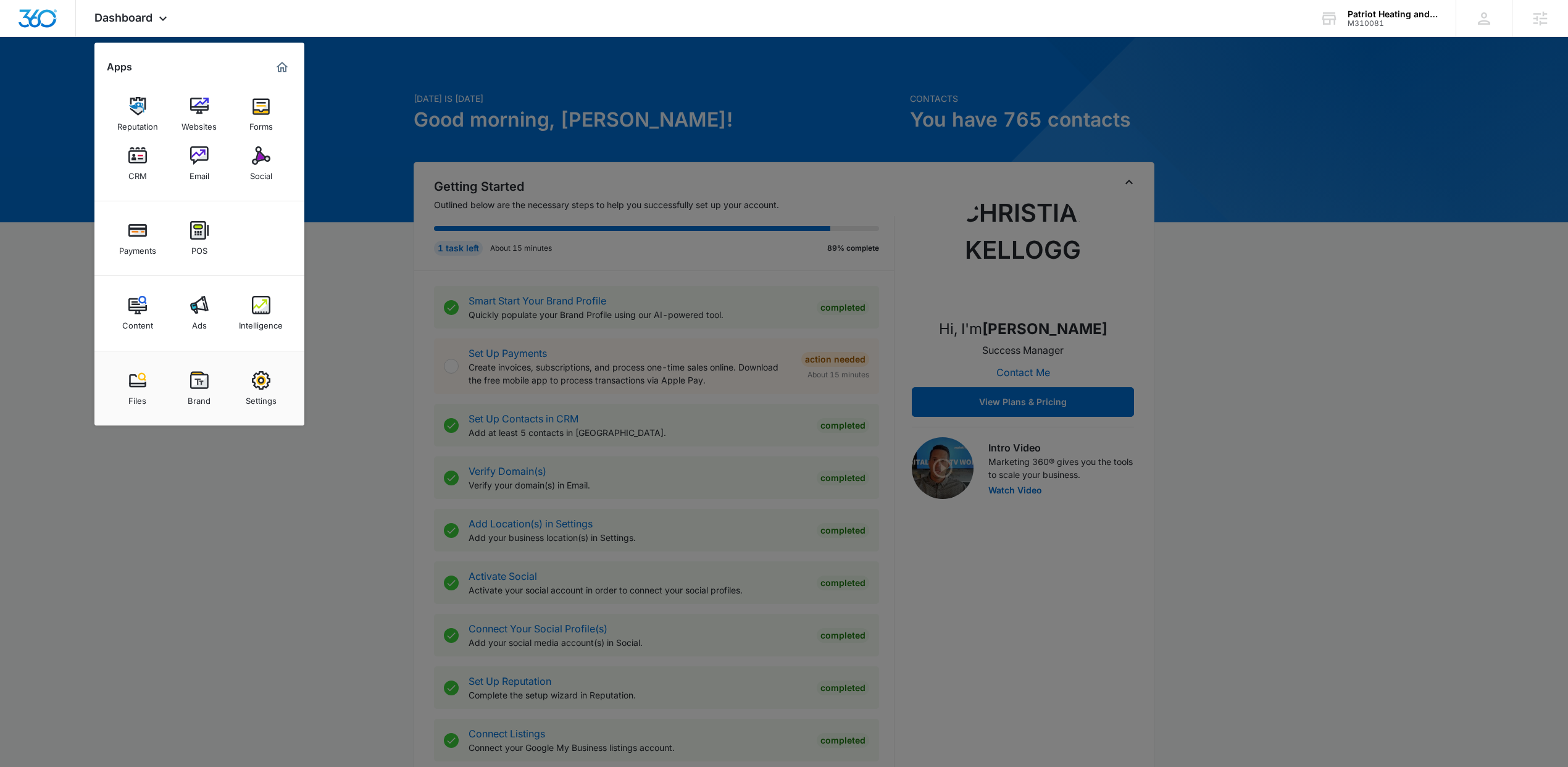
click at [258, 317] on div "Intelligence" at bounding box center [261, 322] width 44 height 16
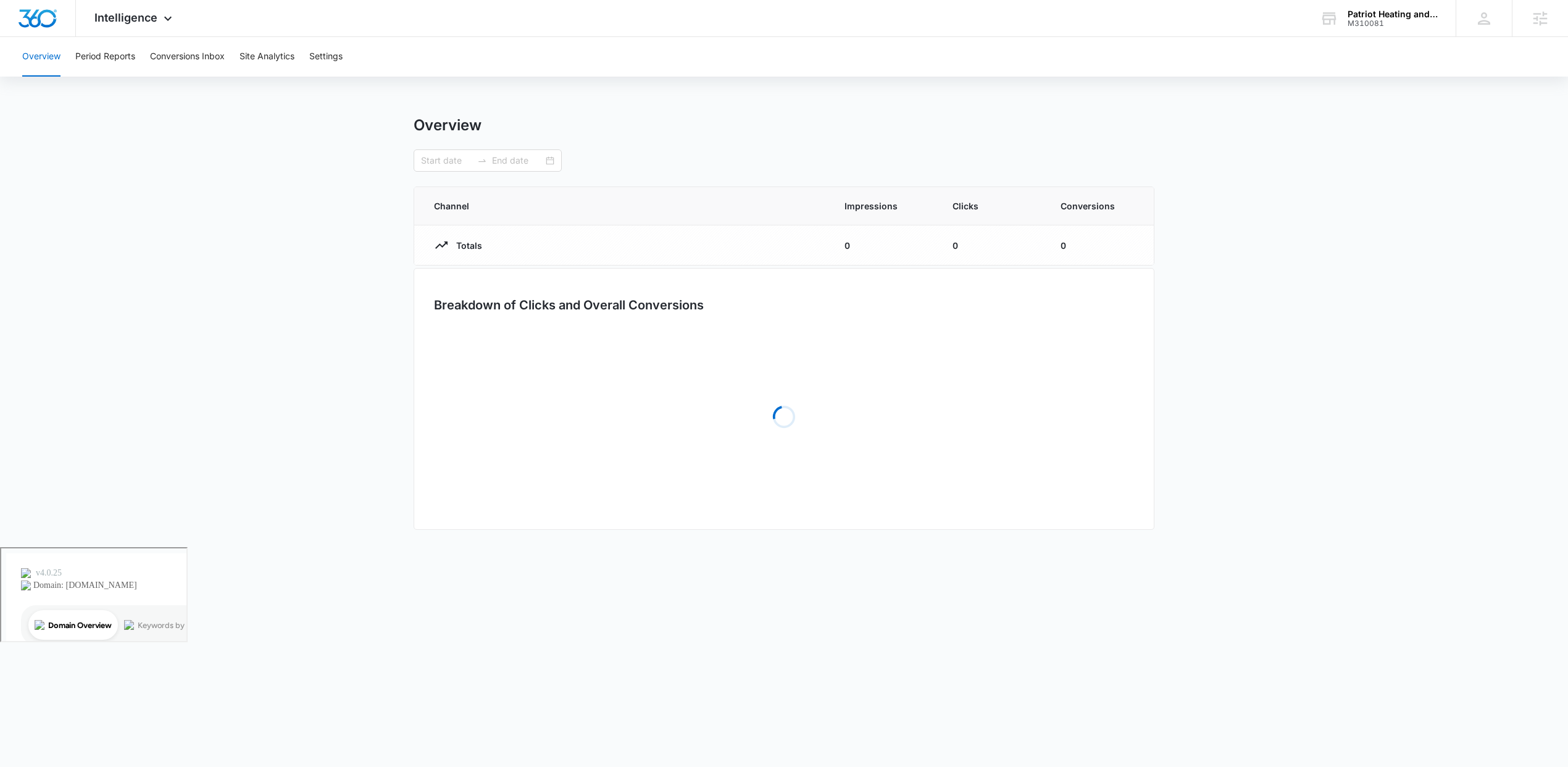
type input "01/01/2025"
type input "08/05/2025"
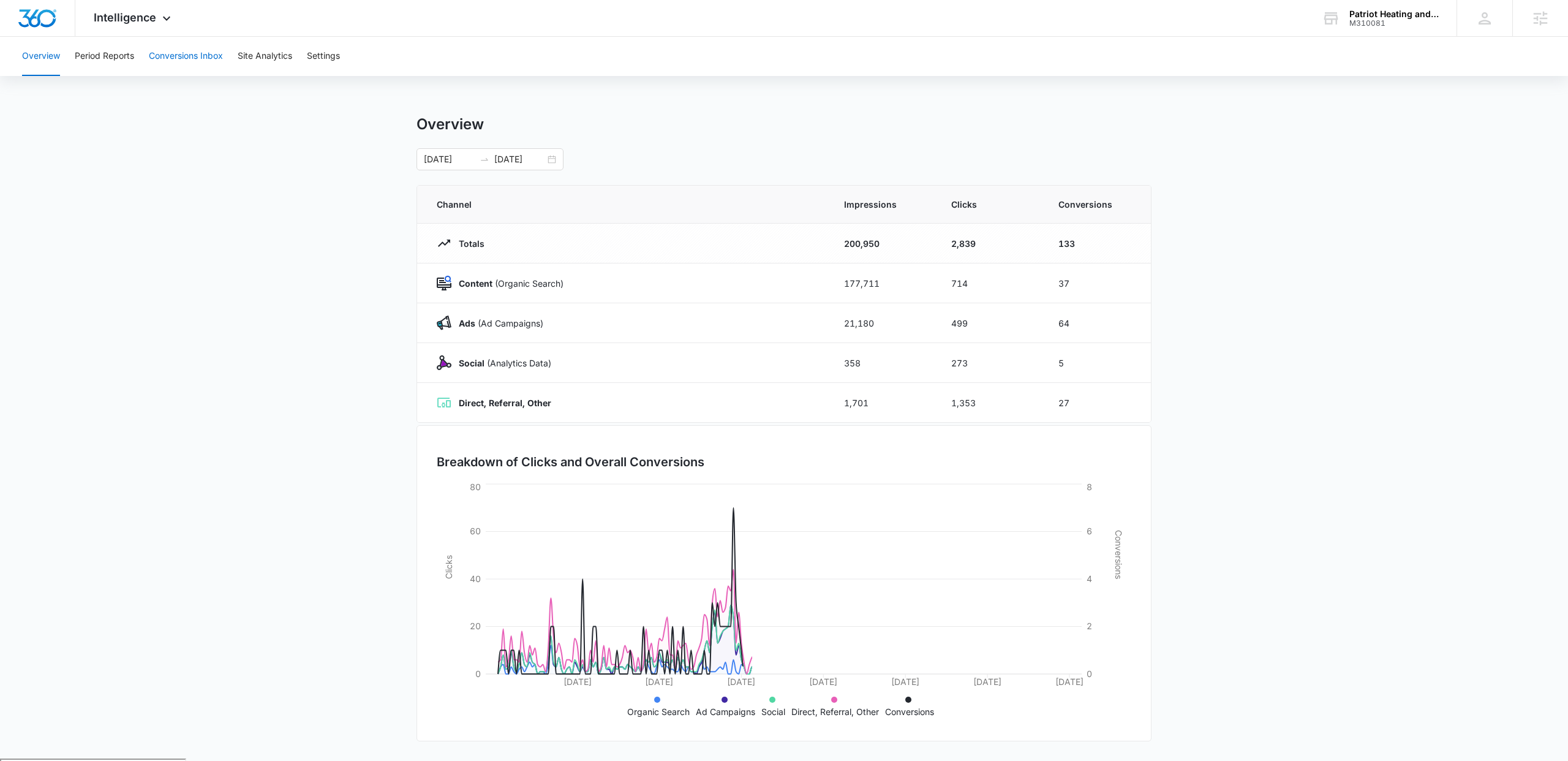
click at [178, 55] on button "Conversions Inbox" at bounding box center [186, 57] width 74 height 39
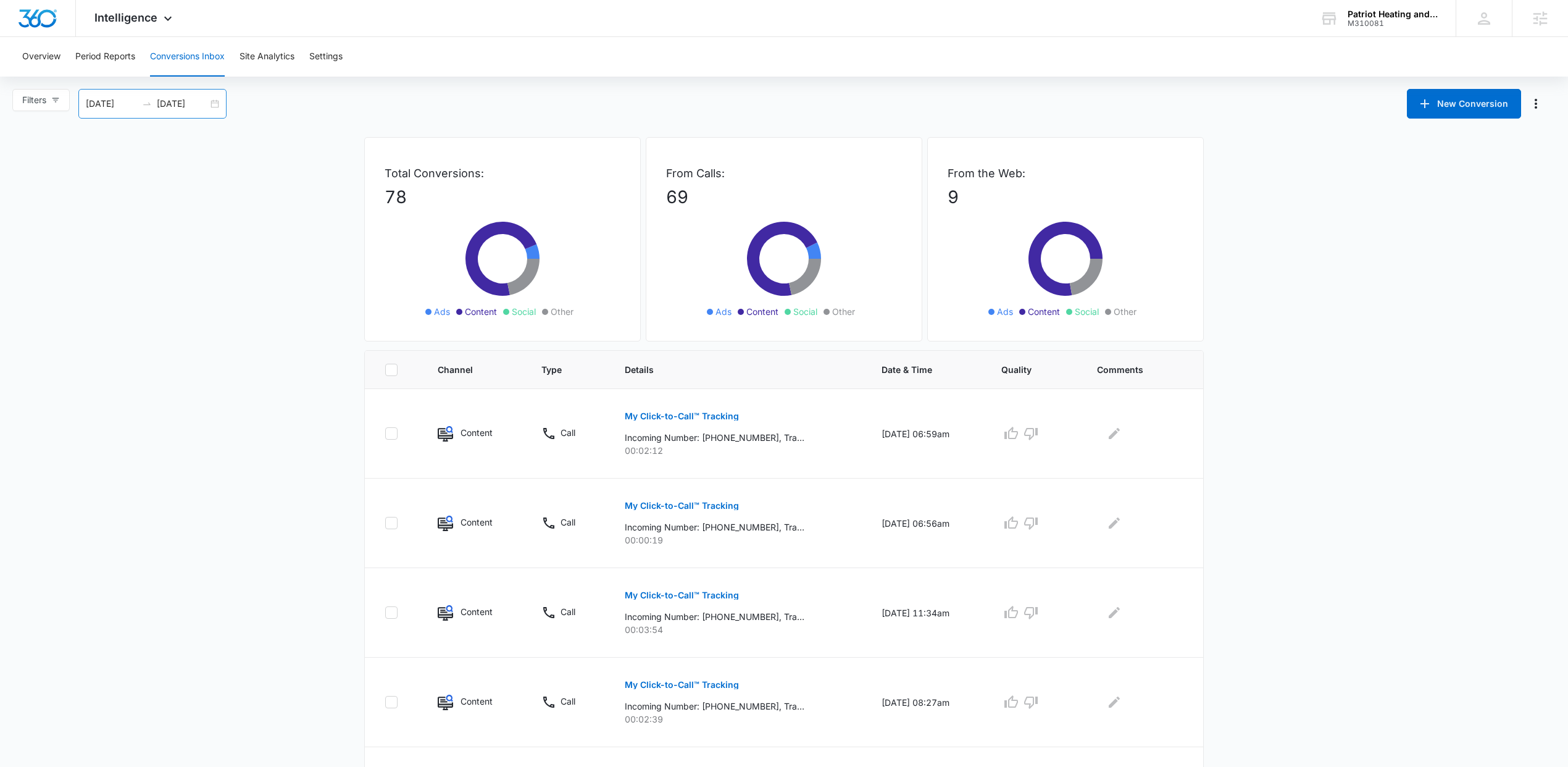
click at [215, 99] on div "09/08/2025 10/08/2025" at bounding box center [152, 104] width 148 height 30
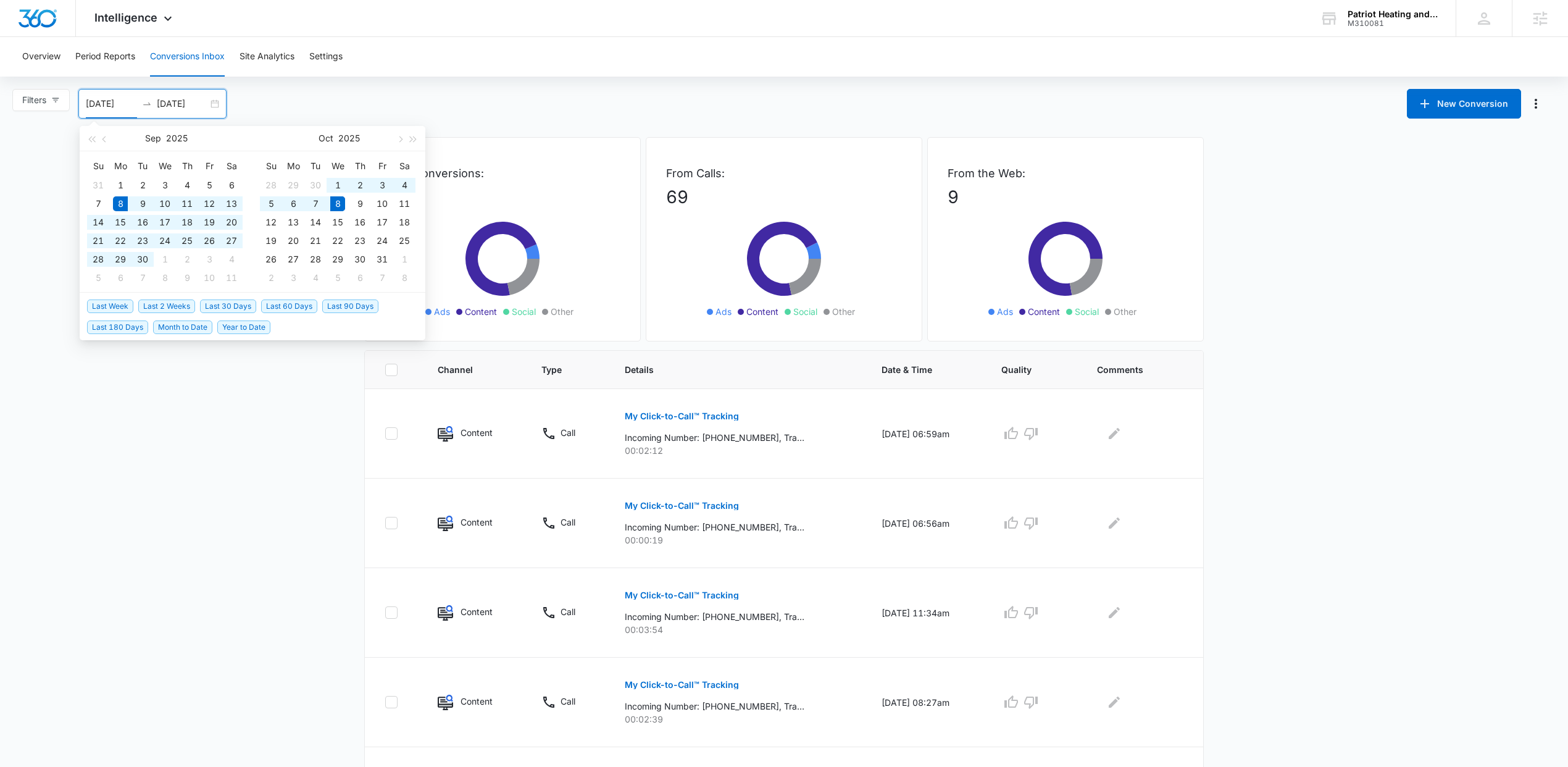
click at [592, 89] on div "Filters 09/08/2025 10/08/2025 New Conversion Sep 2025 Su Mo Tu We Th Fr Sa 31 1…" at bounding box center [784, 104] width 1568 height 30
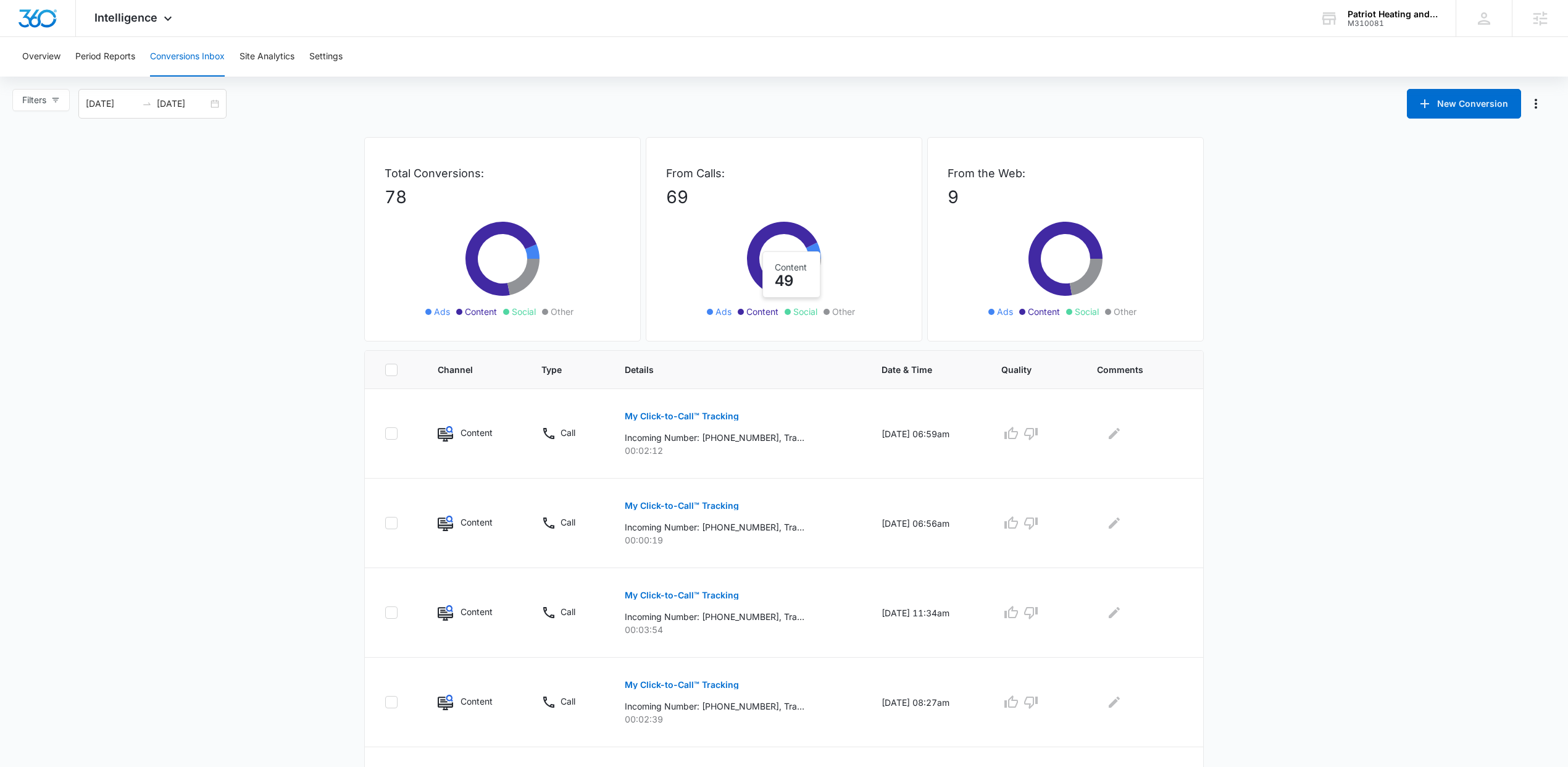
click at [788, 229] on icon at bounding box center [782, 258] width 70 height 74
click at [217, 98] on div "09/08/2025 10/08/2025" at bounding box center [152, 104] width 148 height 30
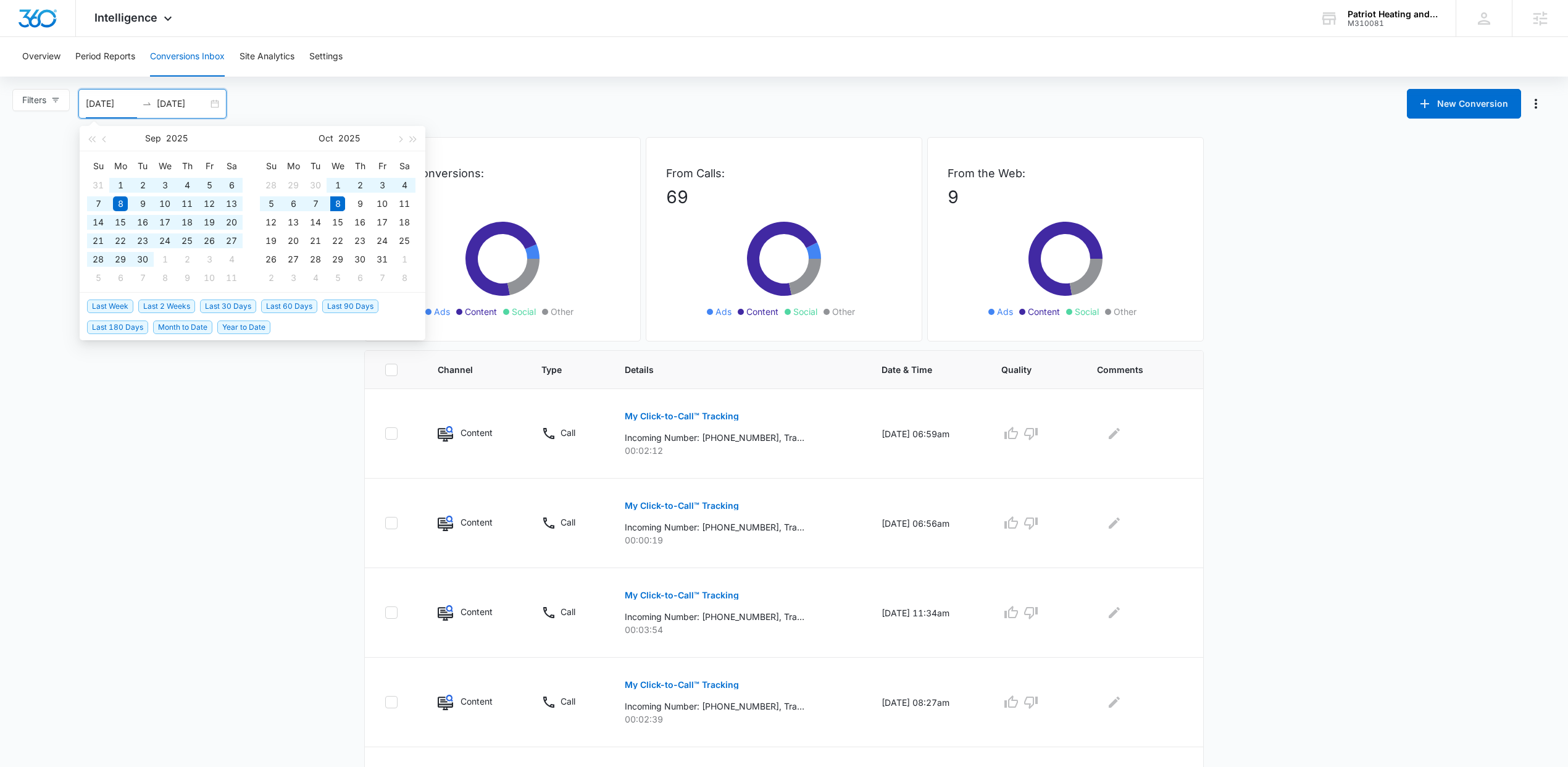
click at [279, 306] on span "Last 60 Days" at bounding box center [289, 306] width 56 height 14
type input "08/09/2025"
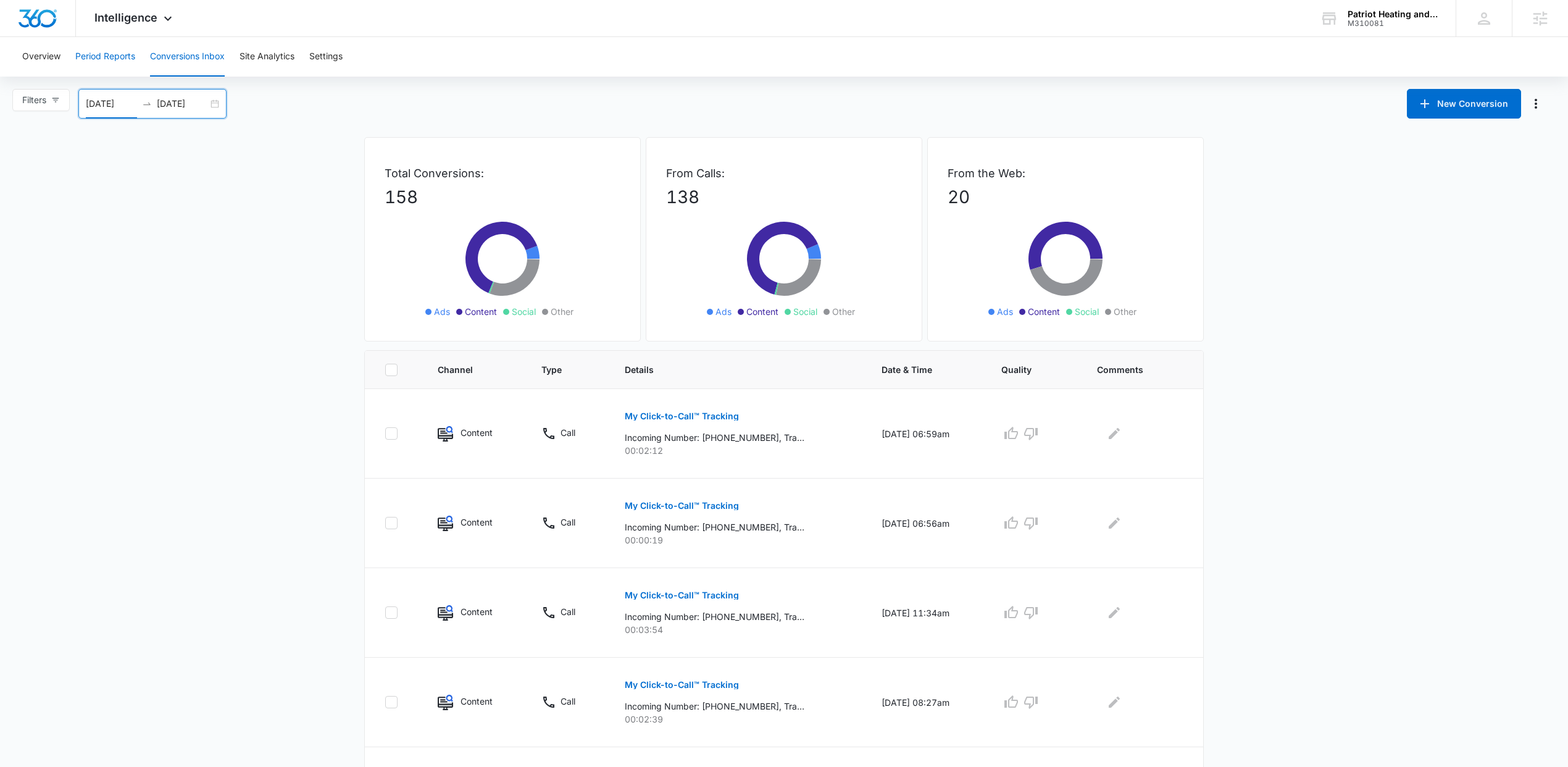
click at [109, 52] on button "Period Reports" at bounding box center [105, 57] width 60 height 40
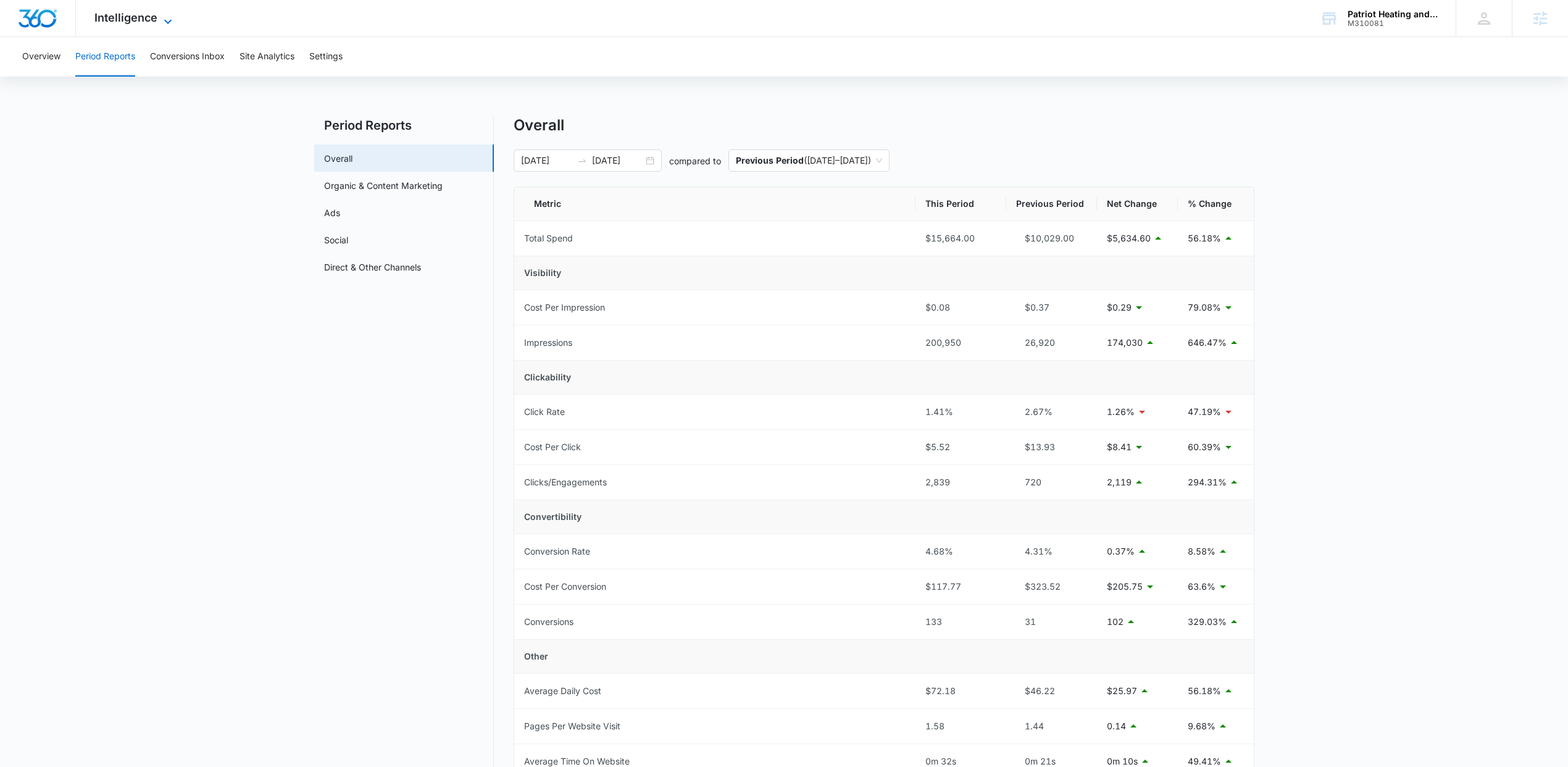
click at [141, 12] on span "Intelligence" at bounding box center [125, 17] width 63 height 13
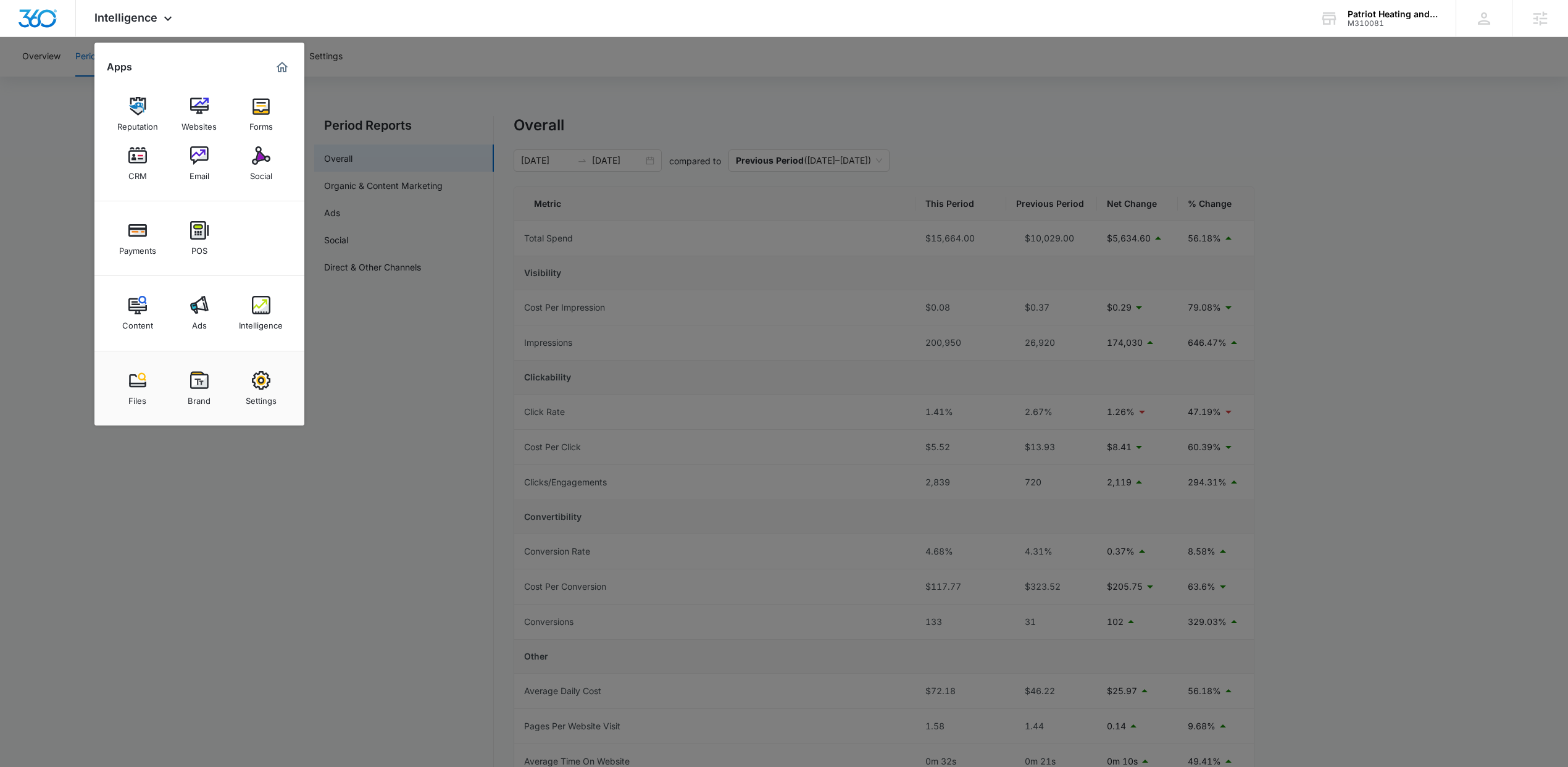
click at [140, 304] on img at bounding box center [138, 305] width 19 height 19
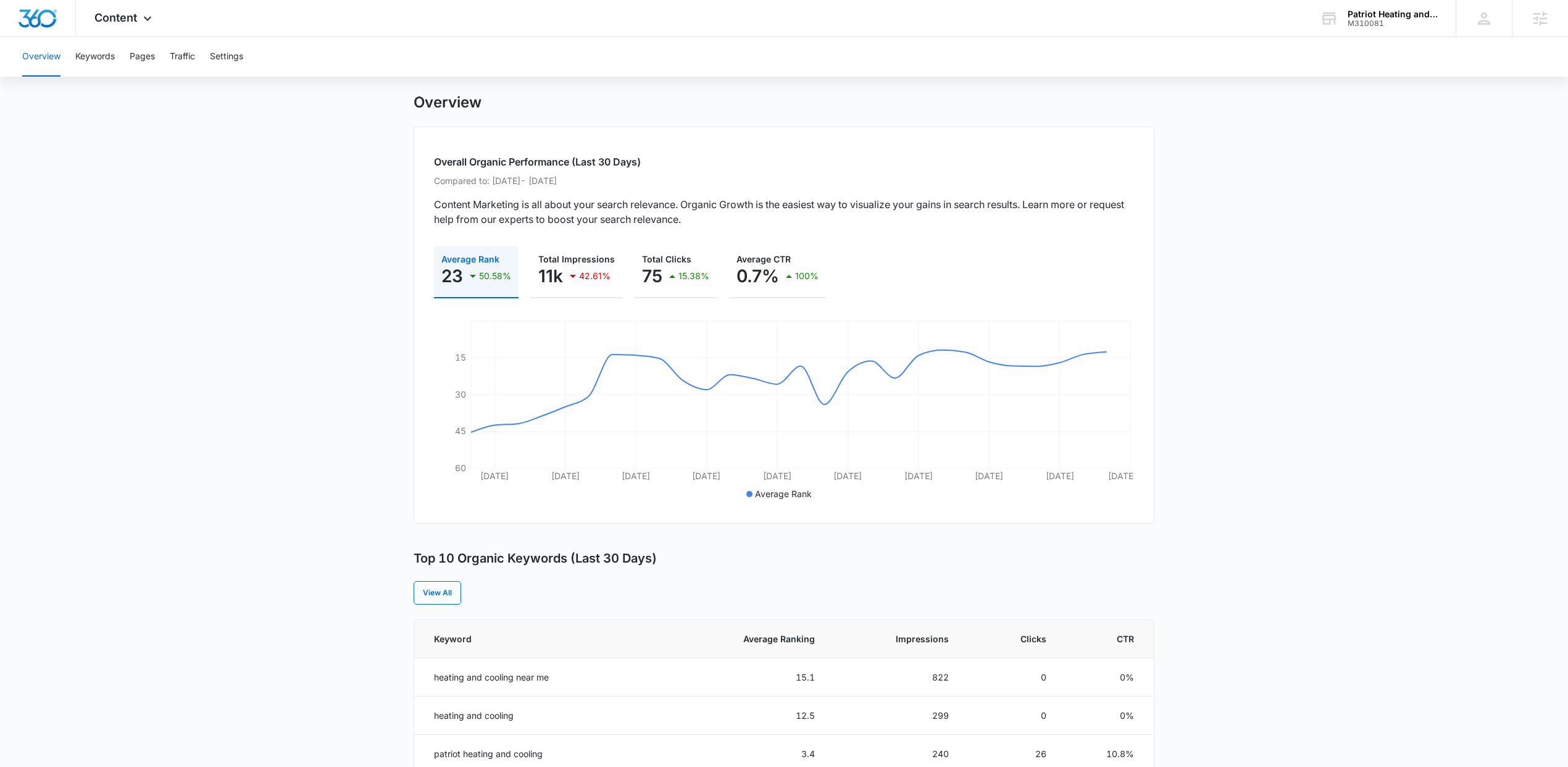
scroll to position [34, 0]
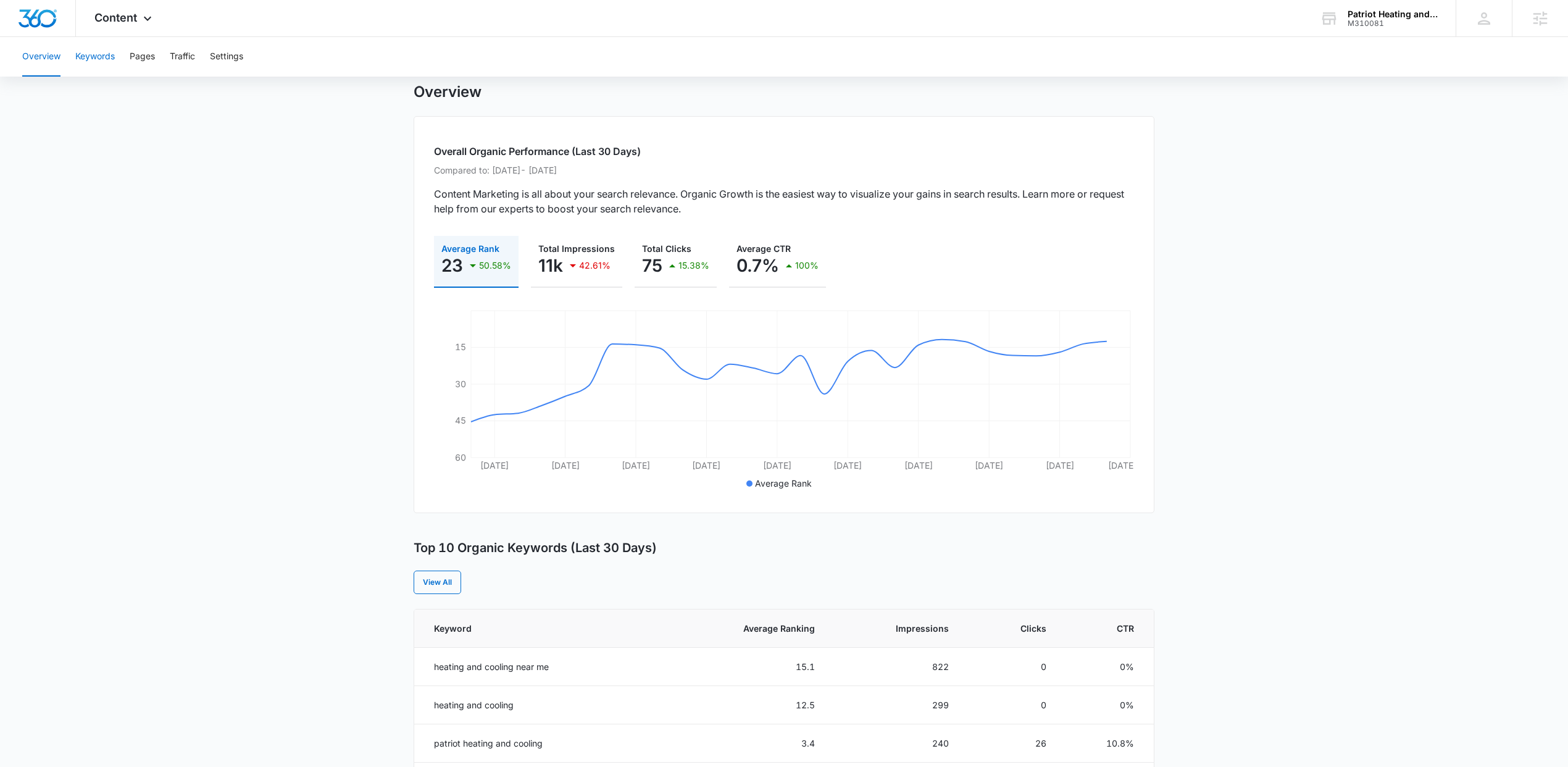
click at [96, 55] on button "Keywords" at bounding box center [95, 57] width 40 height 40
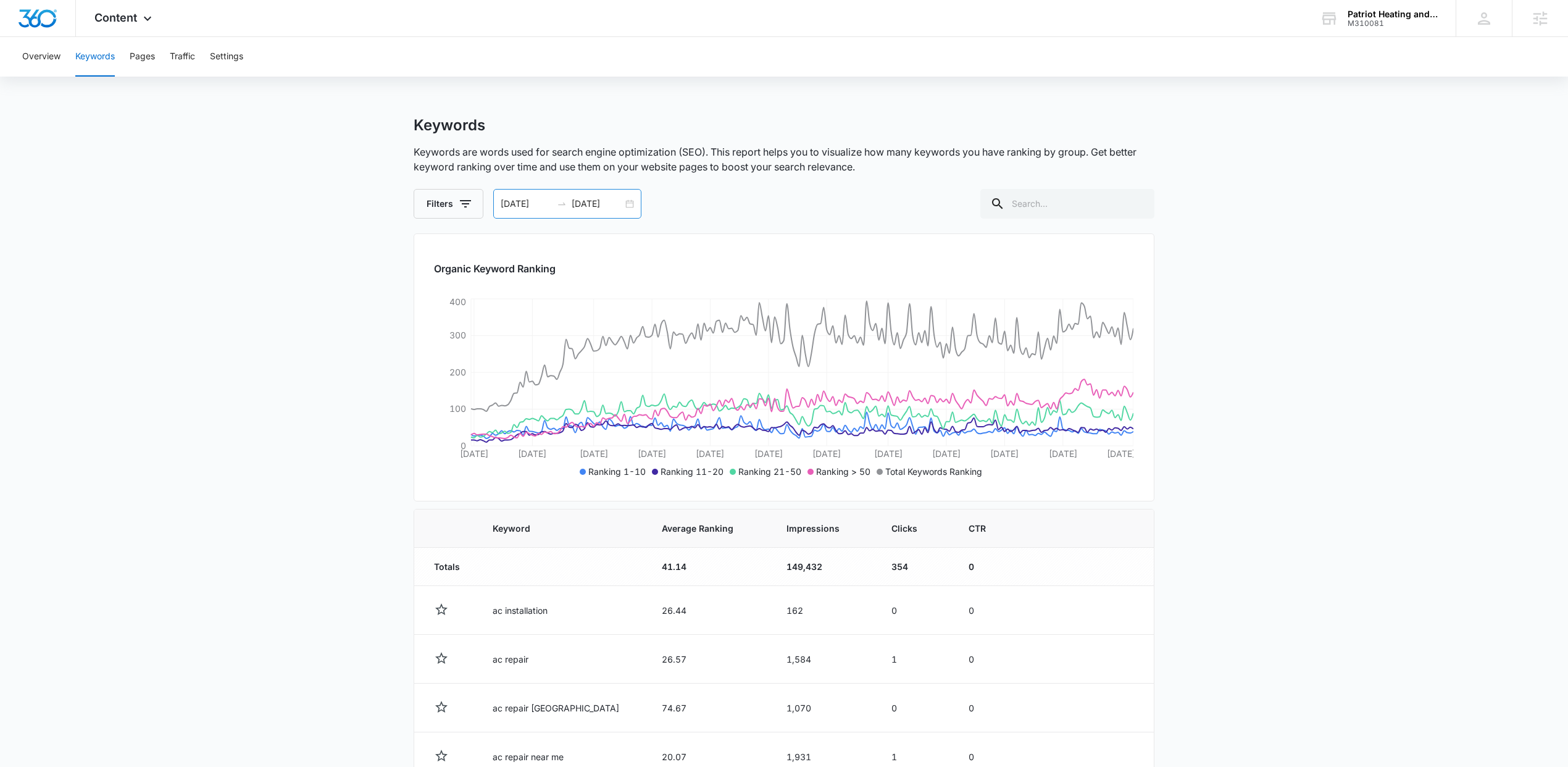
click at [633, 206] on div "01/01/2025 08/05/2025" at bounding box center [567, 204] width 148 height 30
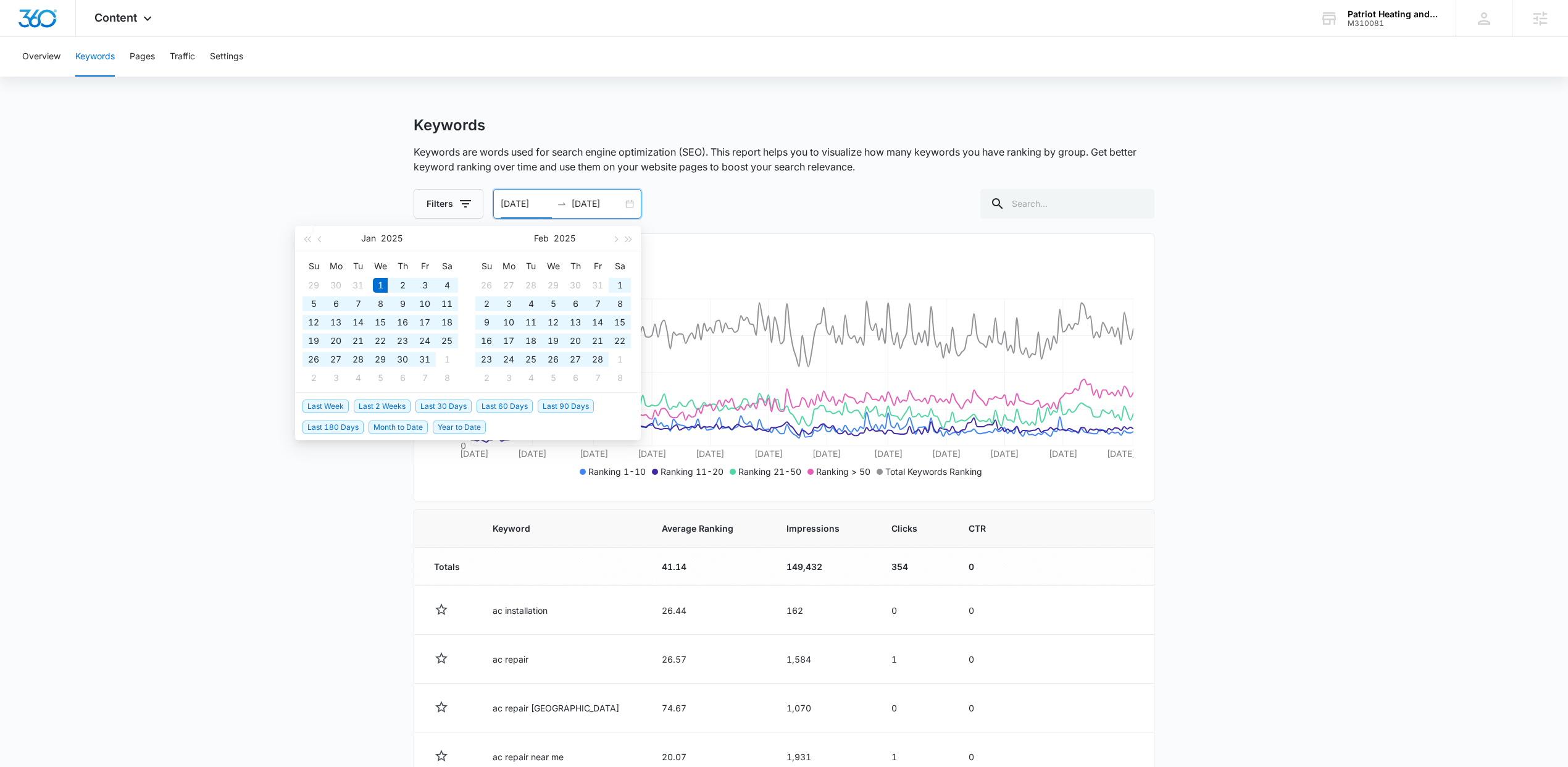
click at [623, 204] on div "01/01/2025 08/05/2025" at bounding box center [567, 204] width 148 height 30
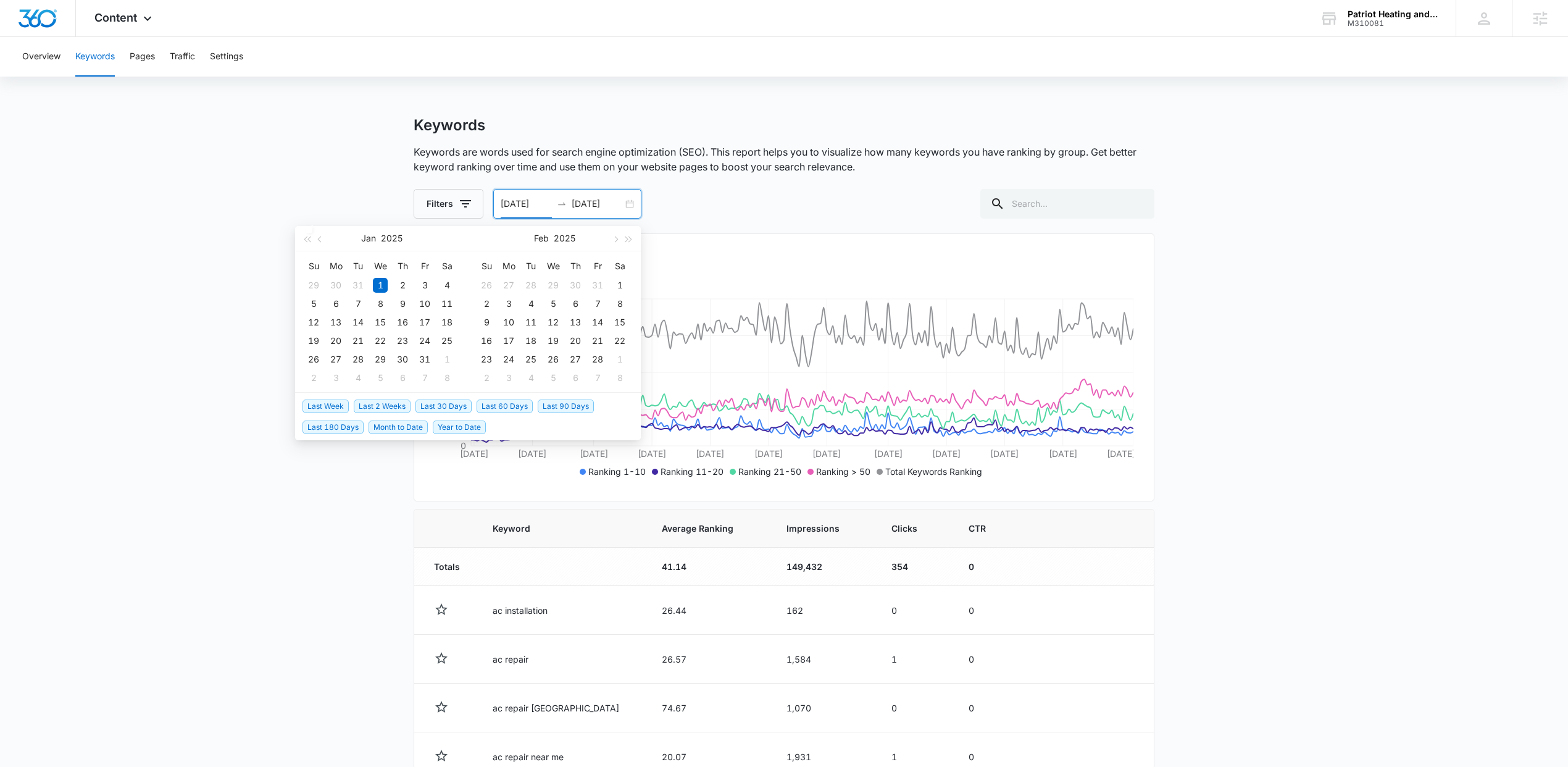
click at [506, 405] on span "Last 60 Days" at bounding box center [505, 406] width 56 height 14
type input "08/06/2025"
type input "[DATE]"
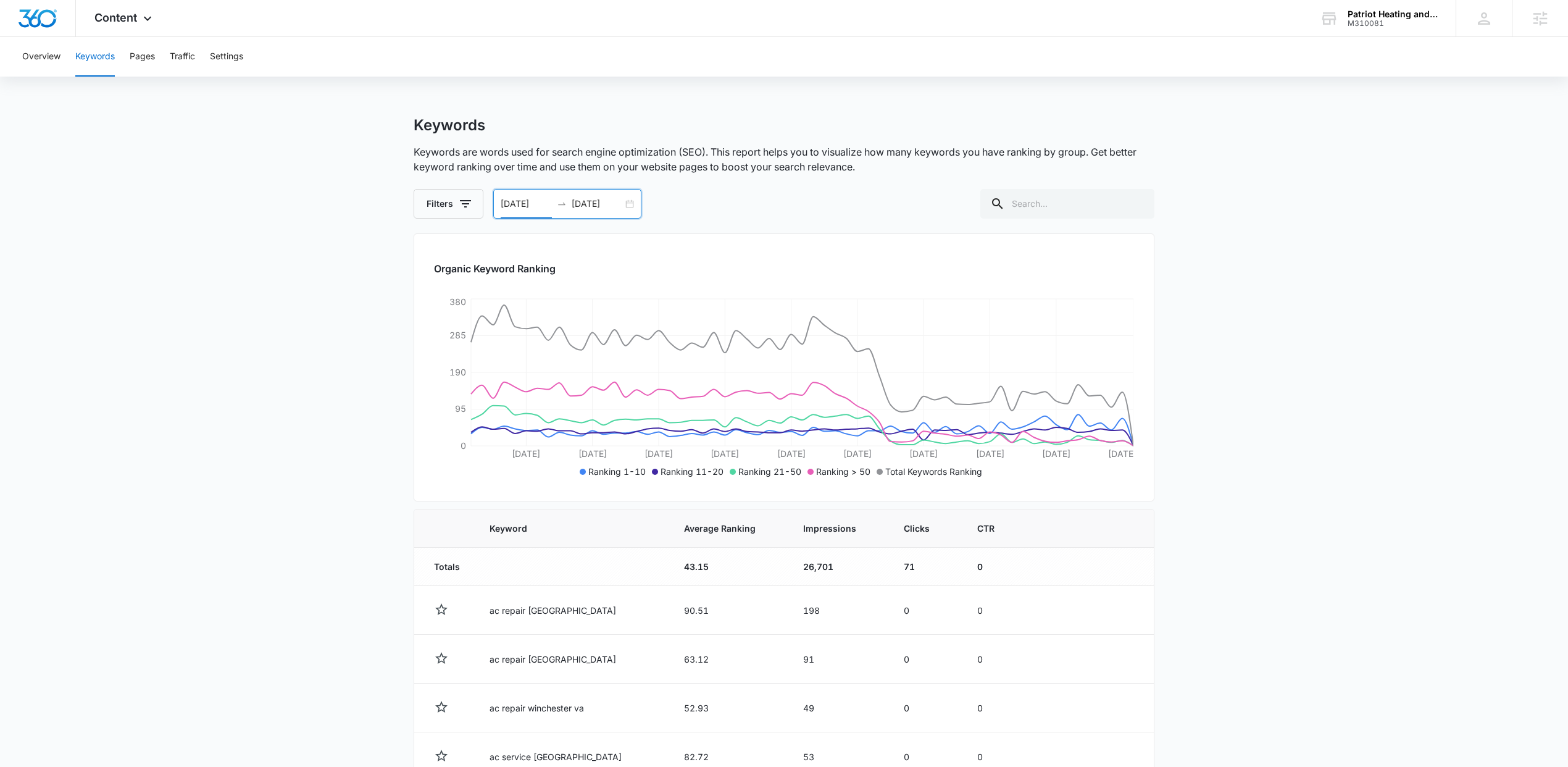
click at [627, 203] on div "08/06/2025 10/05/2025" at bounding box center [567, 204] width 148 height 30
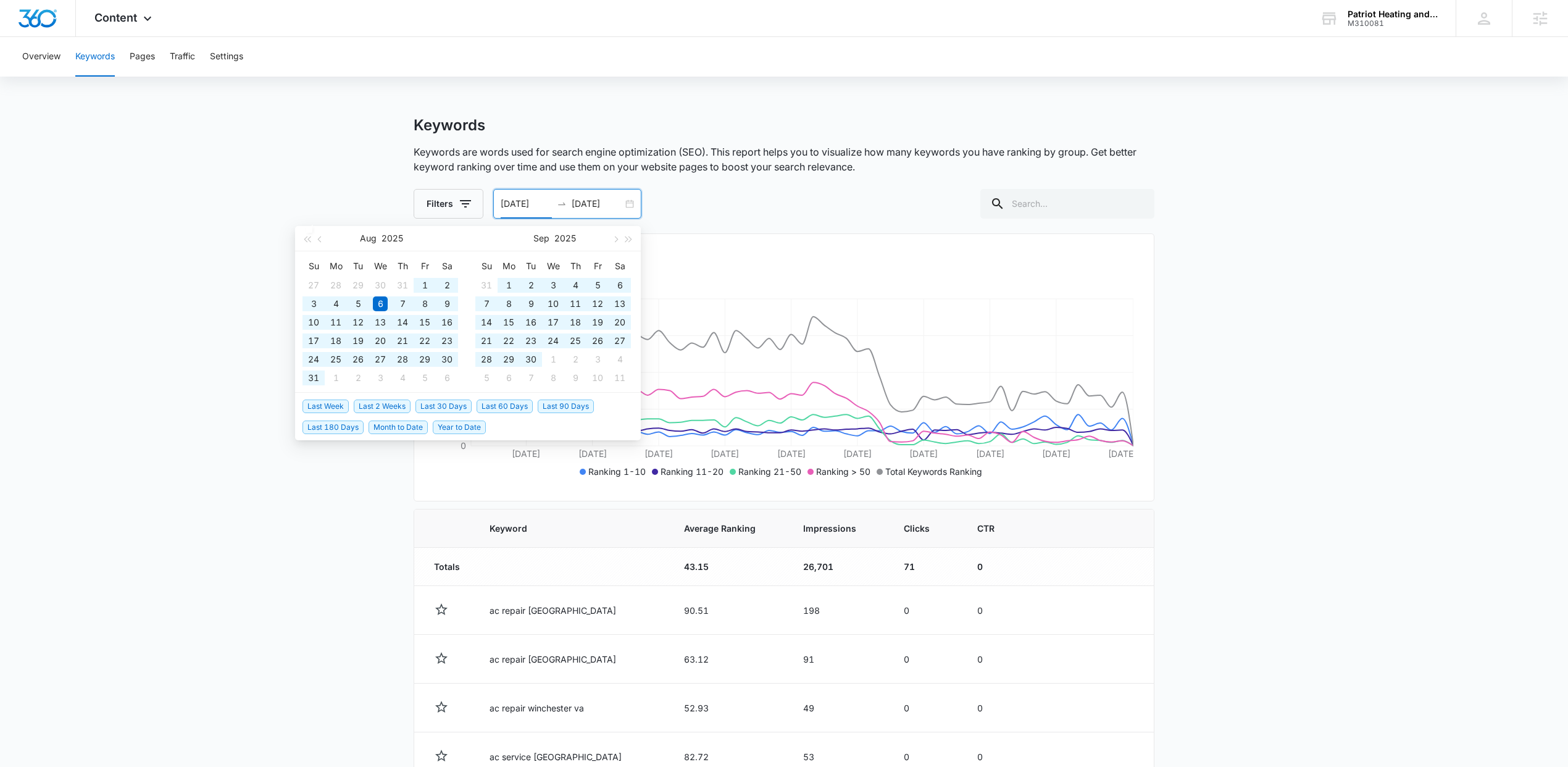
click at [330, 432] on span "Last 180 Days" at bounding box center [333, 427] width 61 height 14
type input "[DATE]"
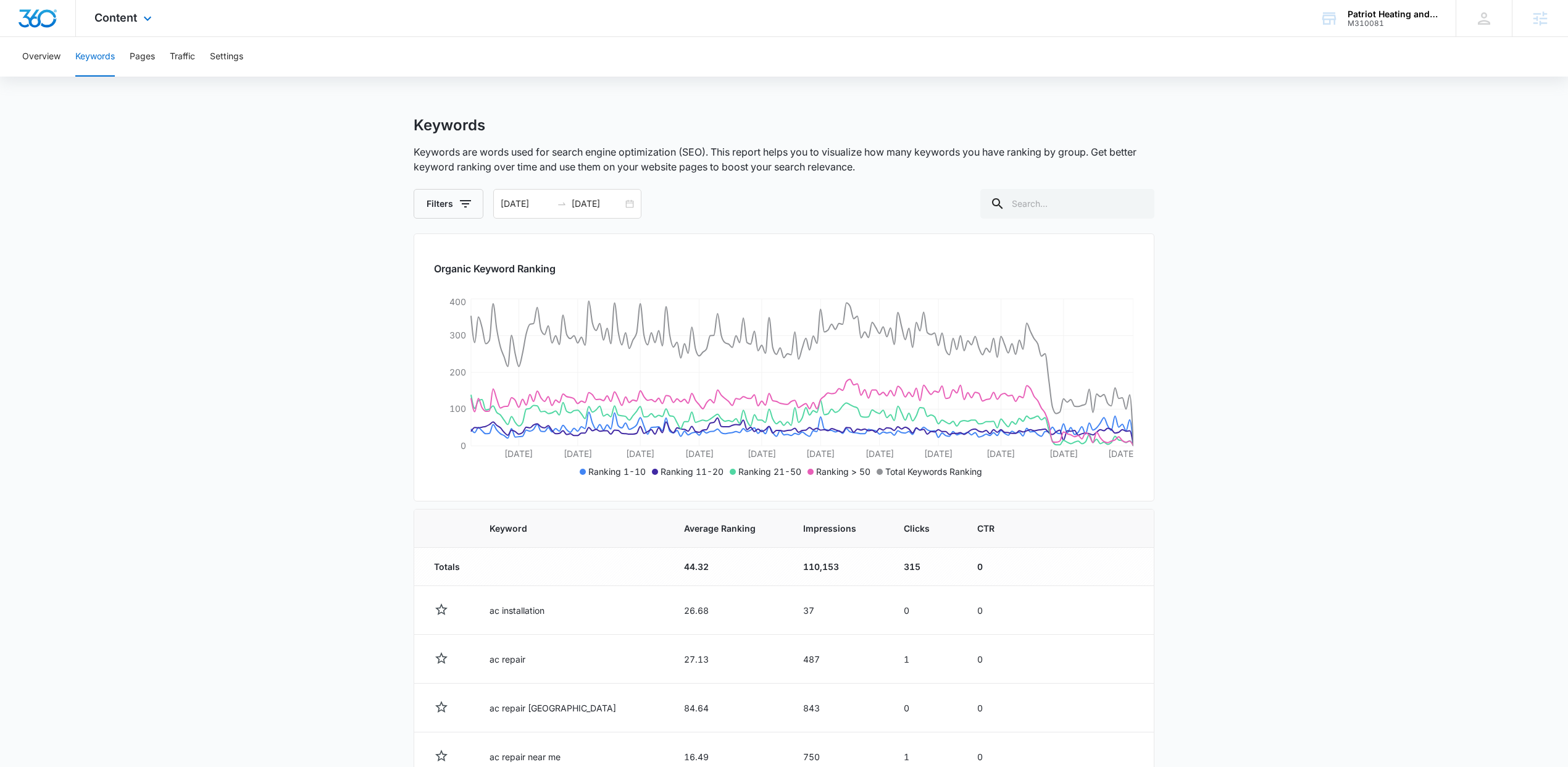
click at [128, 5] on div "Content Apps Reputation Websites Forms CRM Email Social Payments POS Content Ad…" at bounding box center [124, 18] width 97 height 37
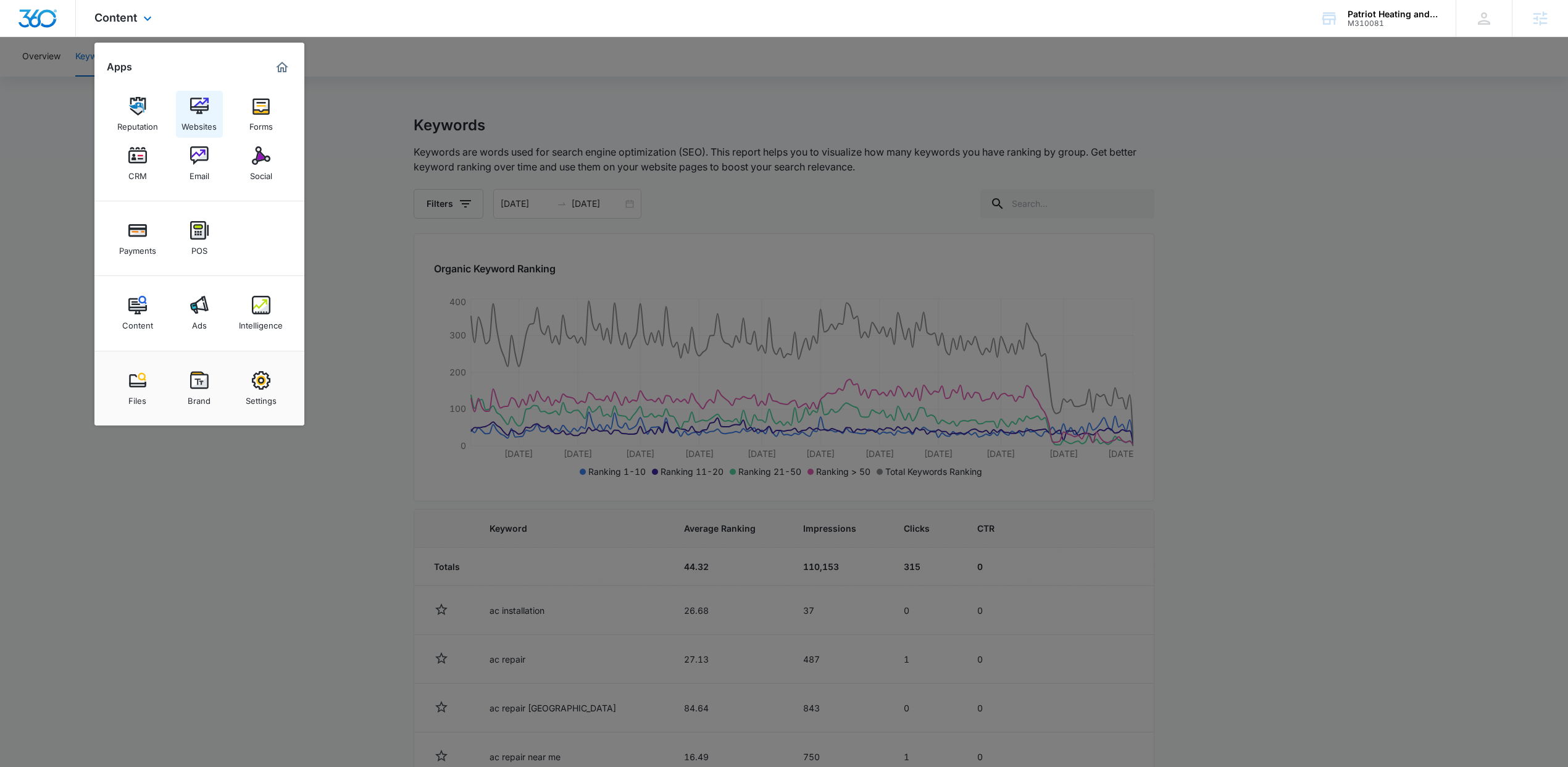
click at [204, 107] on img at bounding box center [199, 106] width 19 height 19
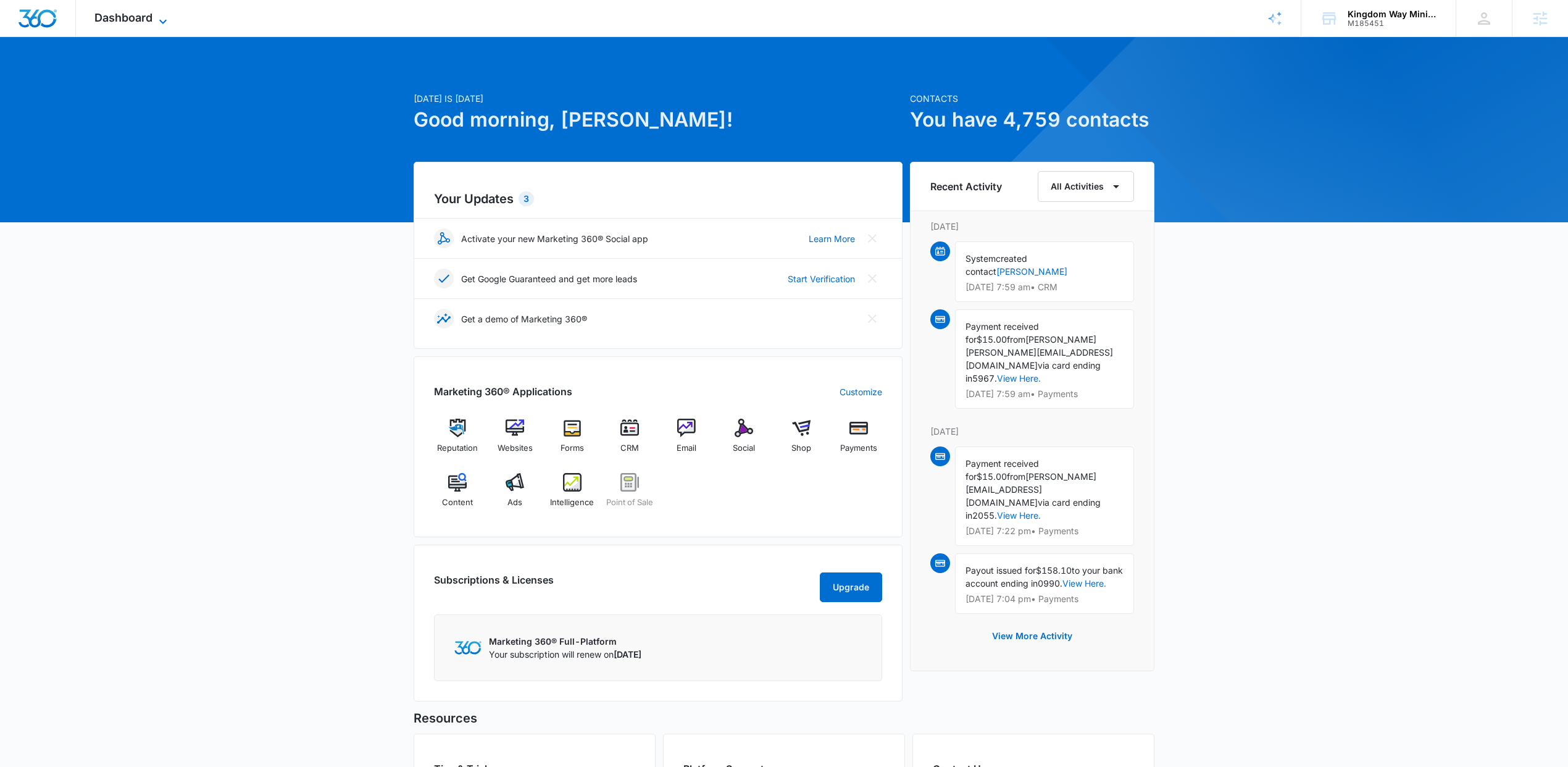
drag, startPoint x: 123, startPoint y: 1, endPoint x: 121, endPoint y: 11, distance: 10.2
click at [123, 2] on div "Dashboard Apps Reputation Websites Forms CRM Email Social Shop Payments POS Con…" at bounding box center [132, 18] width 113 height 37
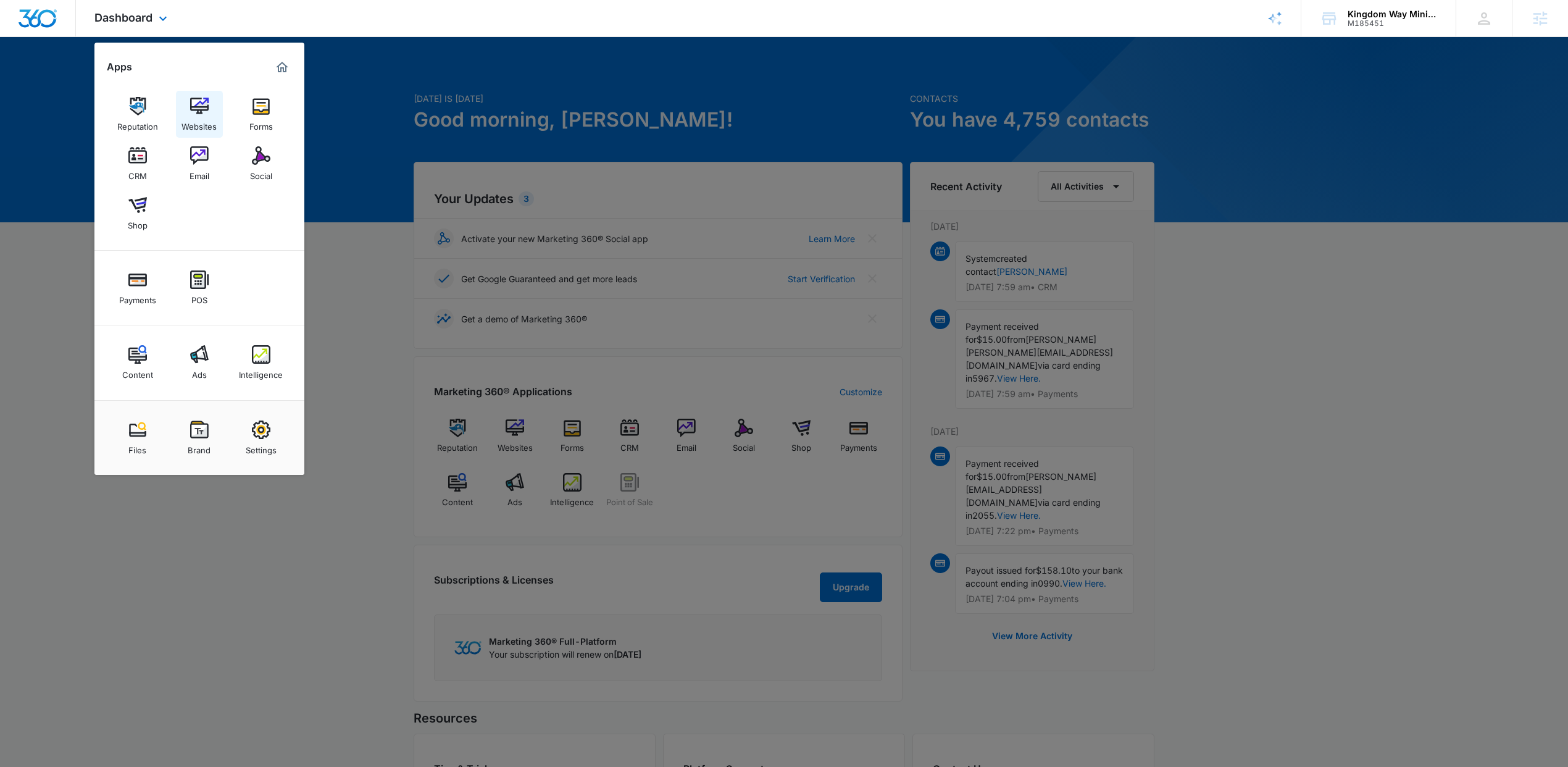
click at [196, 124] on div "Websites" at bounding box center [199, 124] width 35 height 16
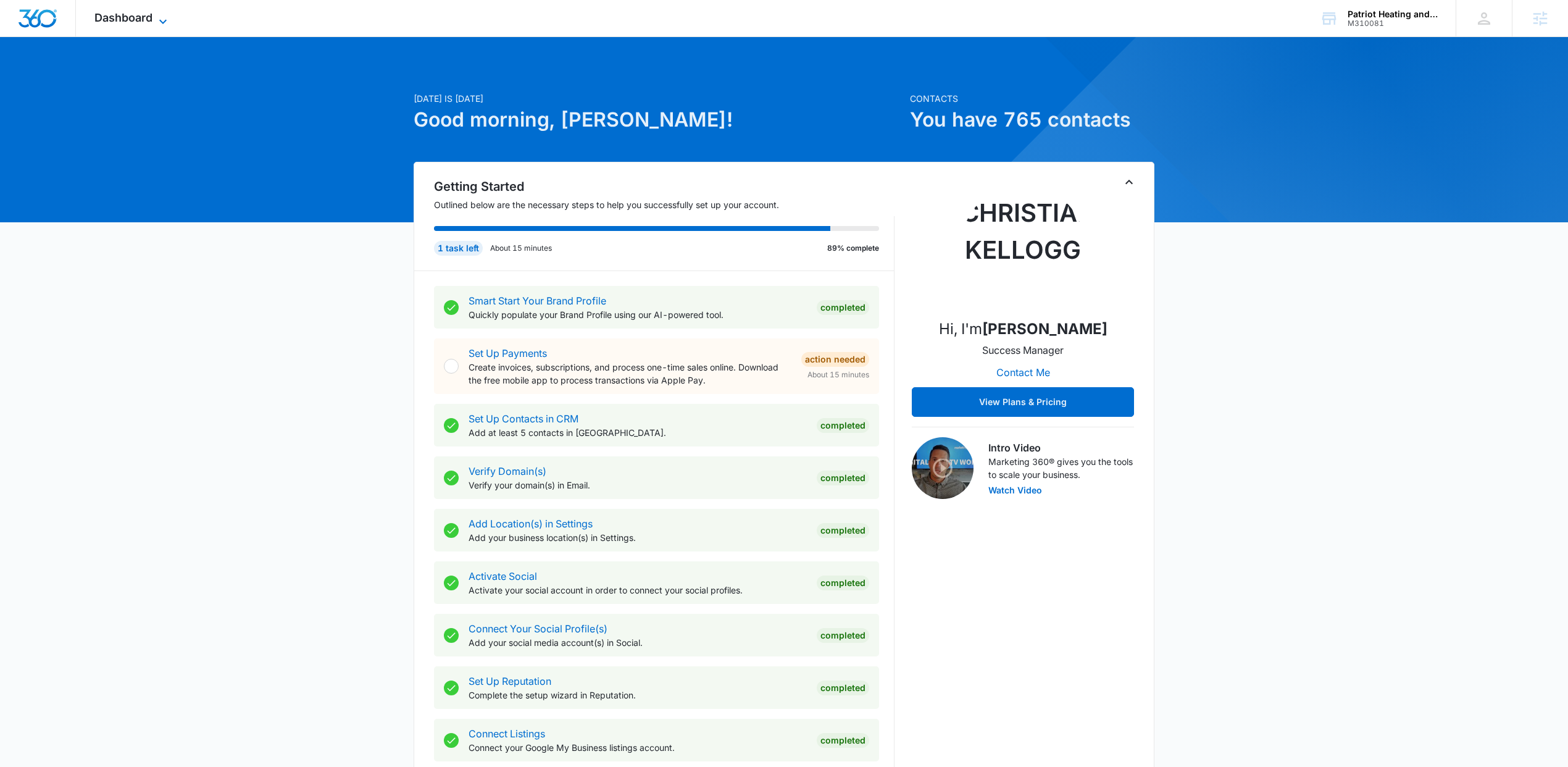
click at [161, 20] on icon at bounding box center [163, 21] width 7 height 4
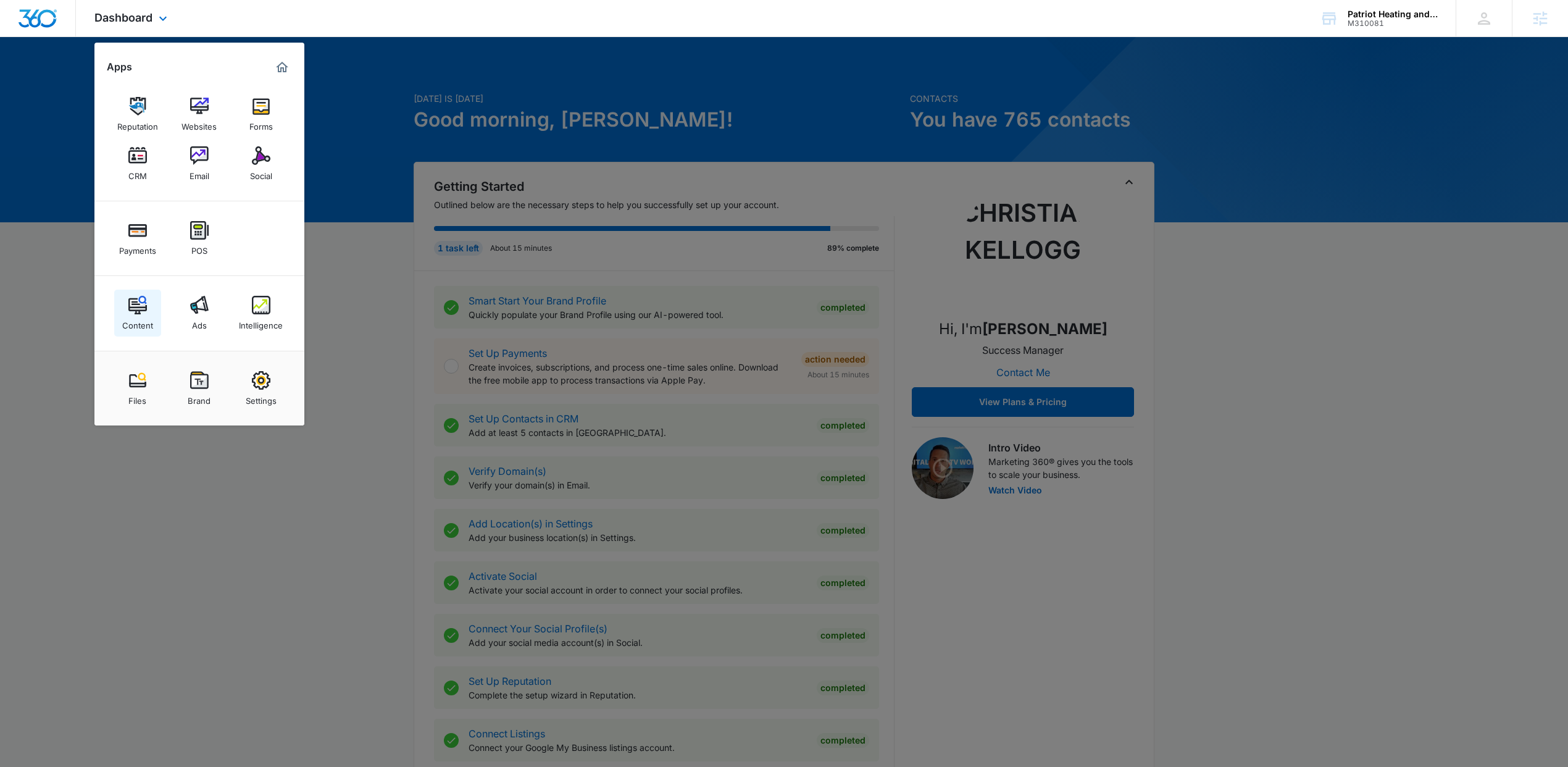
click at [144, 310] on img at bounding box center [138, 305] width 19 height 19
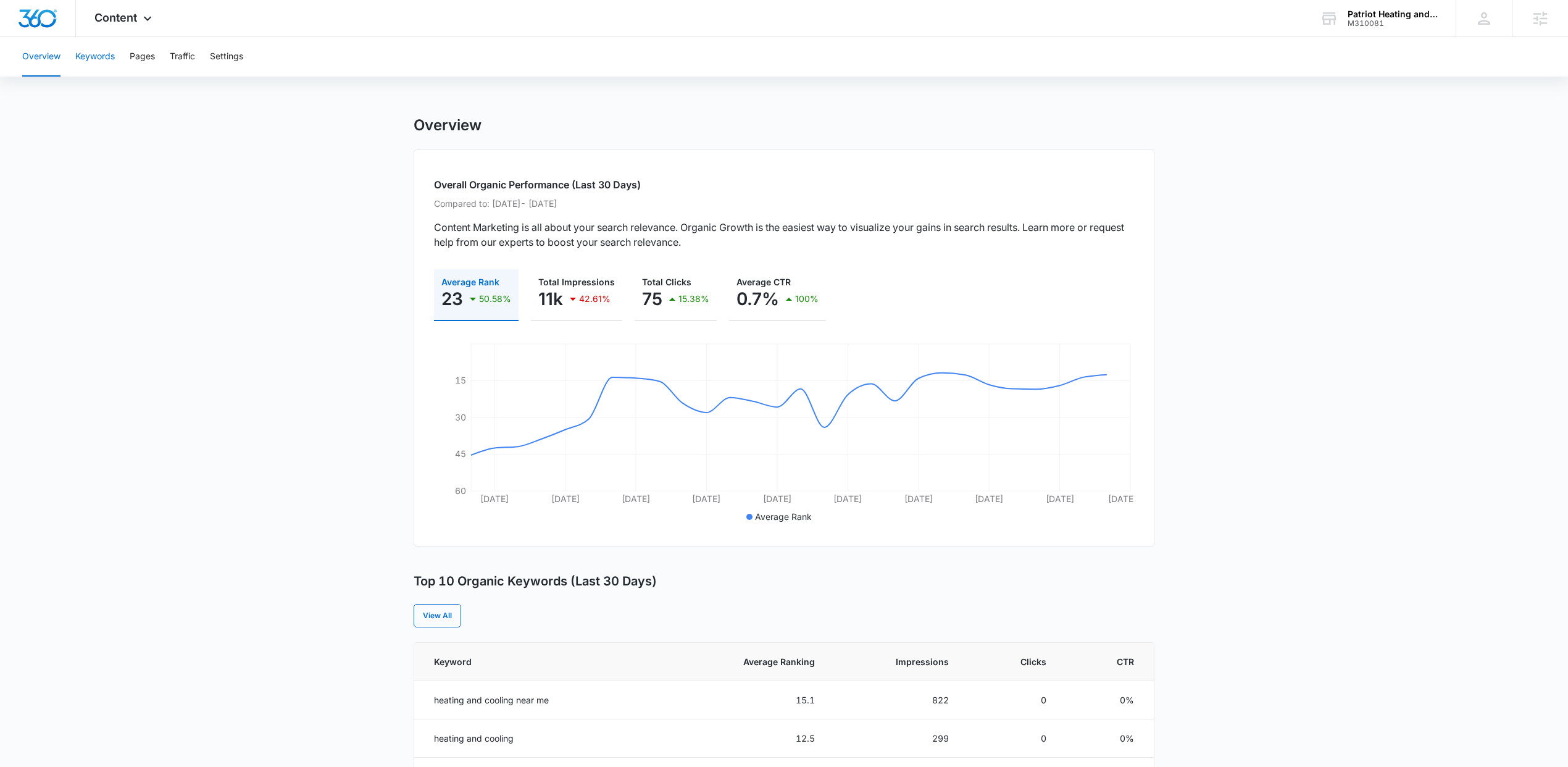
click at [112, 53] on button "Keywords" at bounding box center [95, 57] width 40 height 40
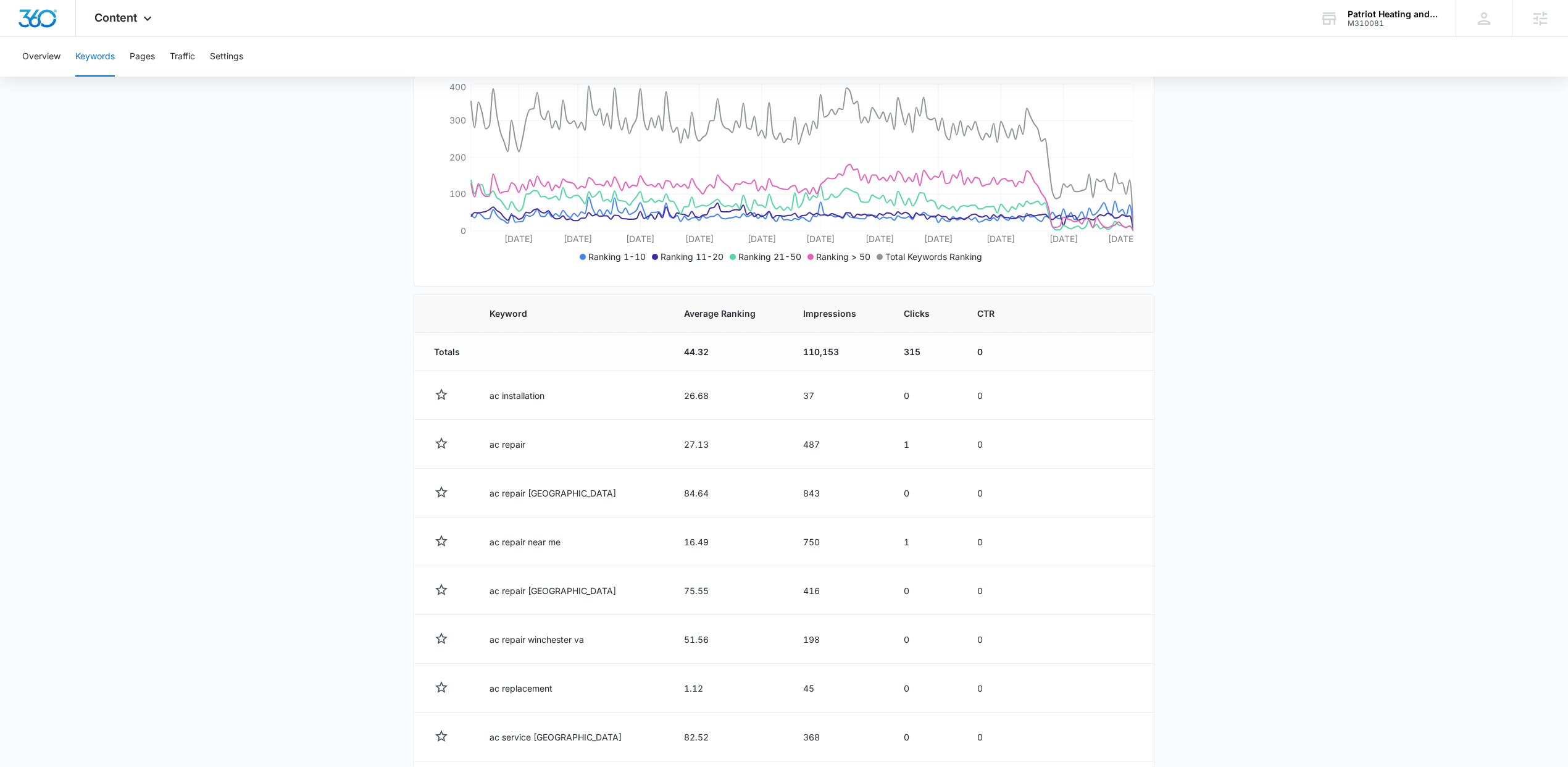
scroll to position [272, 0]
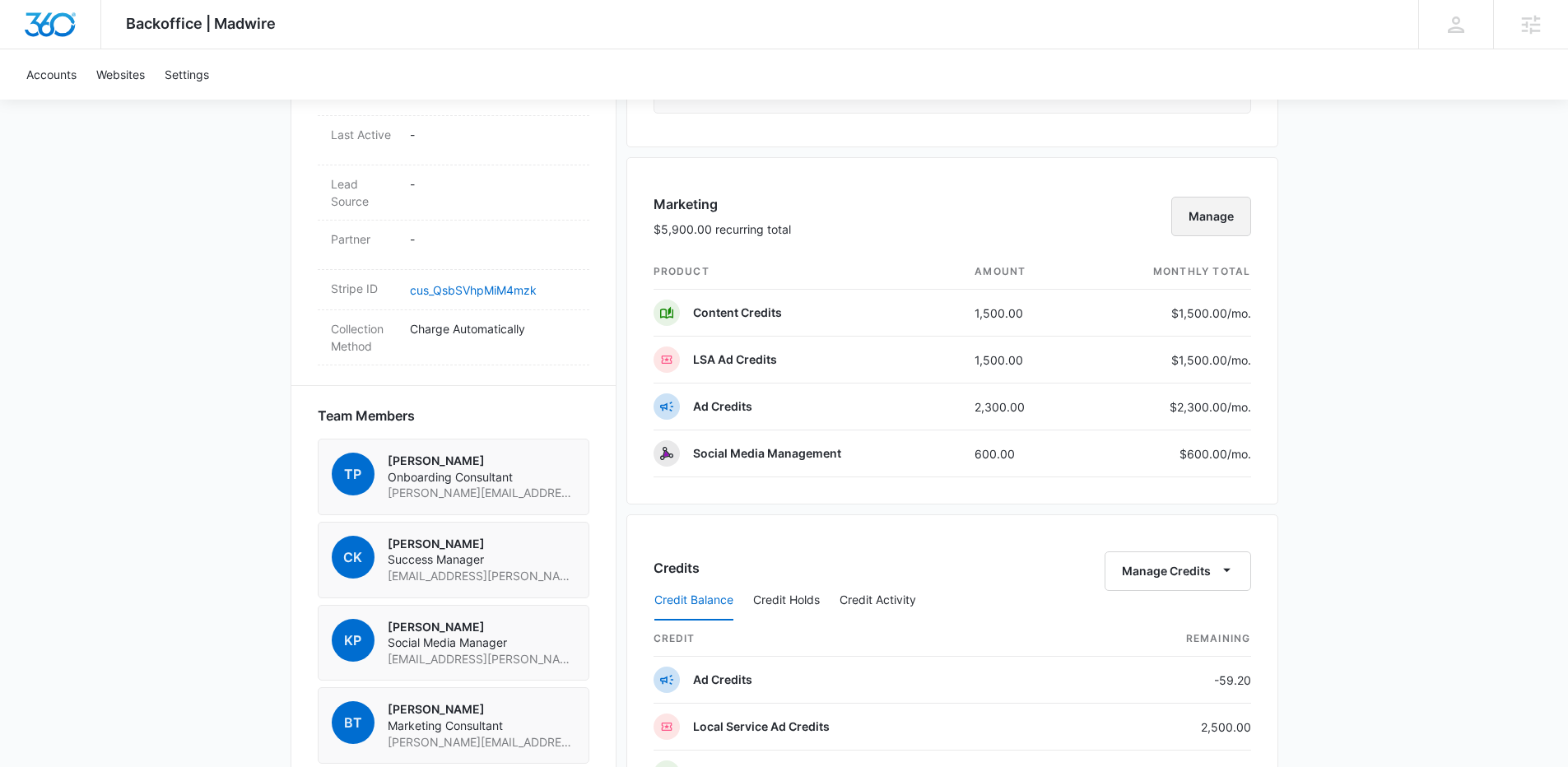
scroll to position [671, 0]
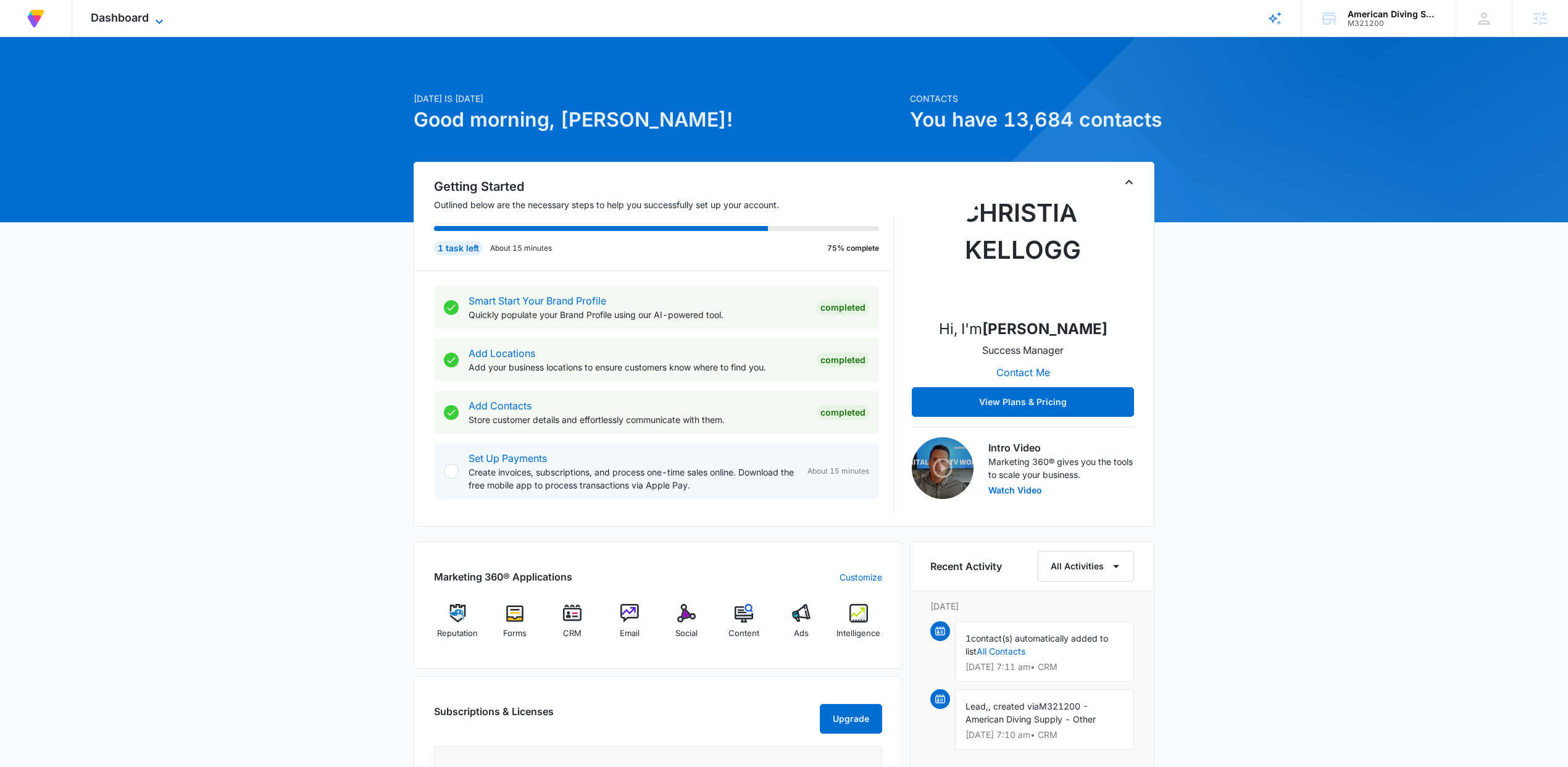
click at [143, 12] on span "Dashboard" at bounding box center [119, 17] width 58 height 13
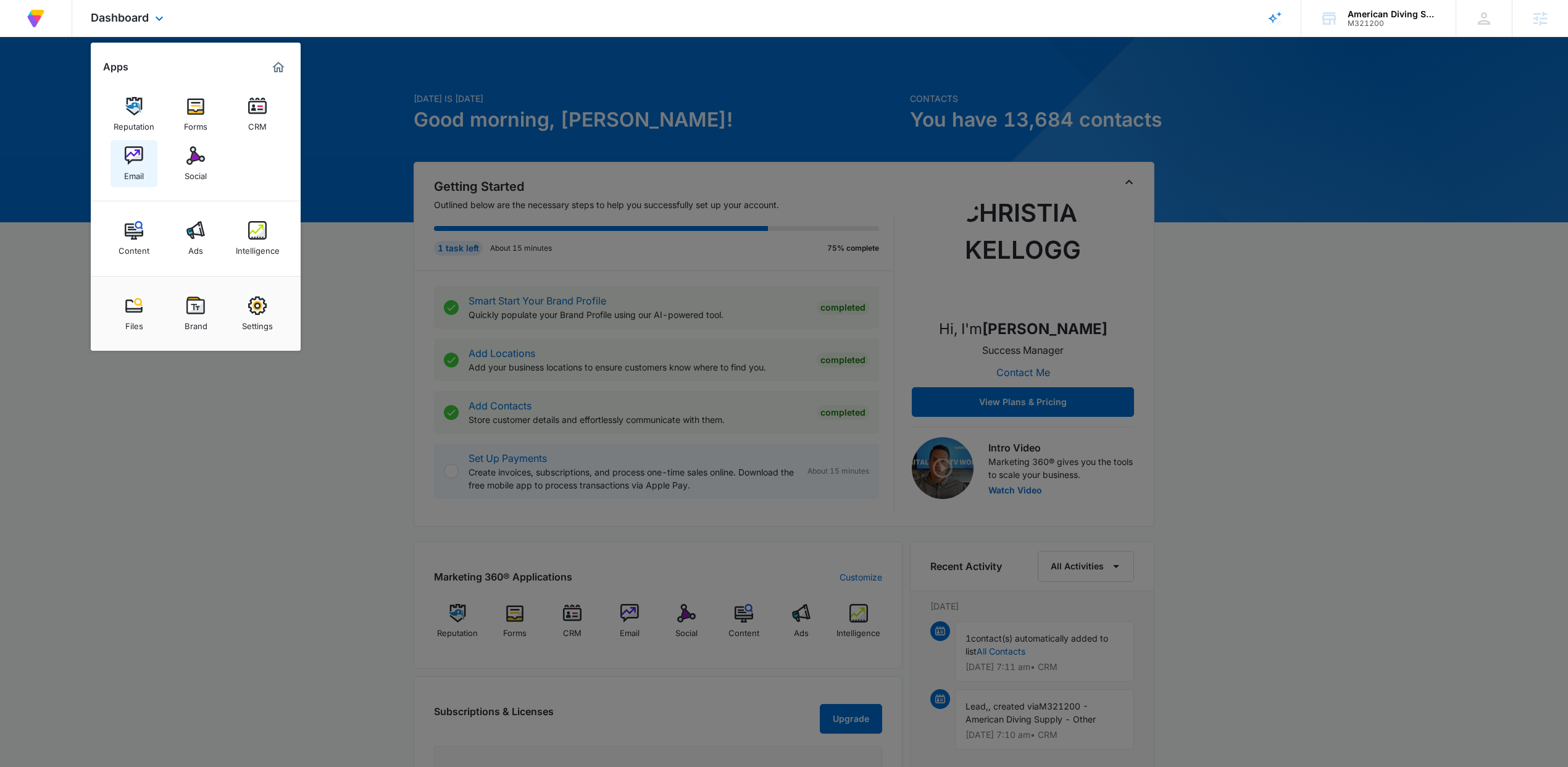
click at [146, 149] on link "Email" at bounding box center [134, 164] width 47 height 47
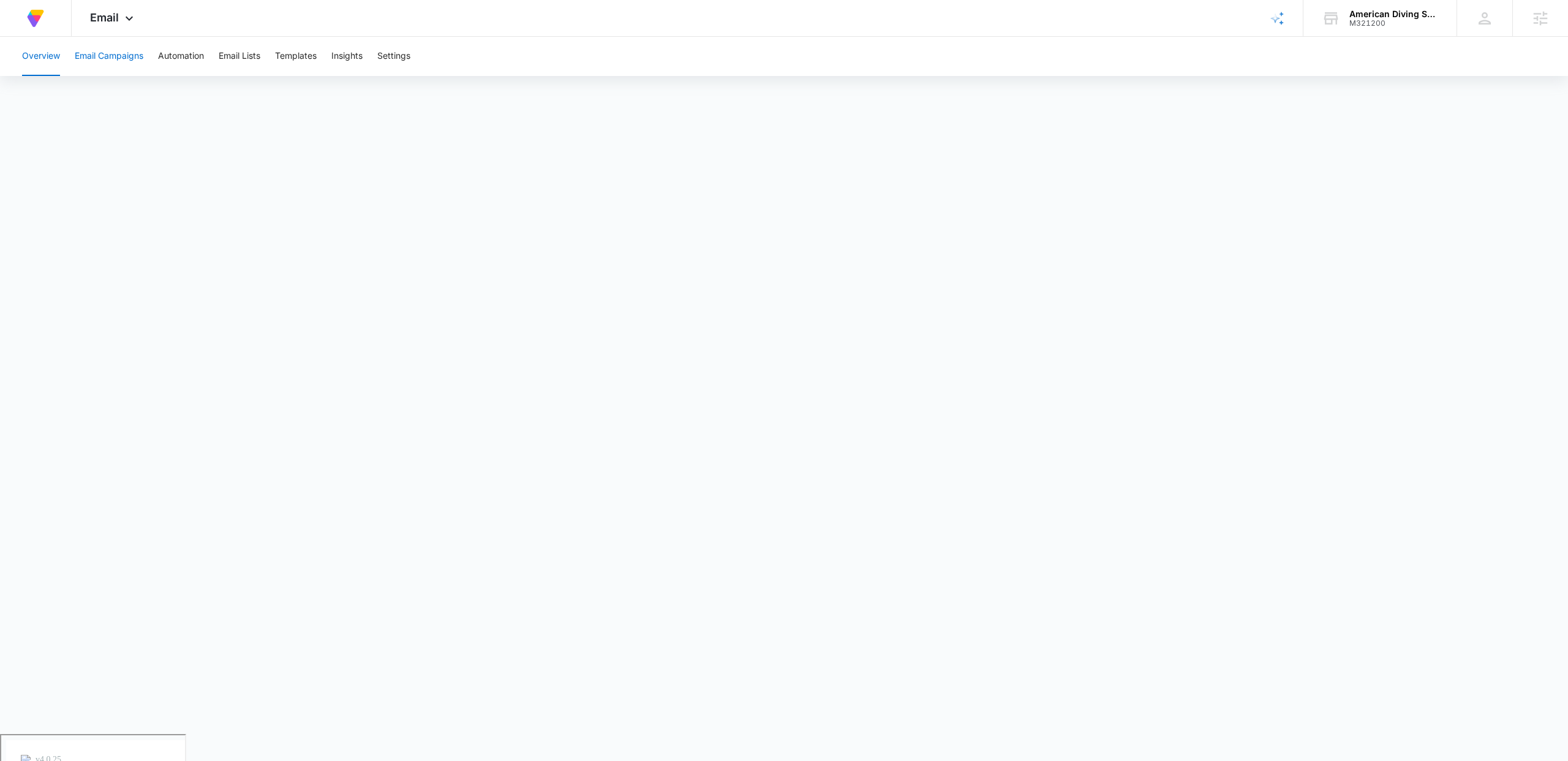
click at [124, 68] on button "Email Campaigns" at bounding box center [108, 57] width 68 height 39
